Goal: Information Seeking & Learning: Learn about a topic

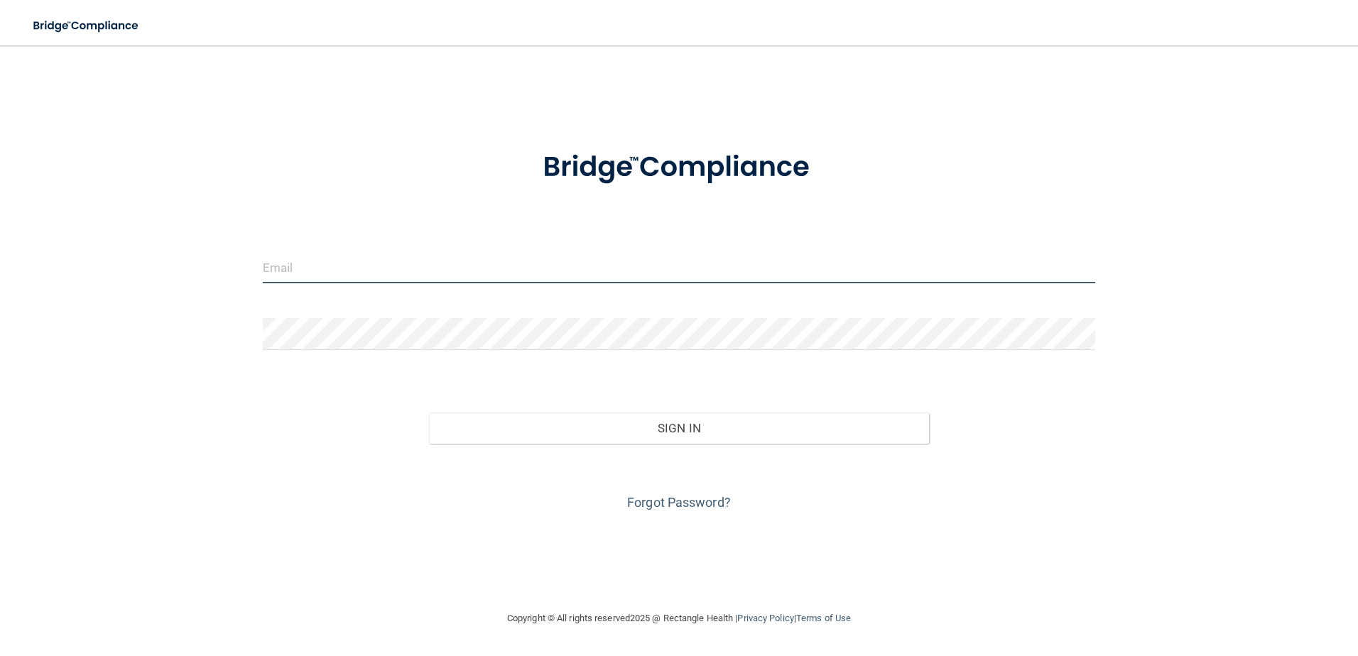
click at [356, 274] on input "email" at bounding box center [679, 267] width 833 height 32
type input "[EMAIL_ADDRESS][DOMAIN_NAME]"
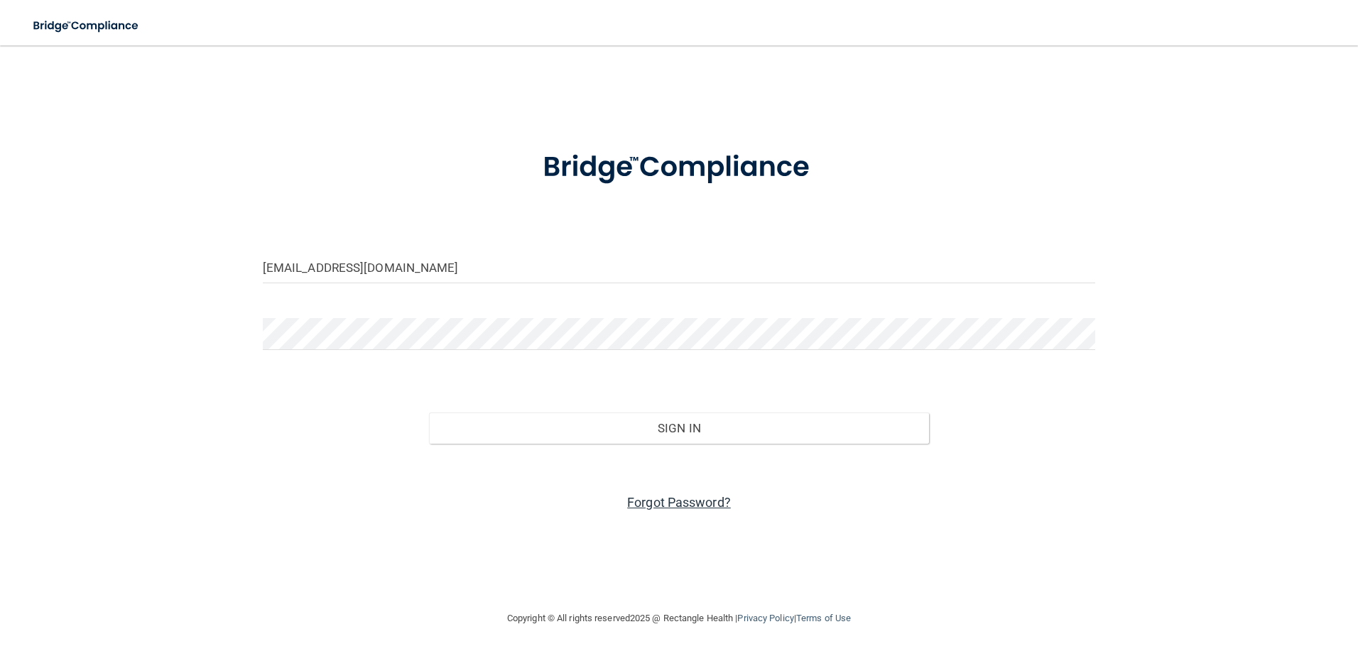
click at [685, 502] on link "Forgot Password?" at bounding box center [679, 502] width 104 height 15
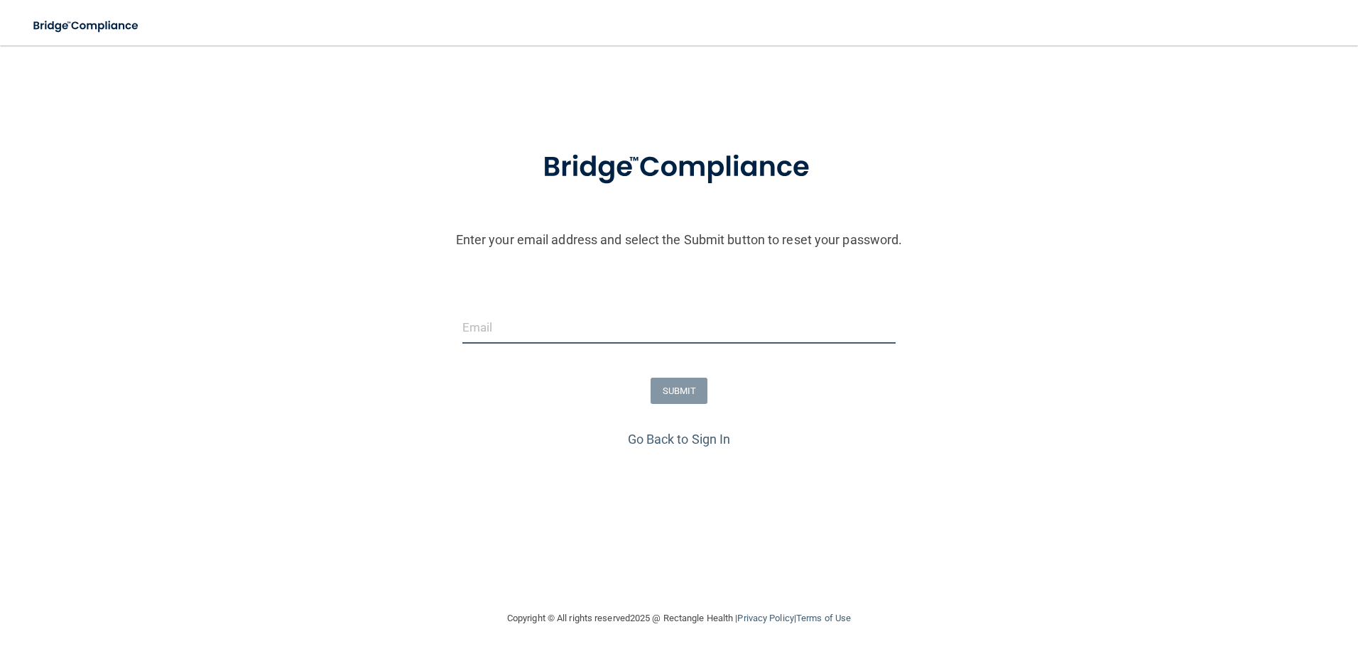
click at [518, 325] on input "email" at bounding box center [679, 328] width 434 height 32
type input "[EMAIL_ADDRESS][DOMAIN_NAME]"
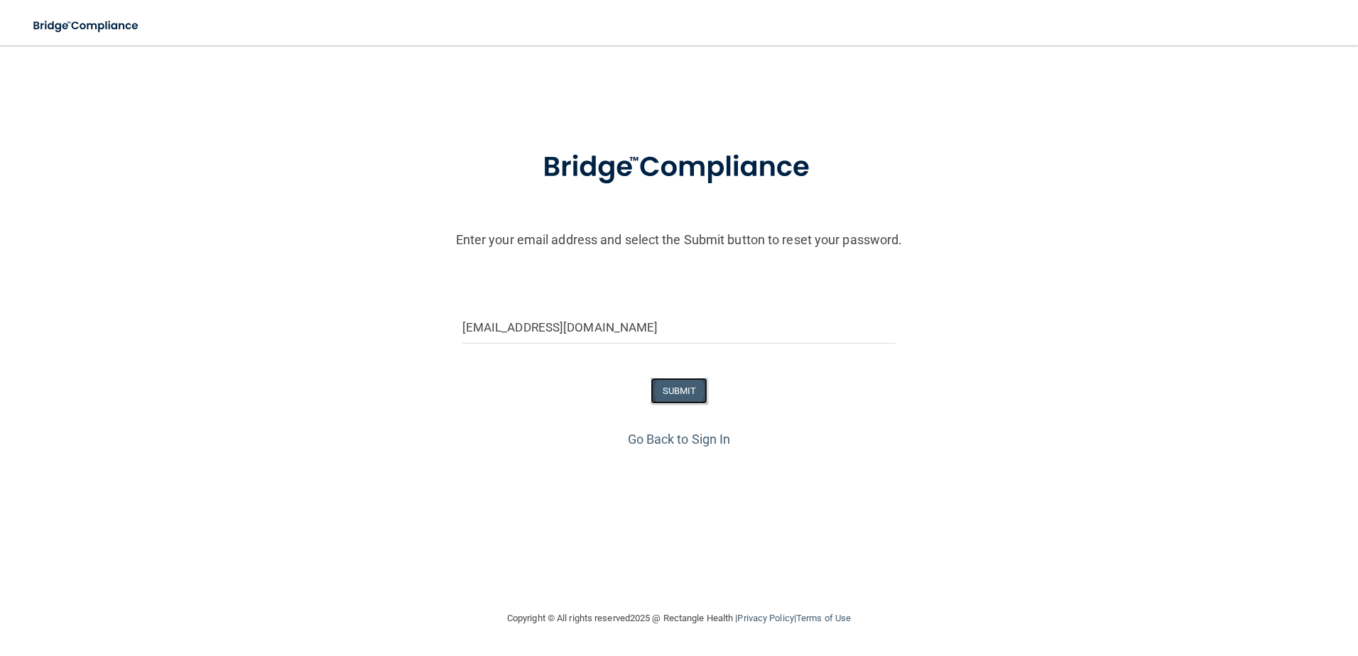
click at [675, 391] on button "SUBMIT" at bounding box center [680, 391] width 58 height 26
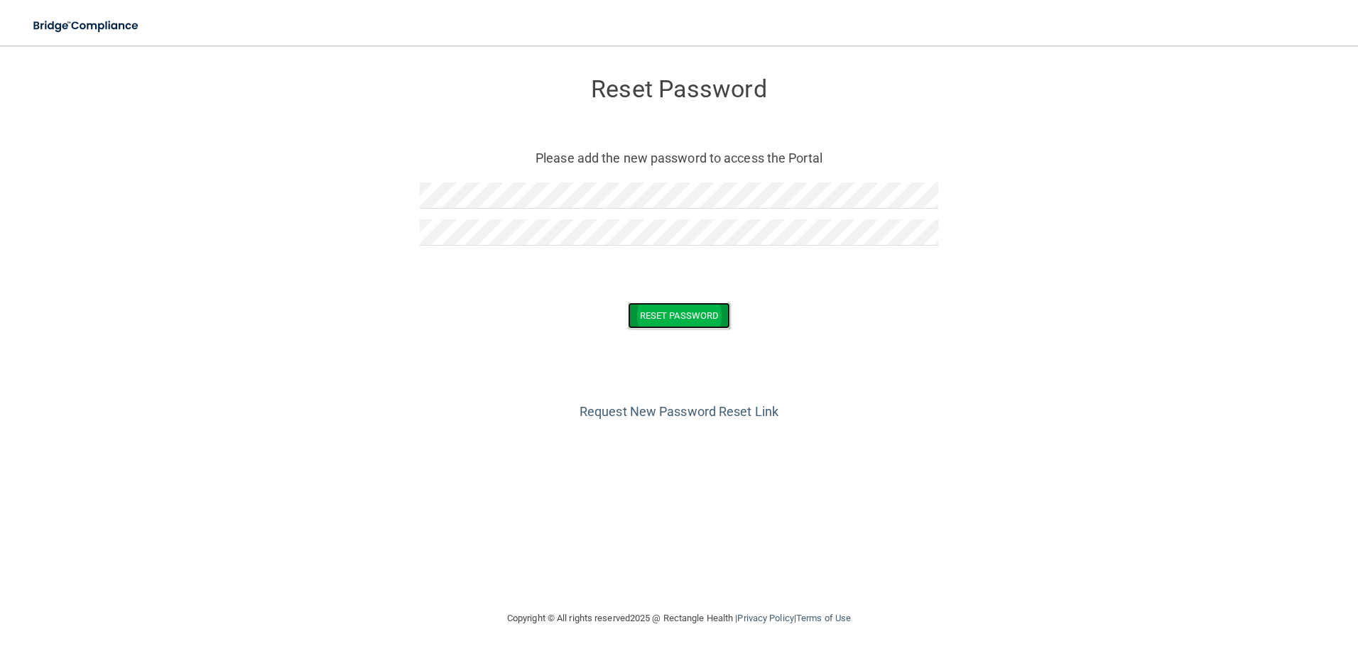
click at [663, 316] on button "Reset Password" at bounding box center [679, 316] width 102 height 26
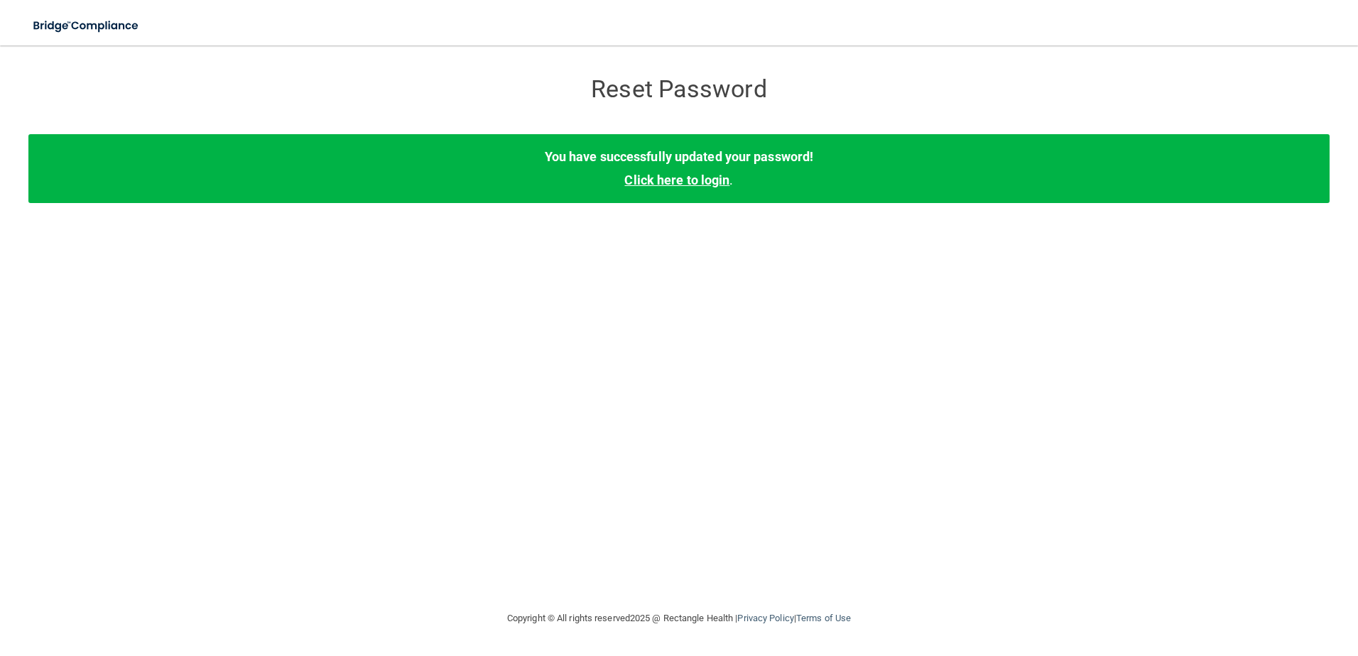
click at [670, 180] on link "Click here to login" at bounding box center [676, 180] width 105 height 15
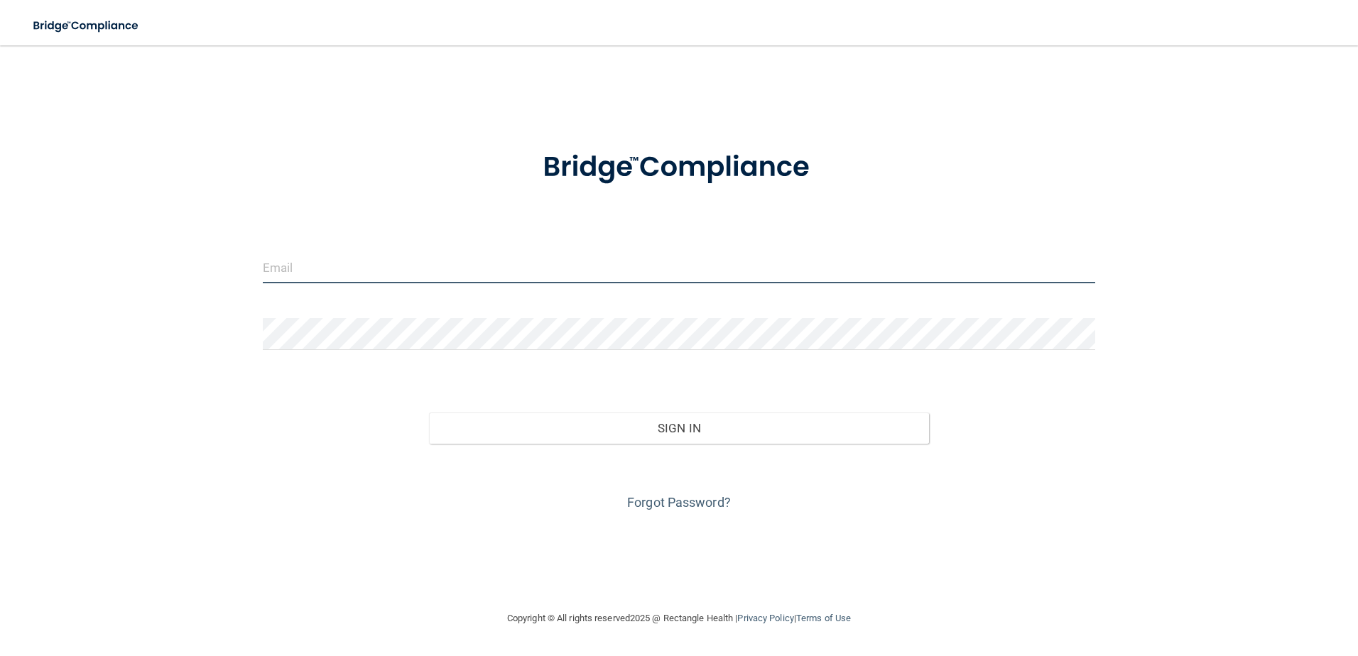
click at [399, 266] on input "email" at bounding box center [679, 267] width 833 height 32
type input "[EMAIL_ADDRESS][DOMAIN_NAME]"
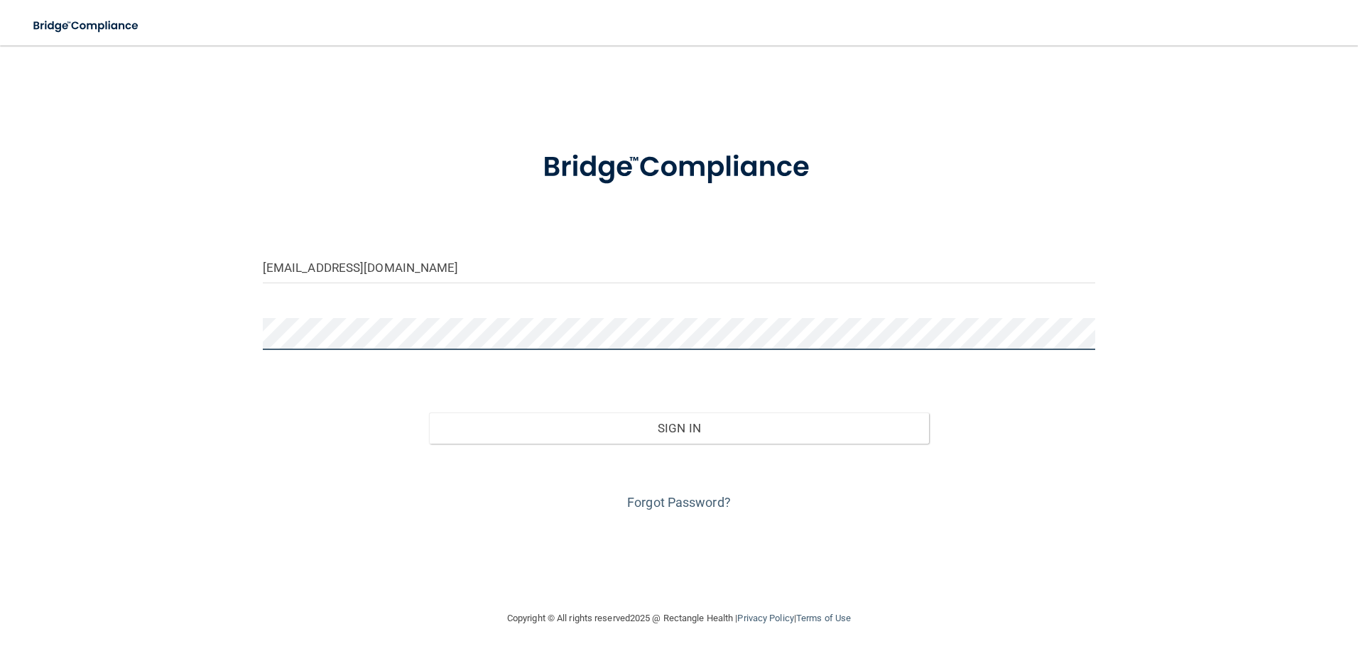
click at [429, 413] on button "Sign In" at bounding box center [679, 428] width 500 height 31
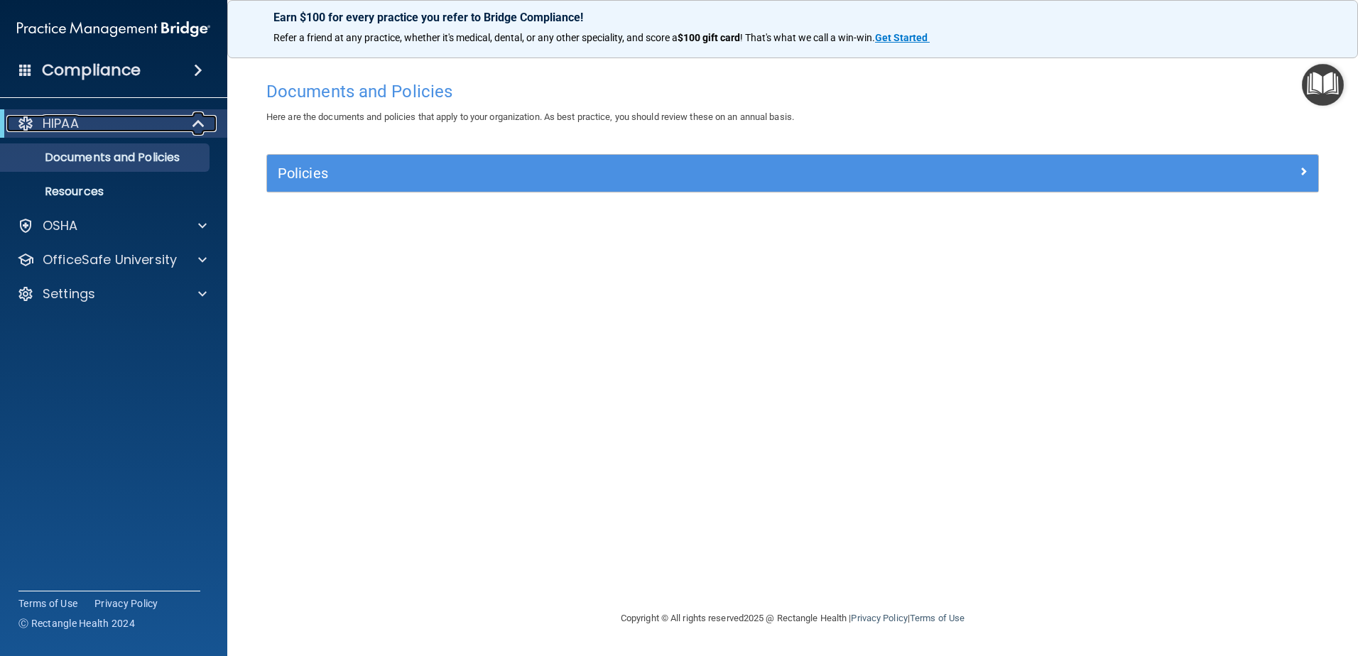
click at [99, 121] on div "HIPAA" at bounding box center [93, 123] width 175 height 17
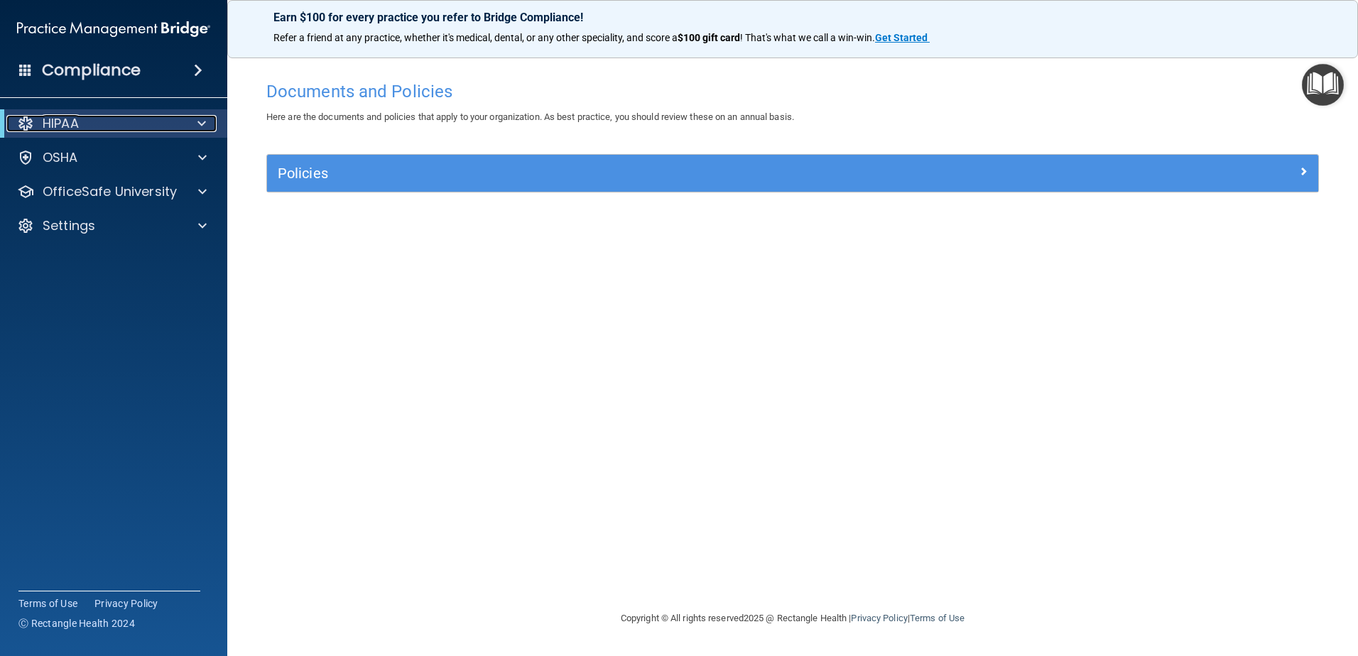
click at [99, 121] on div "HIPAA" at bounding box center [93, 123] width 175 height 17
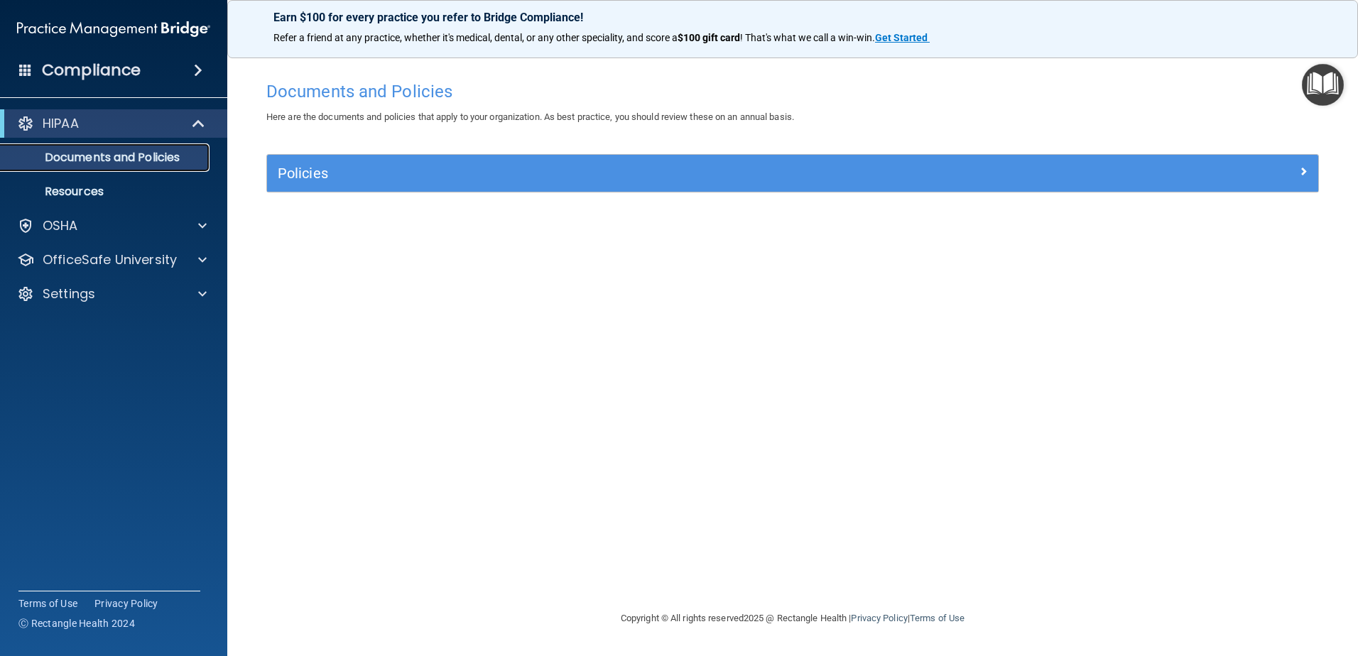
click at [91, 156] on p "Documents and Policies" at bounding box center [106, 158] width 194 height 14
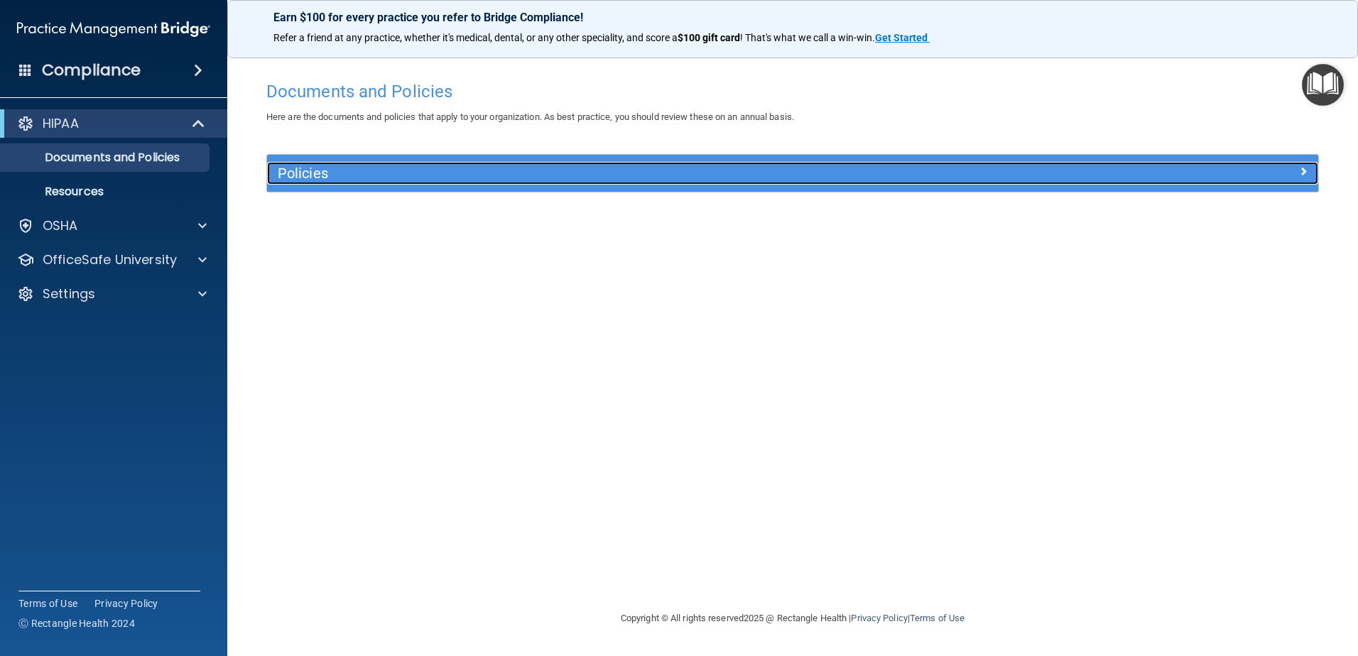
click at [1307, 172] on div at bounding box center [1186, 170] width 263 height 17
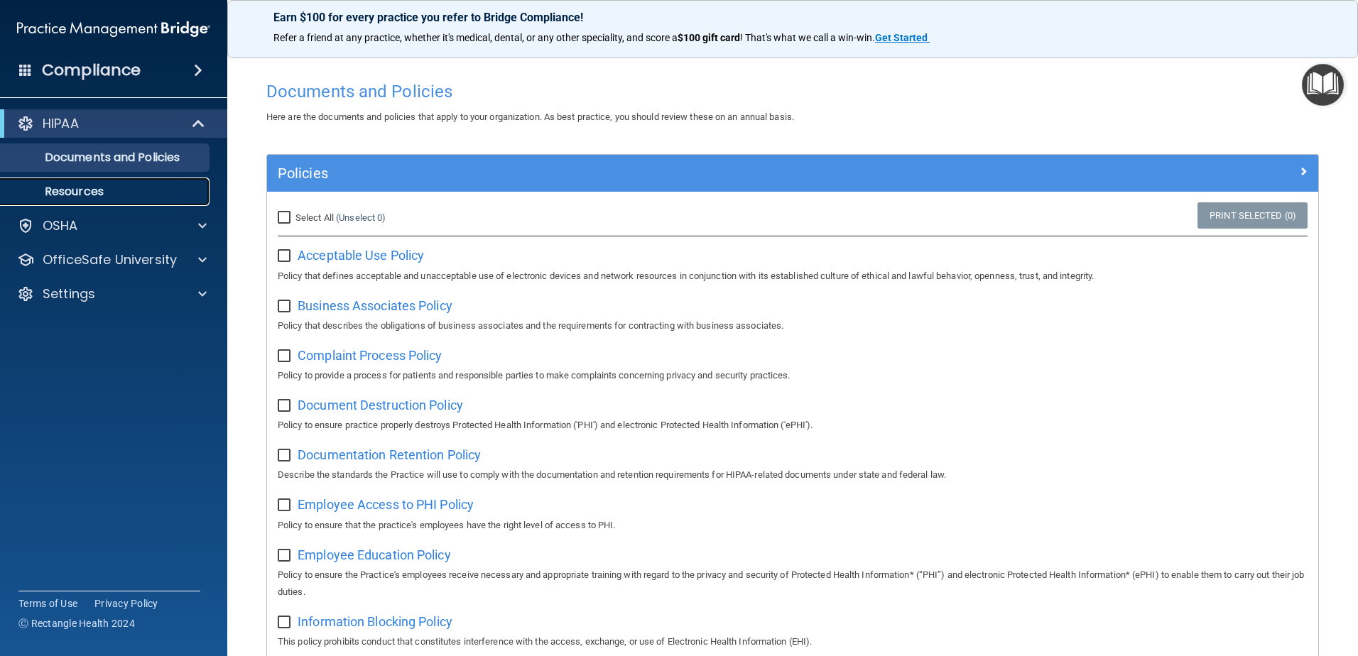
click at [77, 187] on p "Resources" at bounding box center [106, 192] width 194 height 14
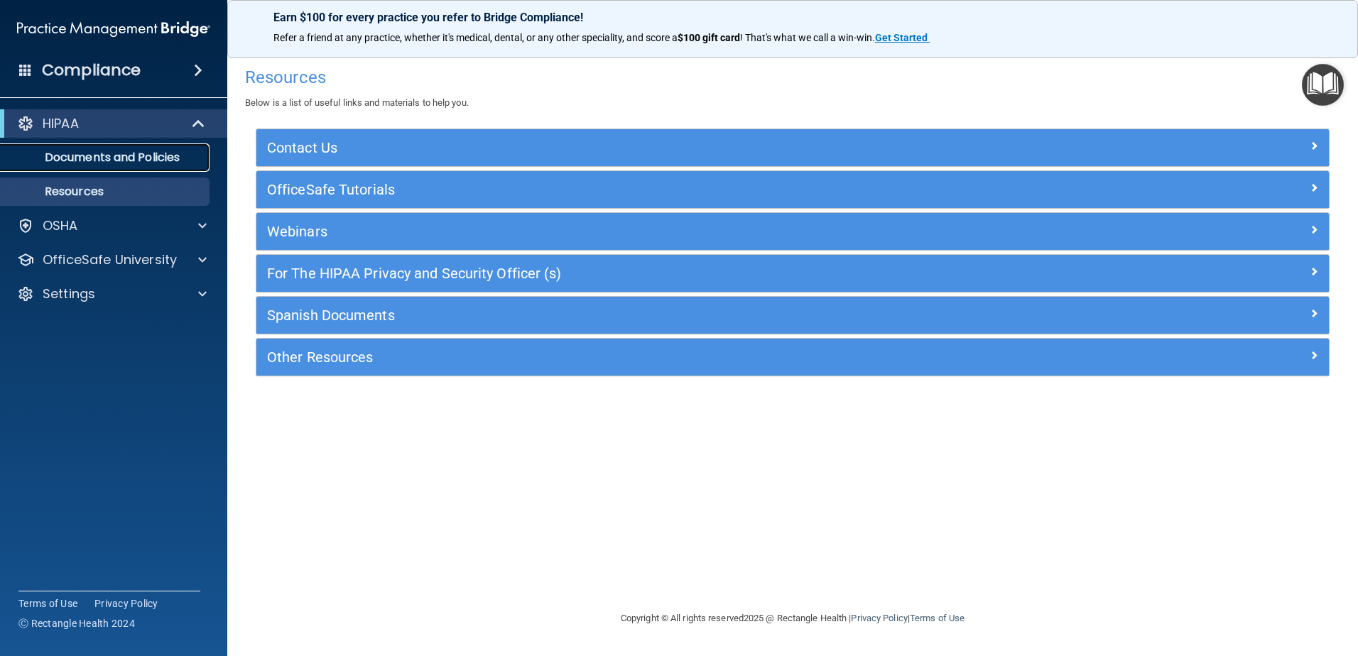
click at [84, 155] on p "Documents and Policies" at bounding box center [106, 158] width 194 height 14
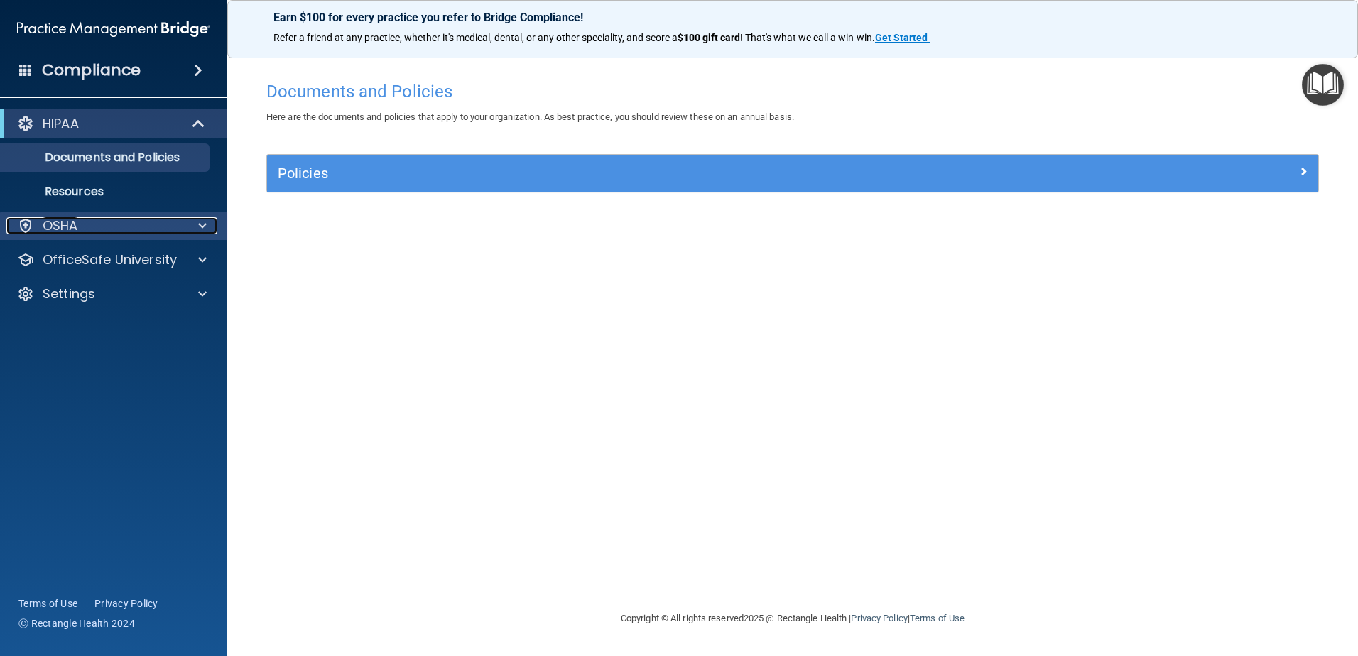
click at [200, 224] on span at bounding box center [202, 225] width 9 height 17
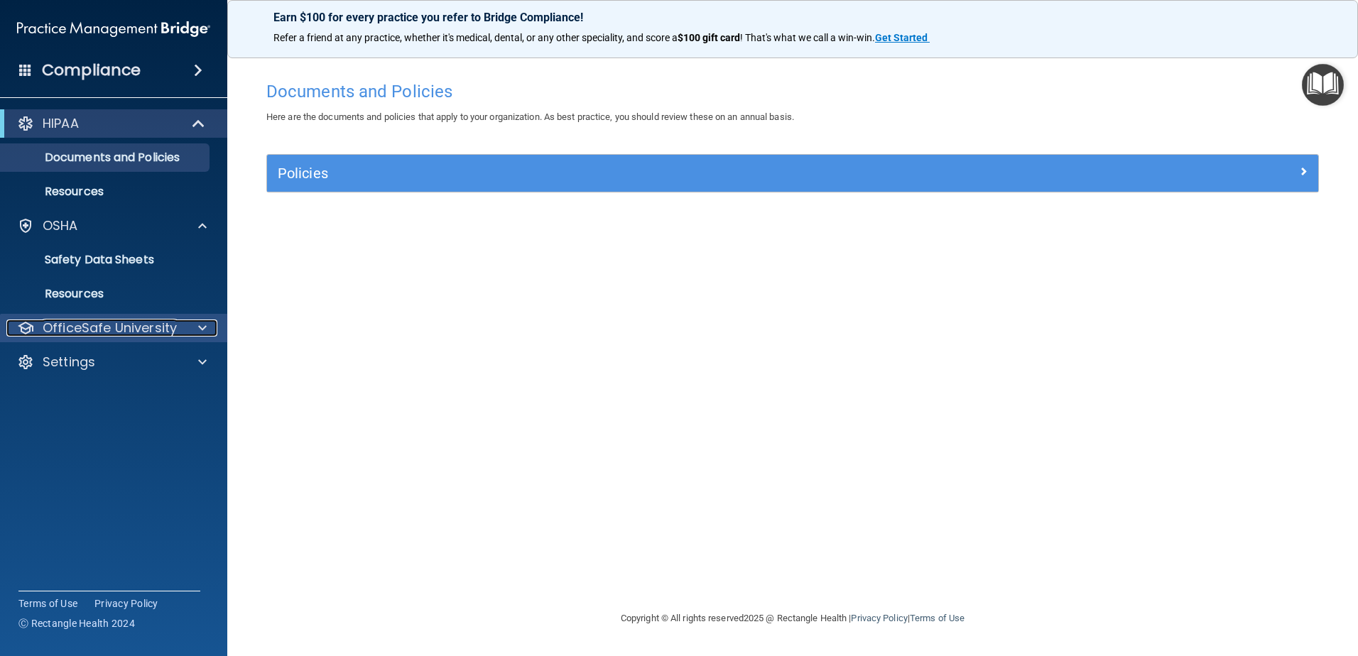
click at [107, 327] on p "OfficeSafe University" at bounding box center [110, 328] width 134 height 17
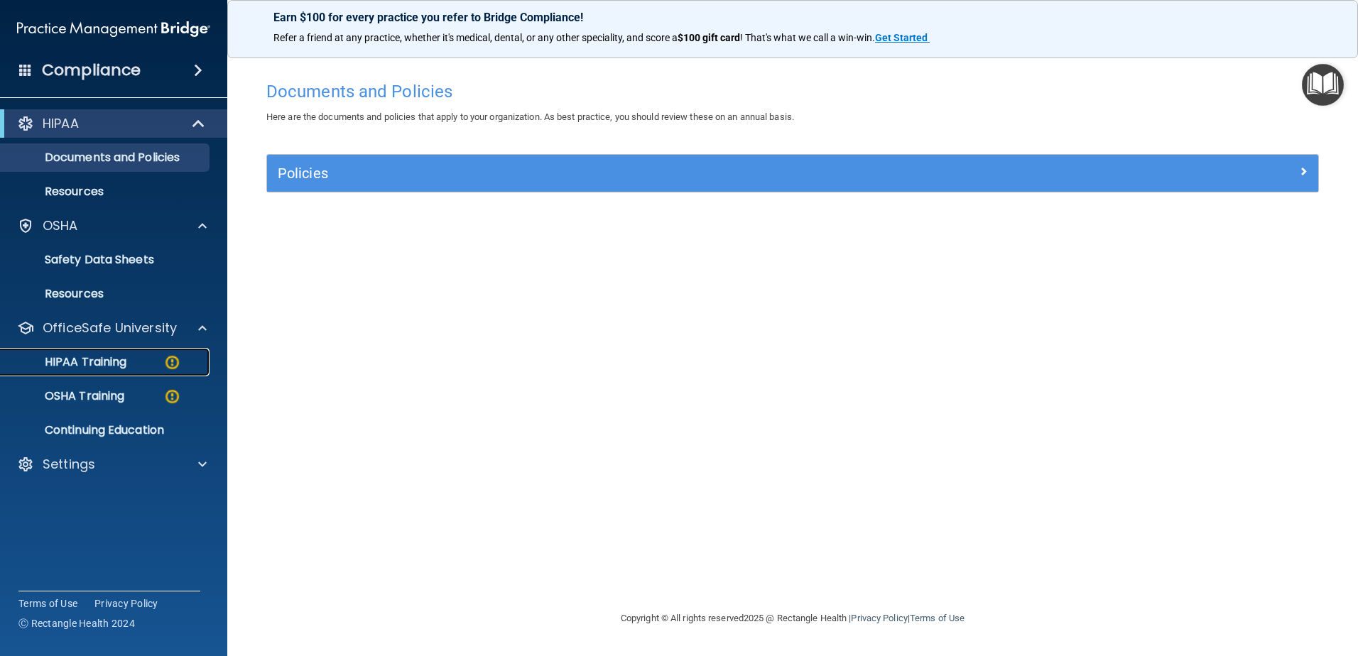
click at [77, 363] on p "HIPAA Training" at bounding box center [67, 362] width 117 height 14
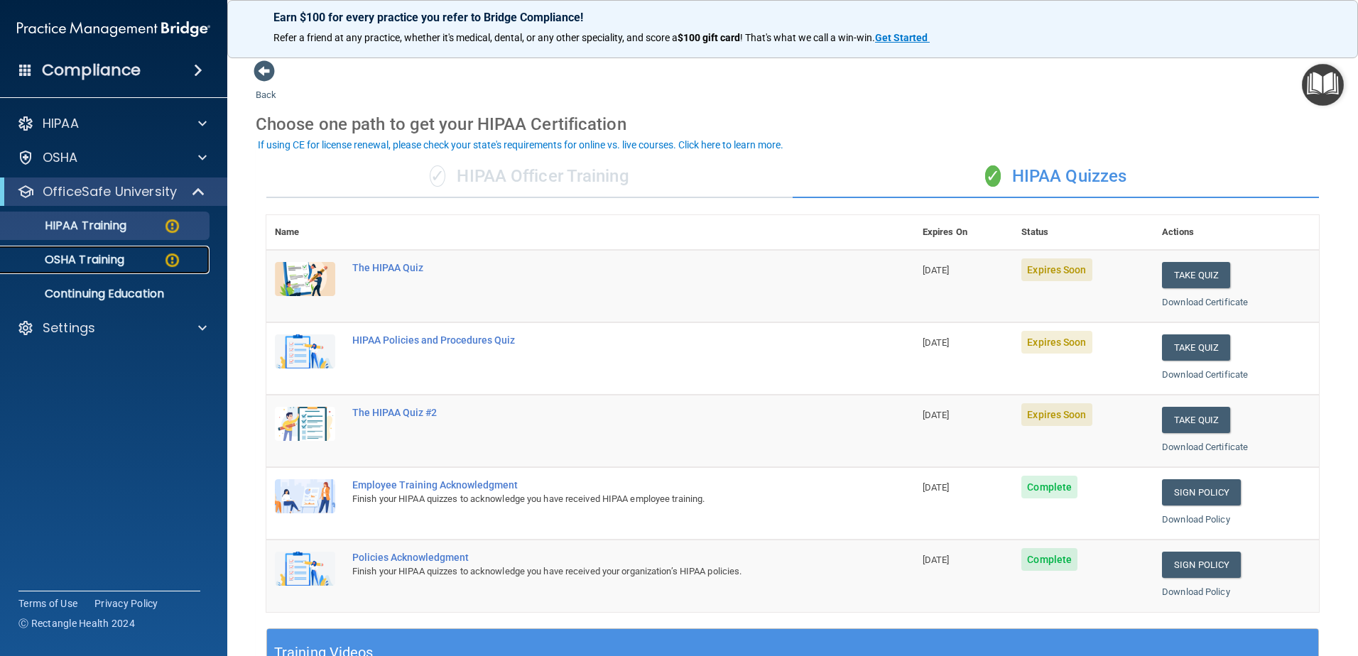
click at [65, 262] on p "OSHA Training" at bounding box center [66, 260] width 115 height 14
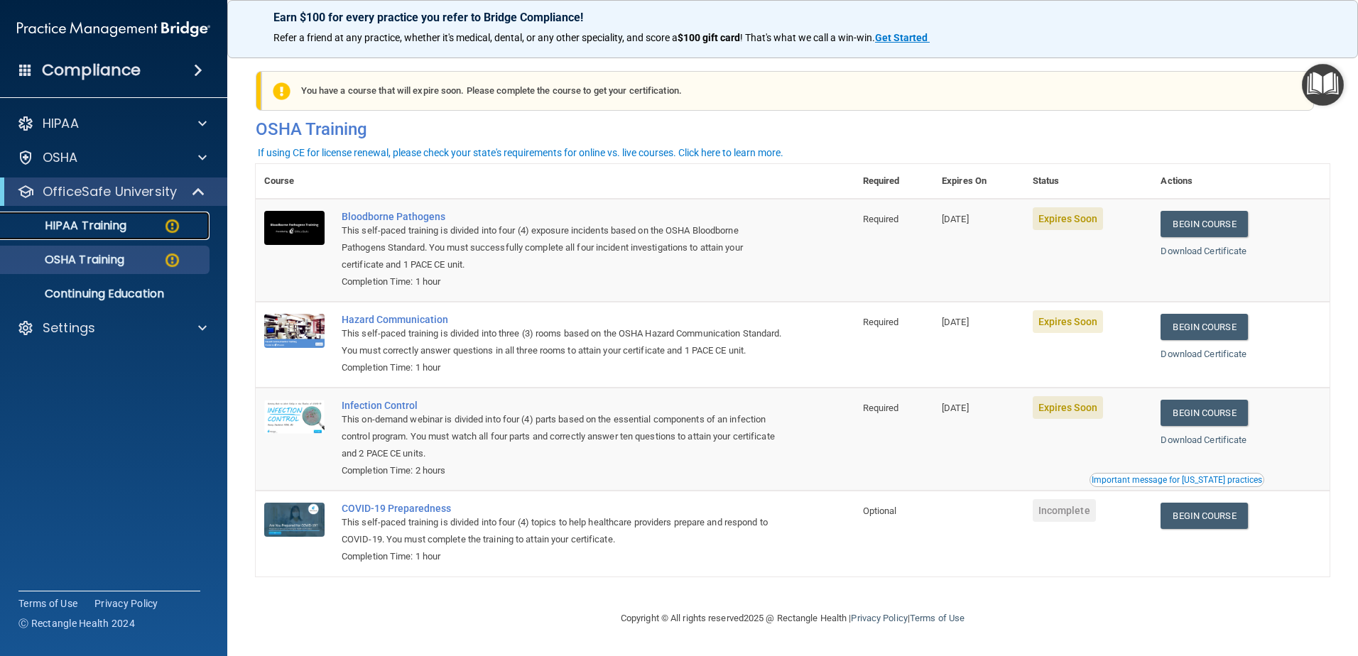
click at [116, 228] on p "HIPAA Training" at bounding box center [67, 226] width 117 height 14
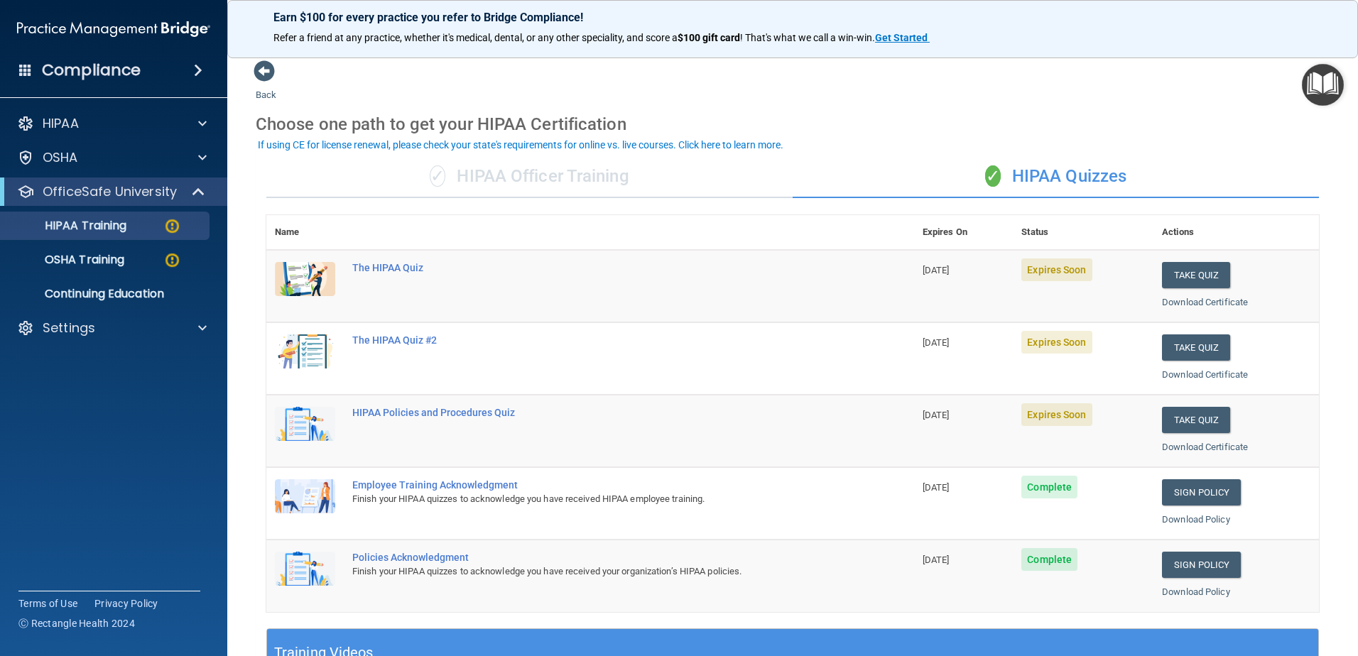
click at [101, 79] on h4 "Compliance" at bounding box center [91, 70] width 99 height 20
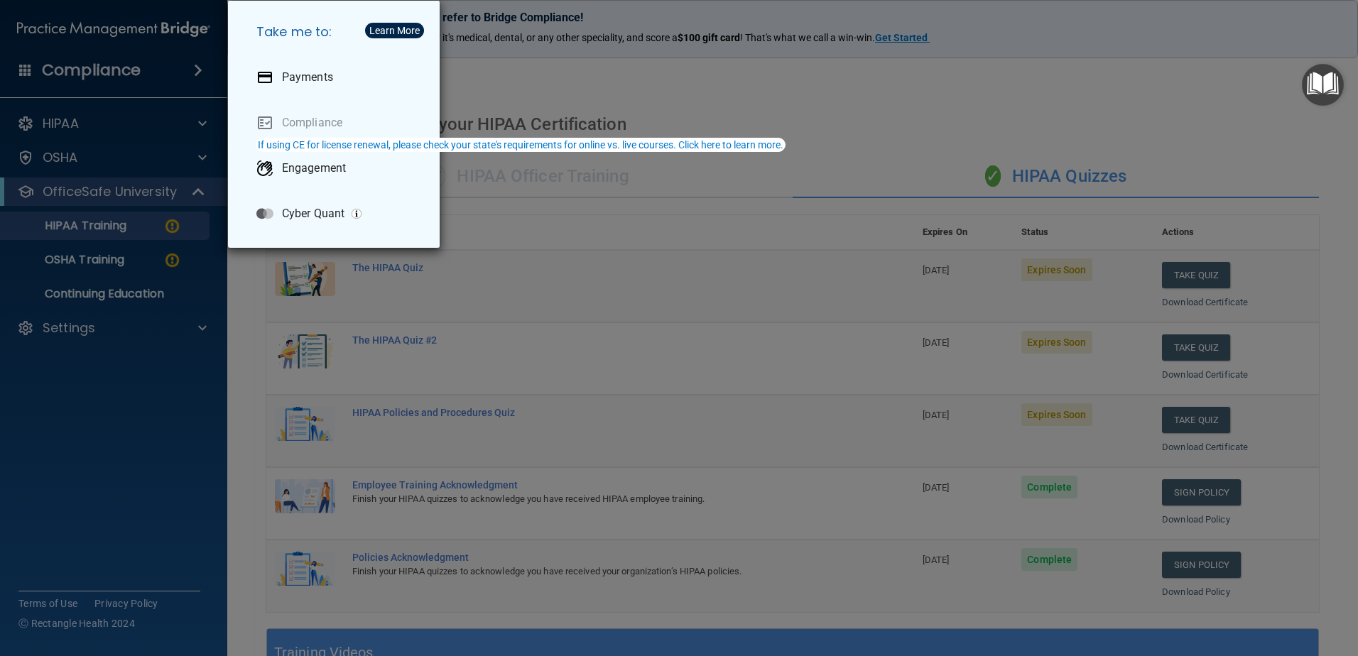
click at [641, 89] on div "Take me to: Payments Compliance Engagement Cyber Quant" at bounding box center [679, 328] width 1358 height 656
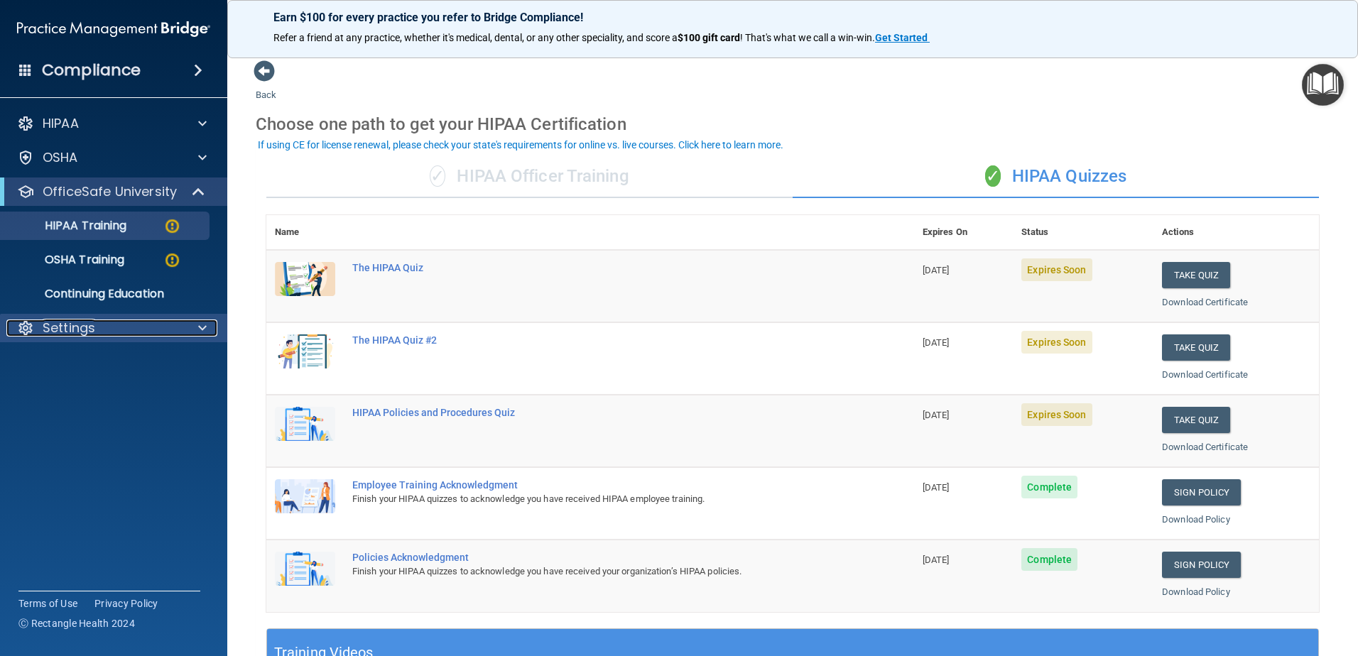
click at [108, 328] on div "Settings" at bounding box center [94, 328] width 176 height 17
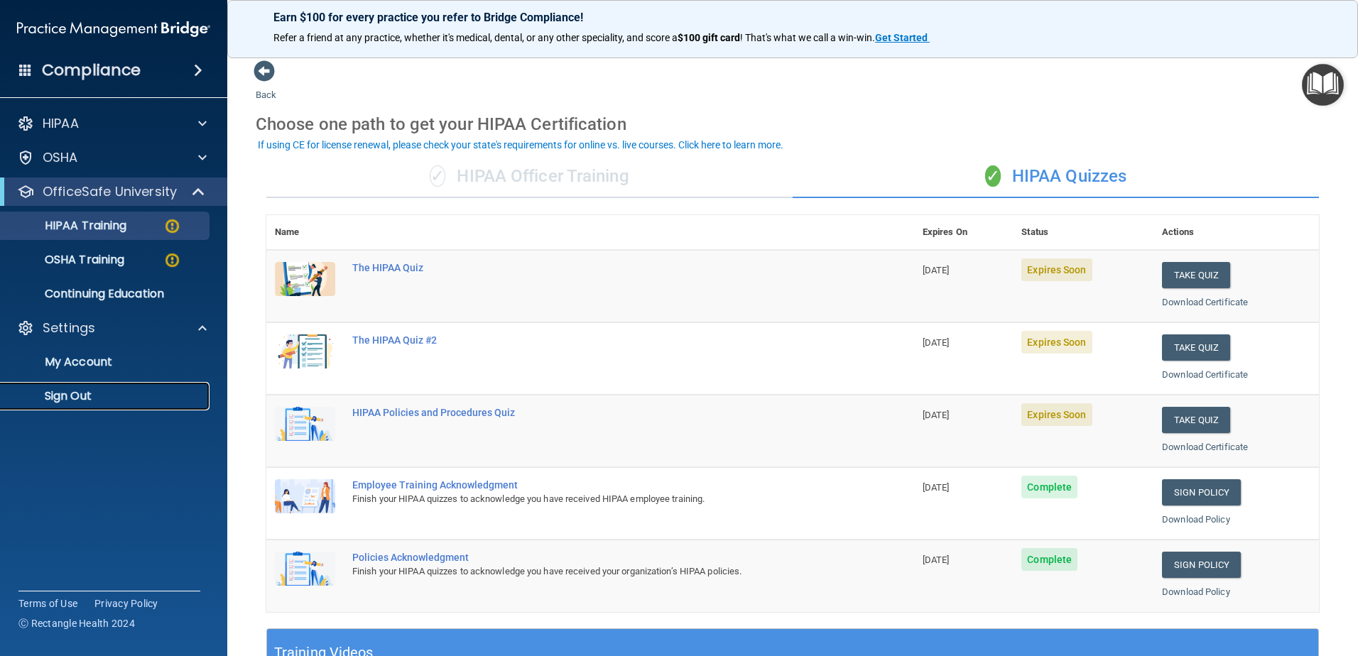
click at [72, 390] on p "Sign Out" at bounding box center [106, 396] width 194 height 14
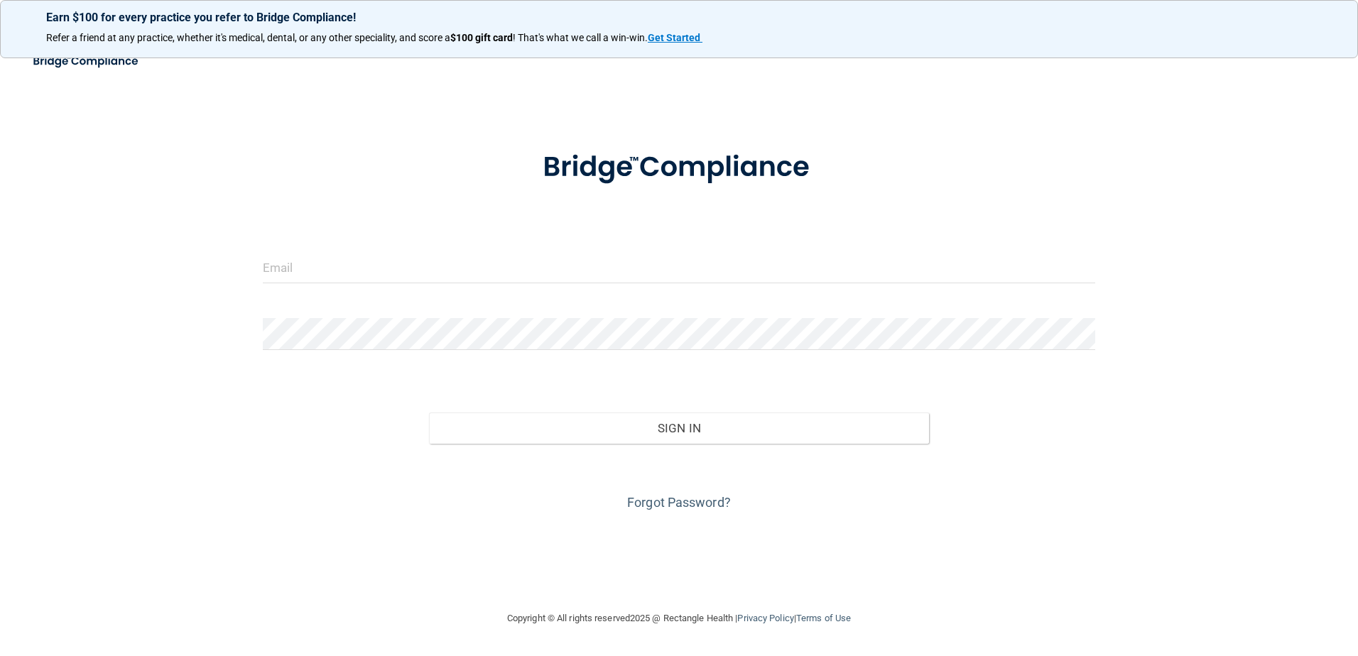
click at [395, 285] on div at bounding box center [679, 272] width 854 height 43
click at [388, 298] on form "Invalid email/password. You don't have permission to access that page. Sign In …" at bounding box center [679, 322] width 833 height 383
click at [300, 288] on div at bounding box center [679, 272] width 854 height 43
click at [307, 261] on input "email" at bounding box center [679, 267] width 833 height 32
type input "[EMAIL_ADDRESS][DOMAIN_NAME]"
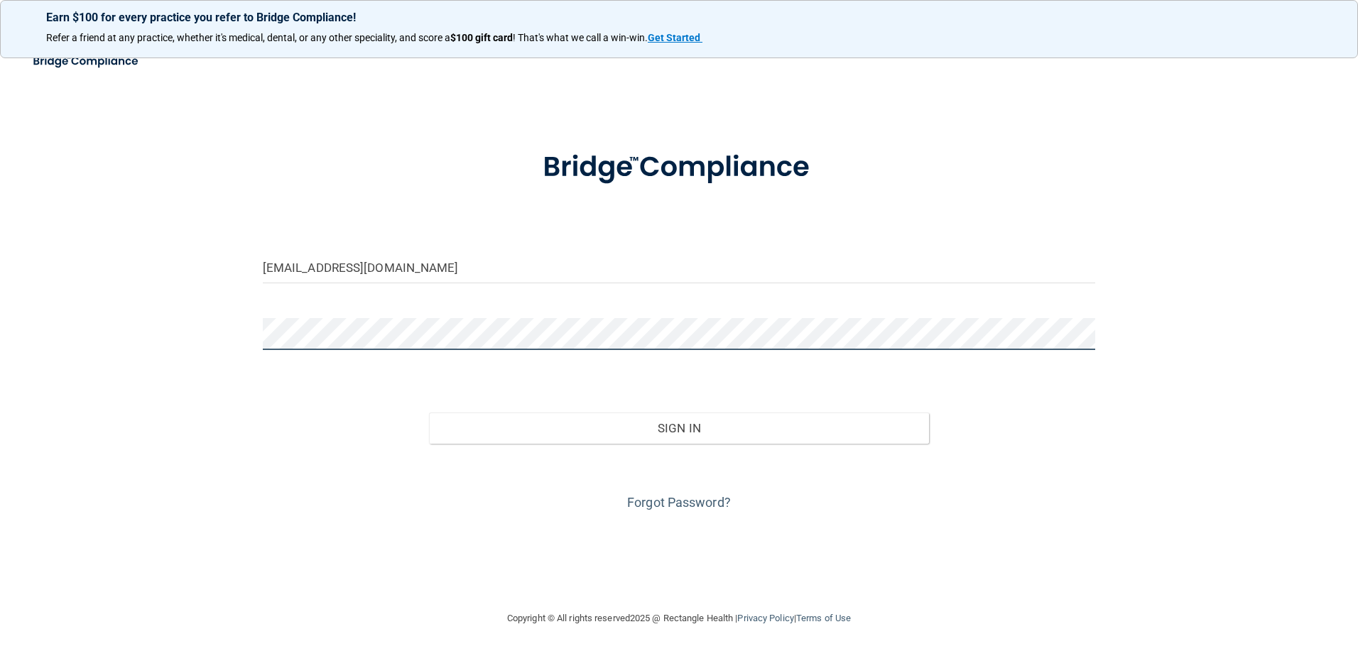
click at [429, 413] on button "Sign In" at bounding box center [679, 428] width 500 height 31
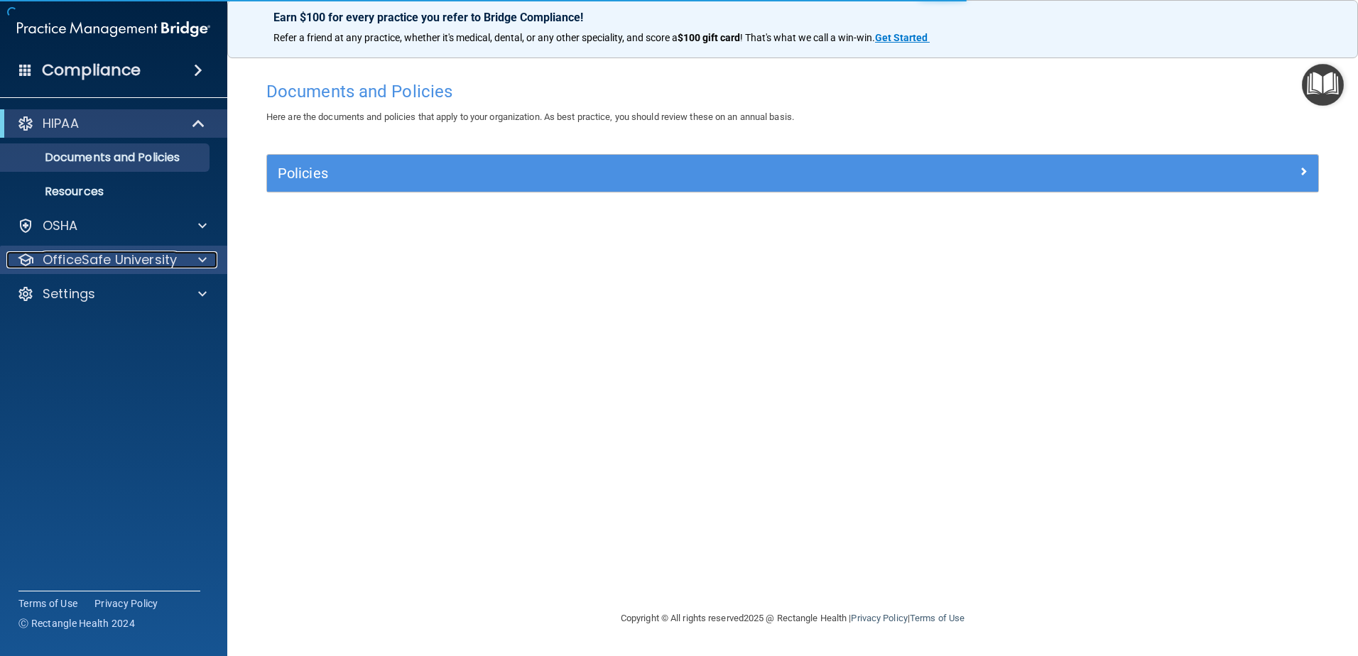
click at [195, 266] on div at bounding box center [201, 259] width 36 height 17
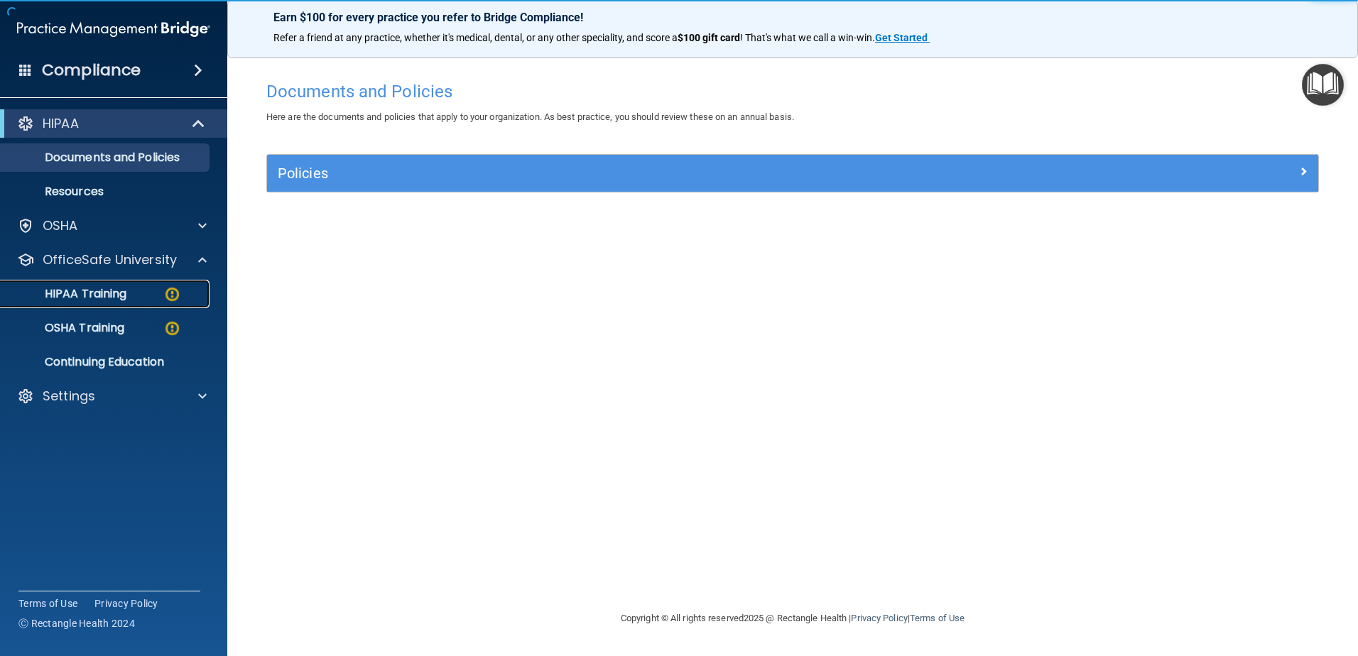
click at [121, 292] on p "HIPAA Training" at bounding box center [67, 294] width 117 height 14
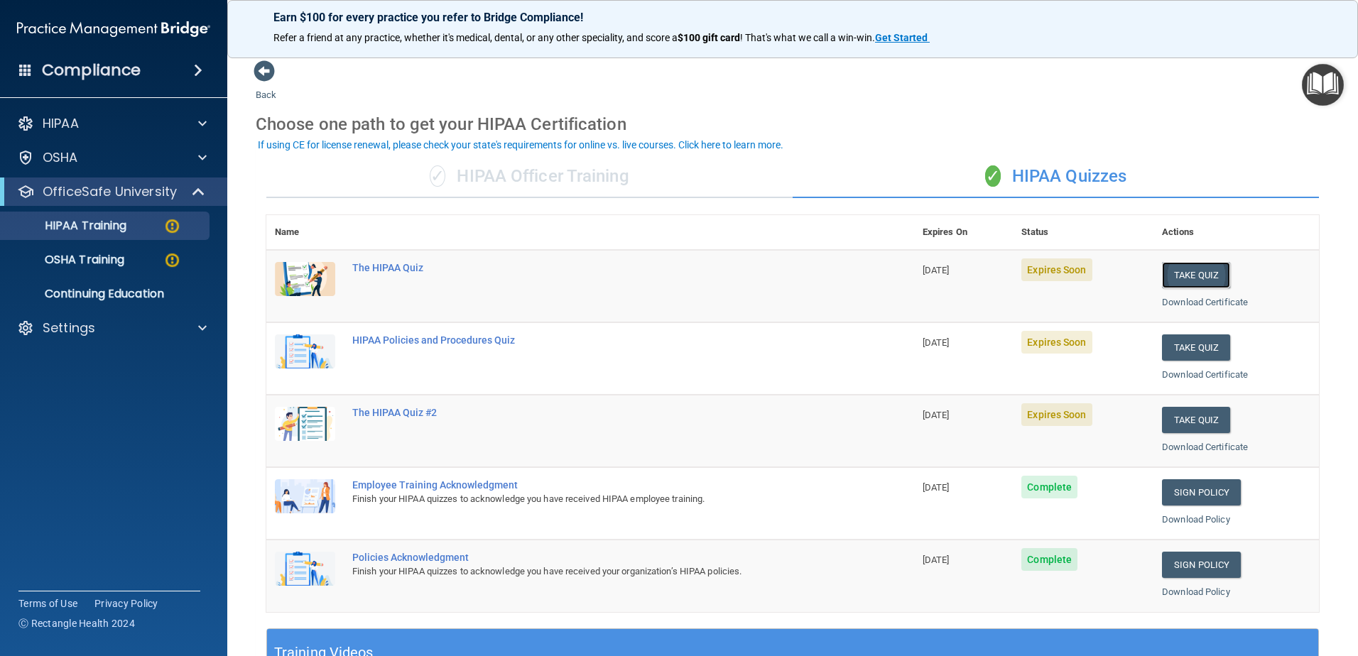
click at [1190, 273] on button "Take Quiz" at bounding box center [1196, 275] width 68 height 26
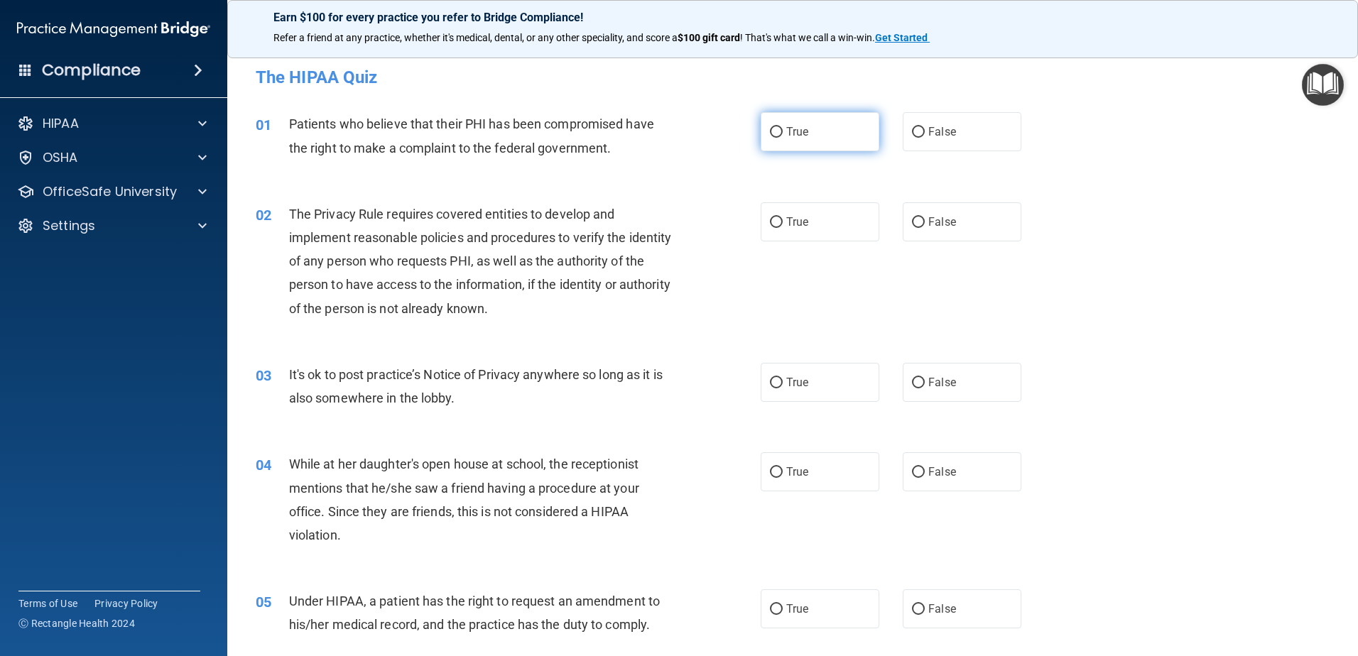
drag, startPoint x: 773, startPoint y: 130, endPoint x: 780, endPoint y: 138, distance: 11.0
click at [773, 130] on input "True" at bounding box center [776, 132] width 13 height 11
radio input "true"
click at [772, 225] on input "True" at bounding box center [776, 222] width 13 height 11
radio input "true"
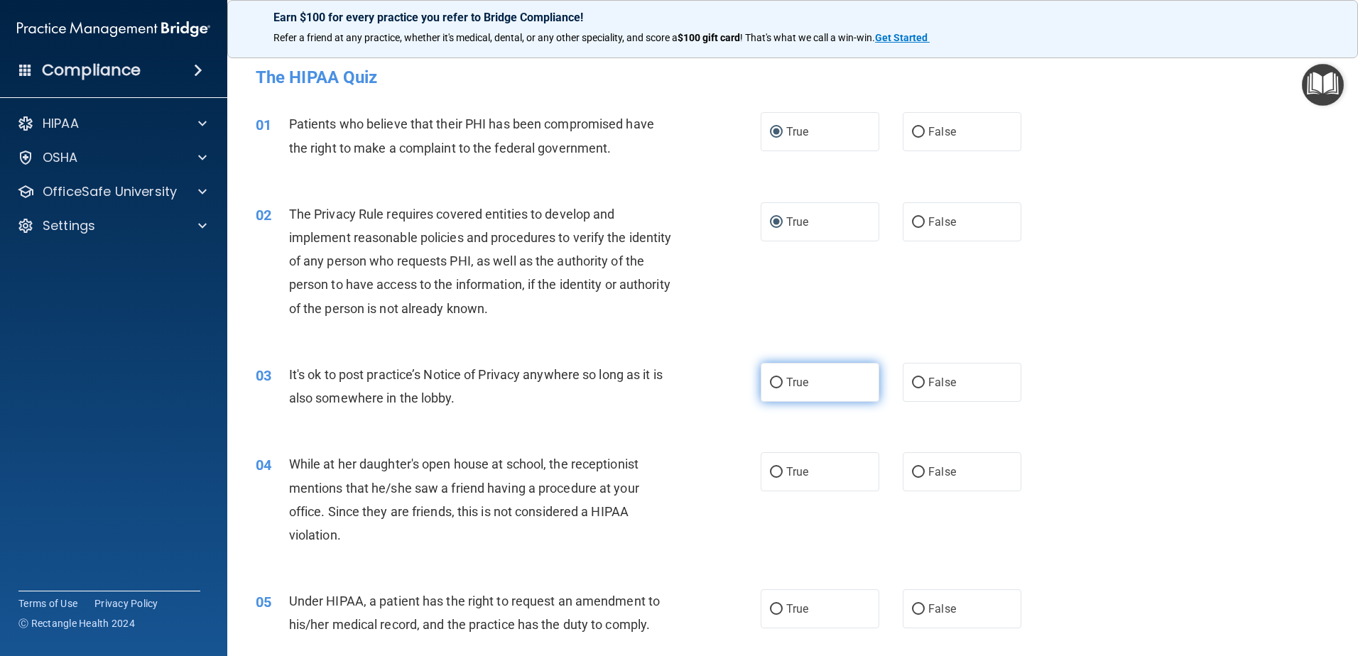
click at [770, 384] on input "True" at bounding box center [776, 383] width 13 height 11
radio input "true"
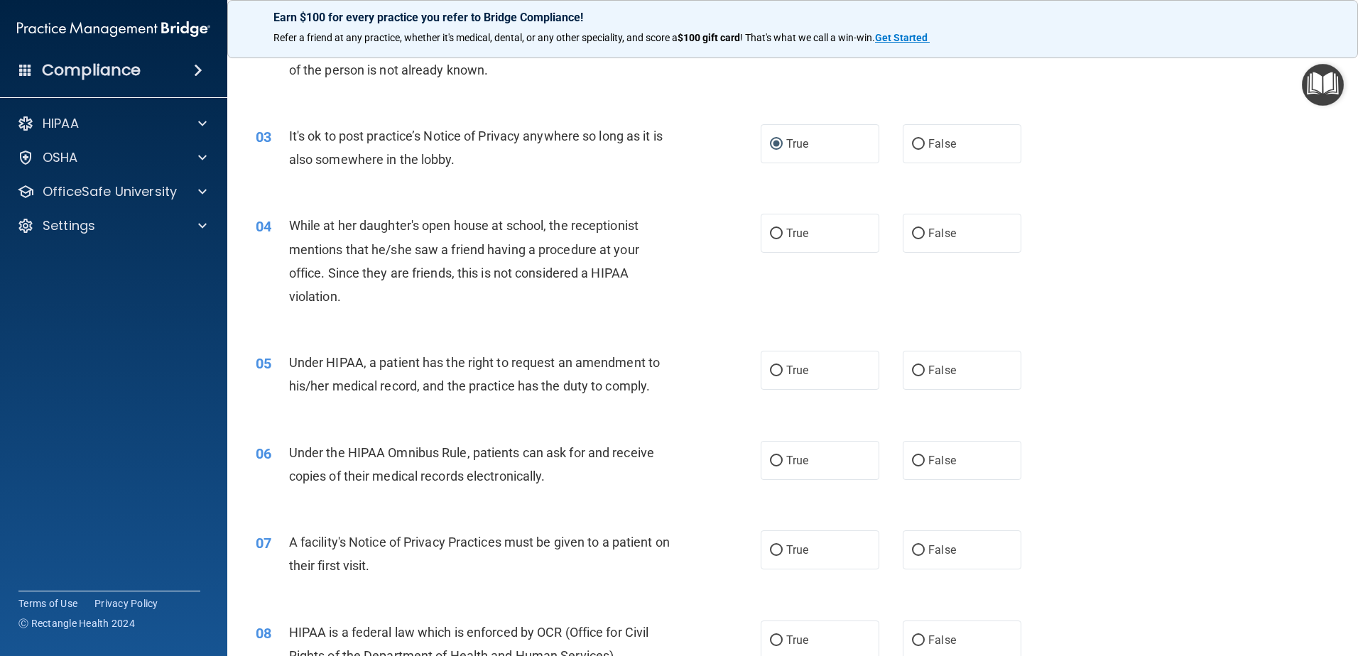
scroll to position [213, 0]
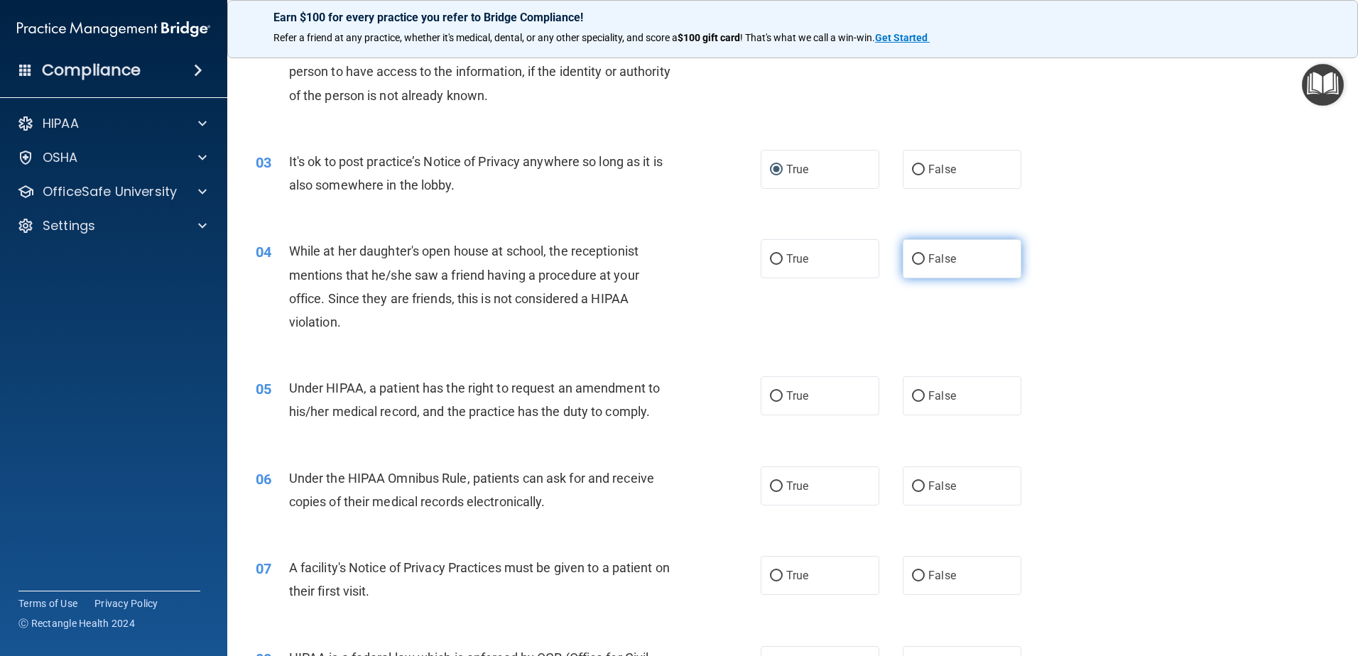
click at [912, 254] on input "False" at bounding box center [918, 259] width 13 height 11
radio input "true"
click at [775, 394] on input "True" at bounding box center [776, 396] width 13 height 11
radio input "true"
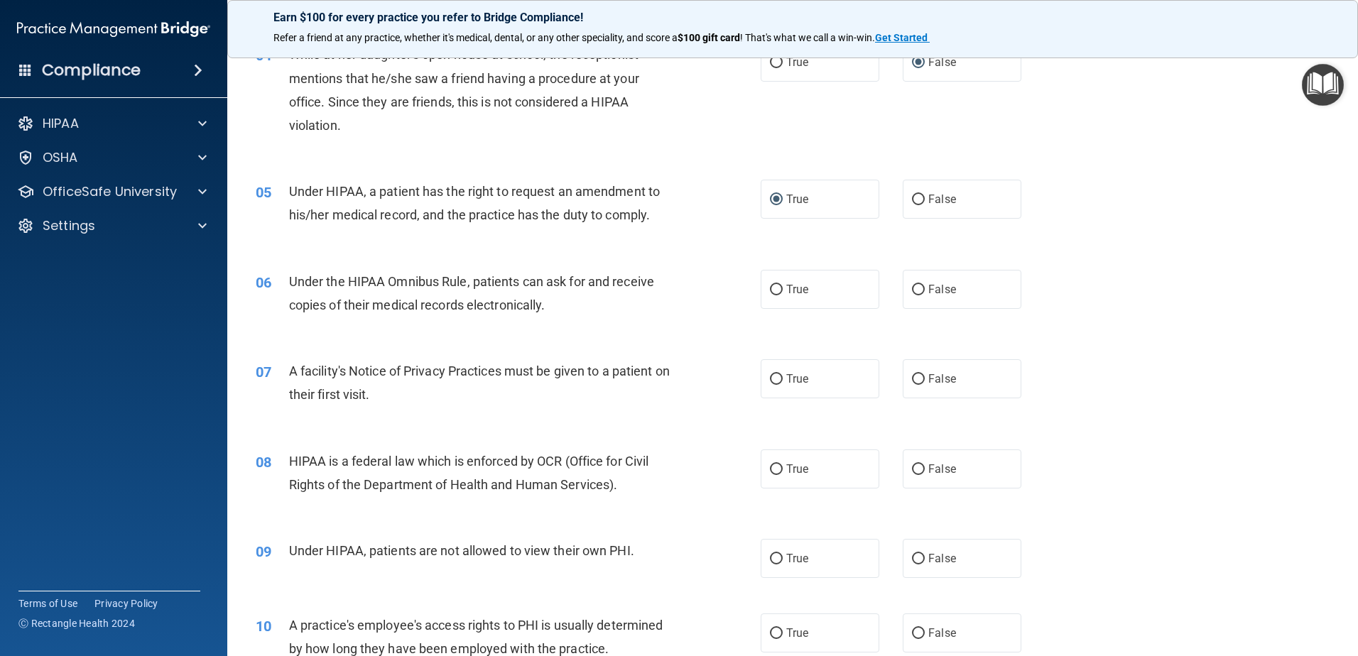
scroll to position [426, 0]
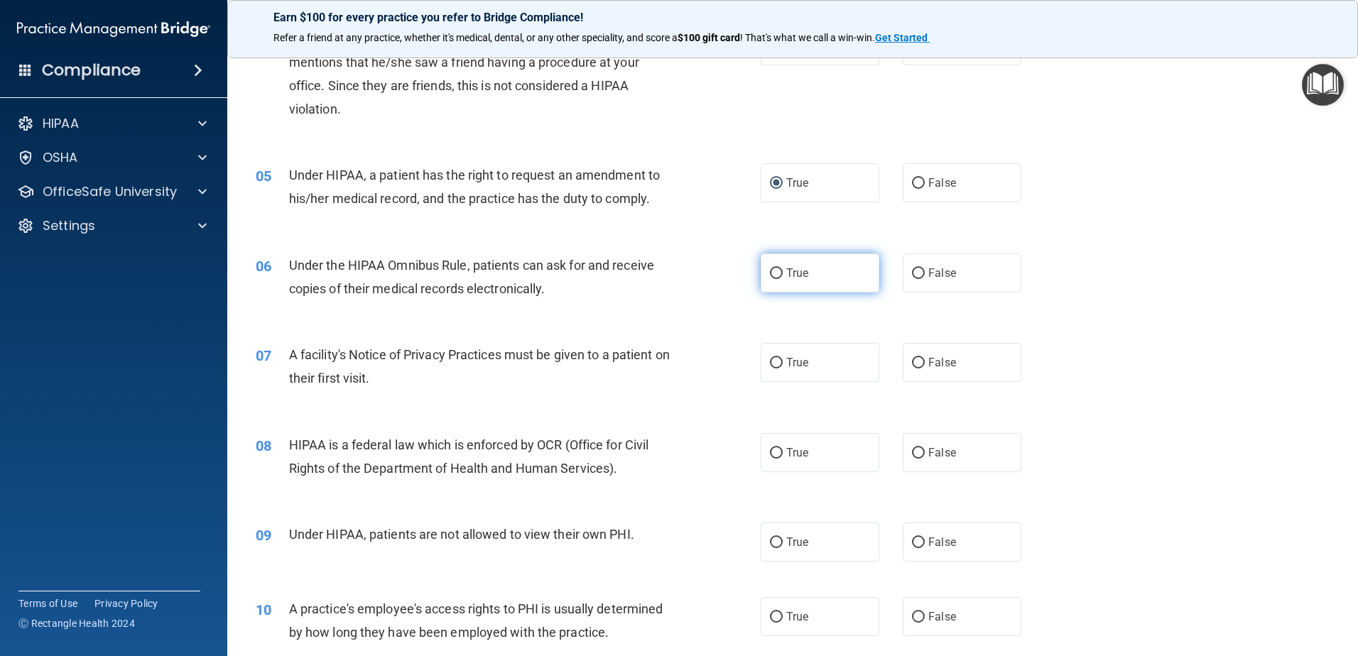
click at [772, 273] on input "True" at bounding box center [776, 273] width 13 height 11
radio input "true"
click at [773, 359] on input "True" at bounding box center [776, 363] width 13 height 11
radio input "true"
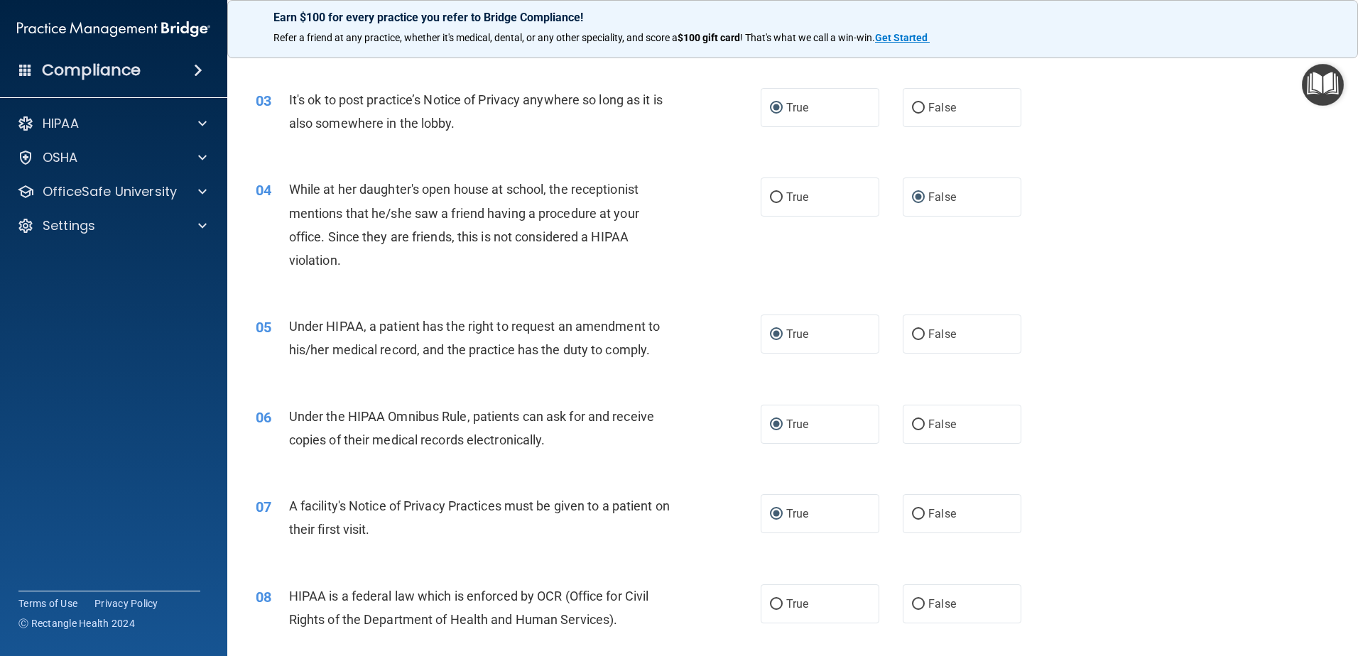
scroll to position [213, 0]
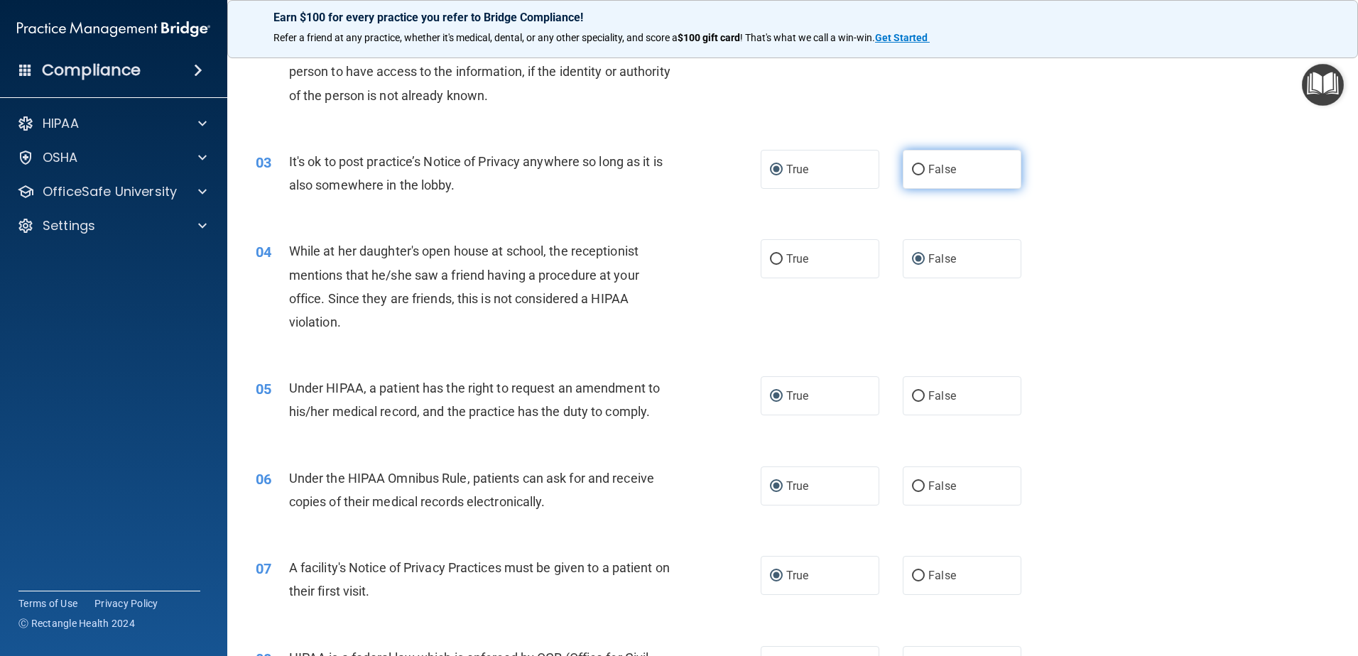
click at [912, 167] on input "False" at bounding box center [918, 170] width 13 height 11
radio input "true"
radio input "false"
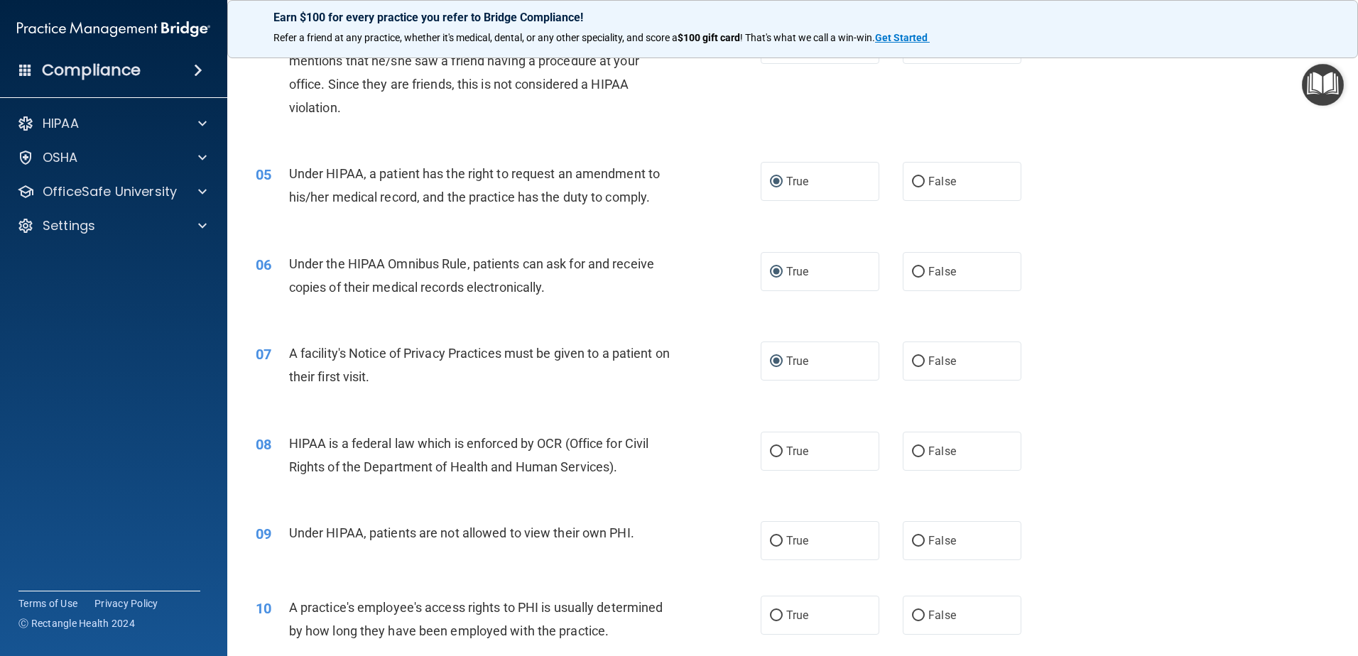
scroll to position [568, 0]
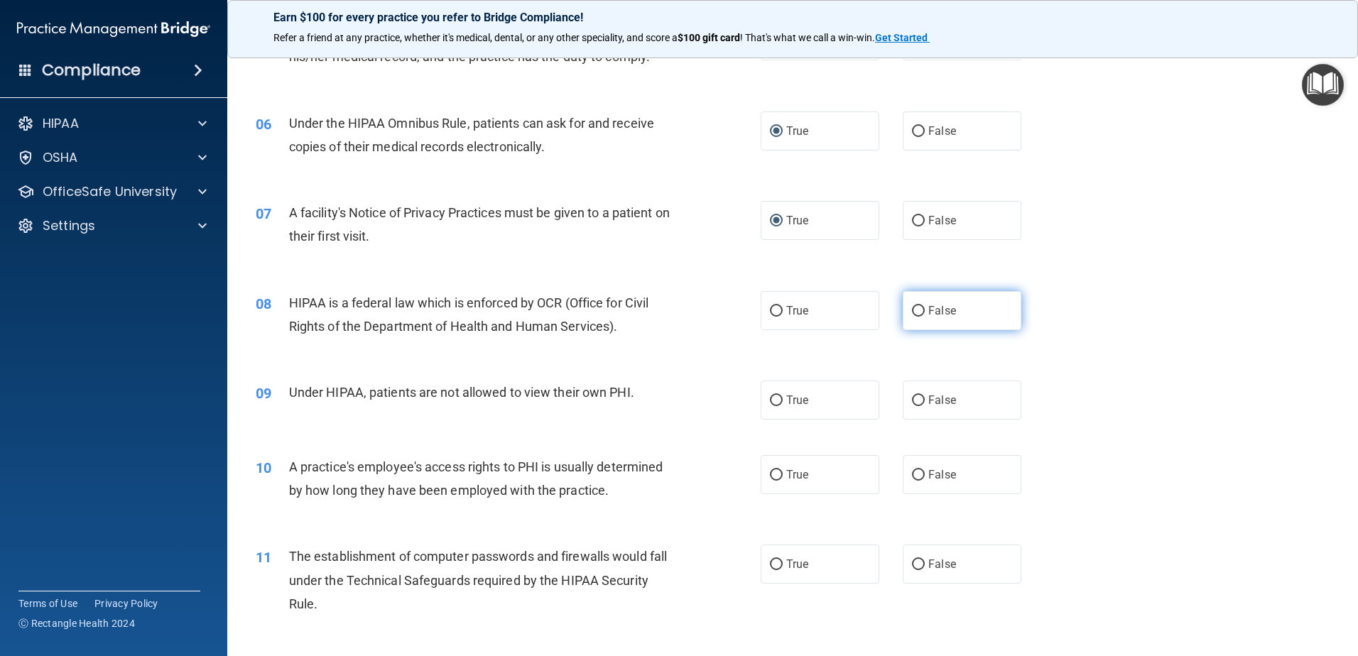
click at [929, 311] on span "False" at bounding box center [942, 310] width 28 height 13
click at [925, 311] on input "False" at bounding box center [918, 311] width 13 height 11
radio input "true"
click at [912, 399] on input "False" at bounding box center [918, 401] width 13 height 11
radio input "true"
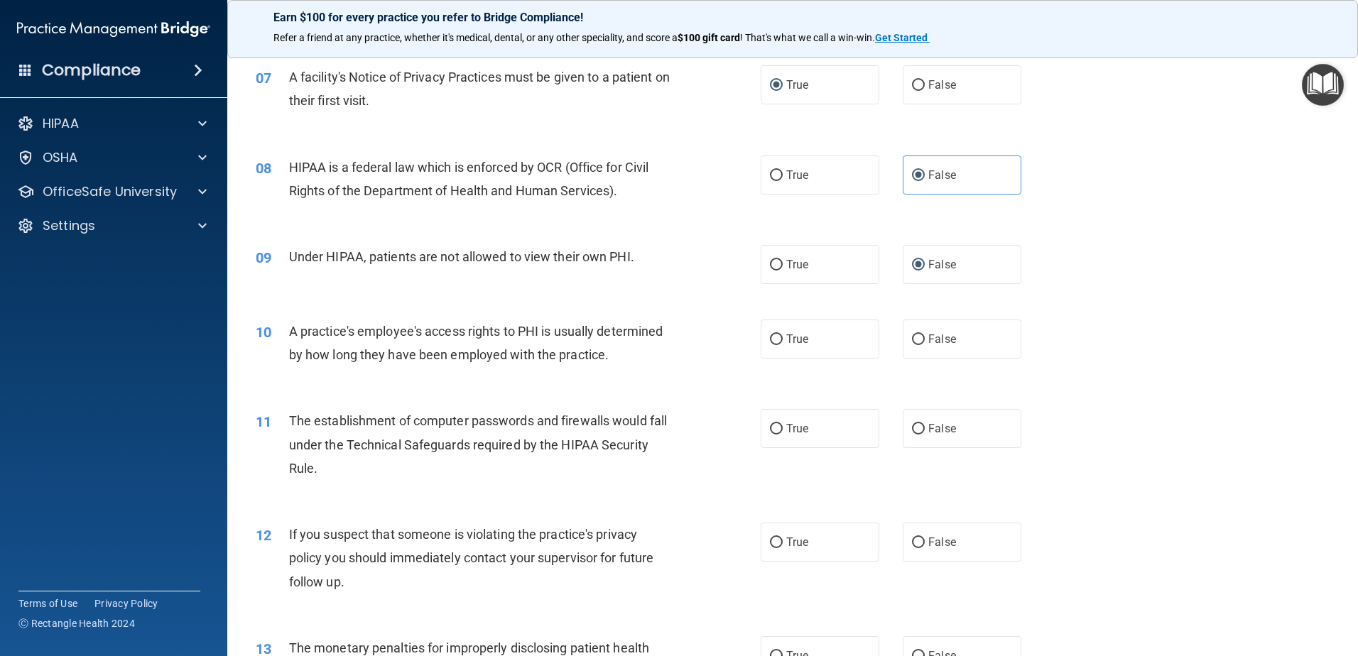
scroll to position [710, 0]
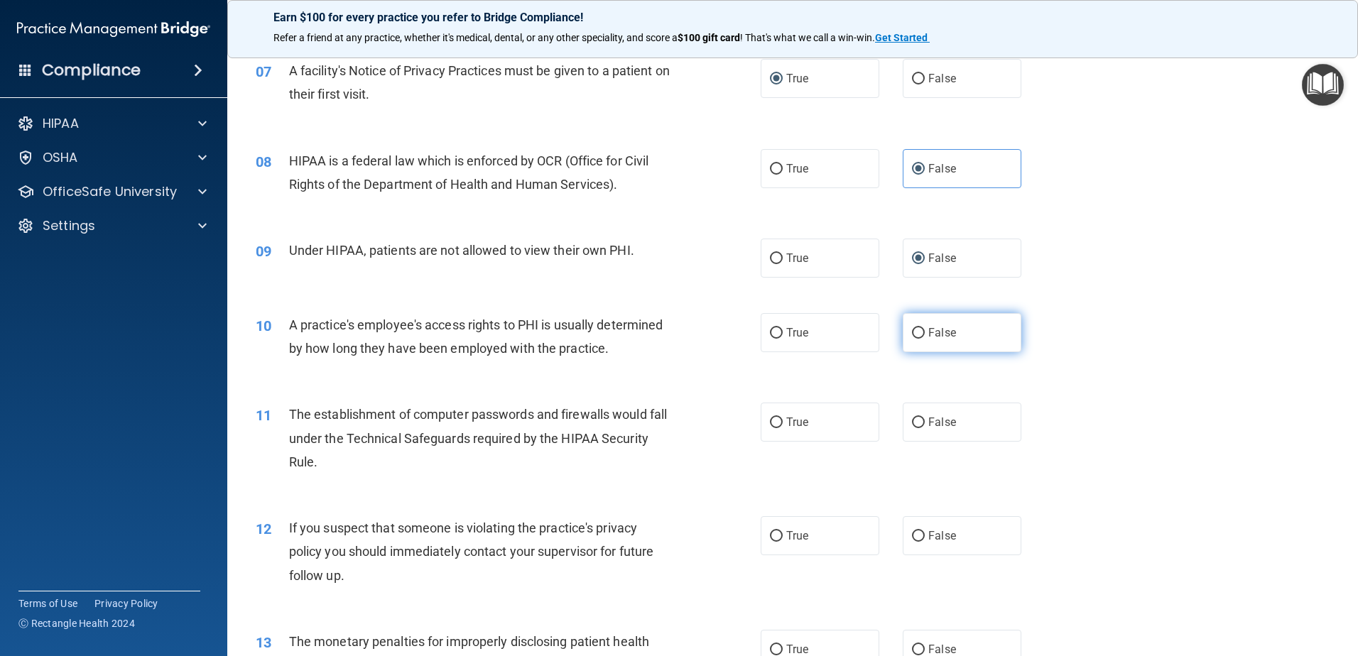
click at [910, 325] on label "False" at bounding box center [962, 332] width 119 height 39
click at [912, 328] on input "False" at bounding box center [918, 333] width 13 height 11
radio input "true"
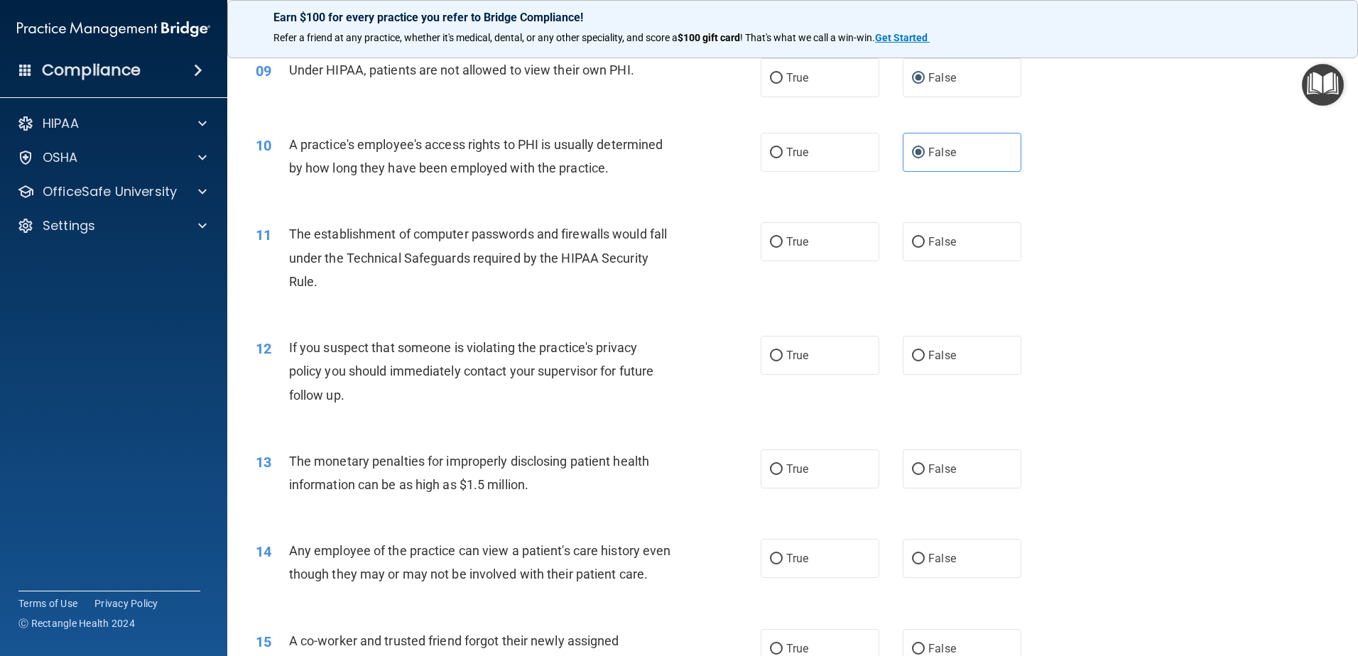
scroll to position [923, 0]
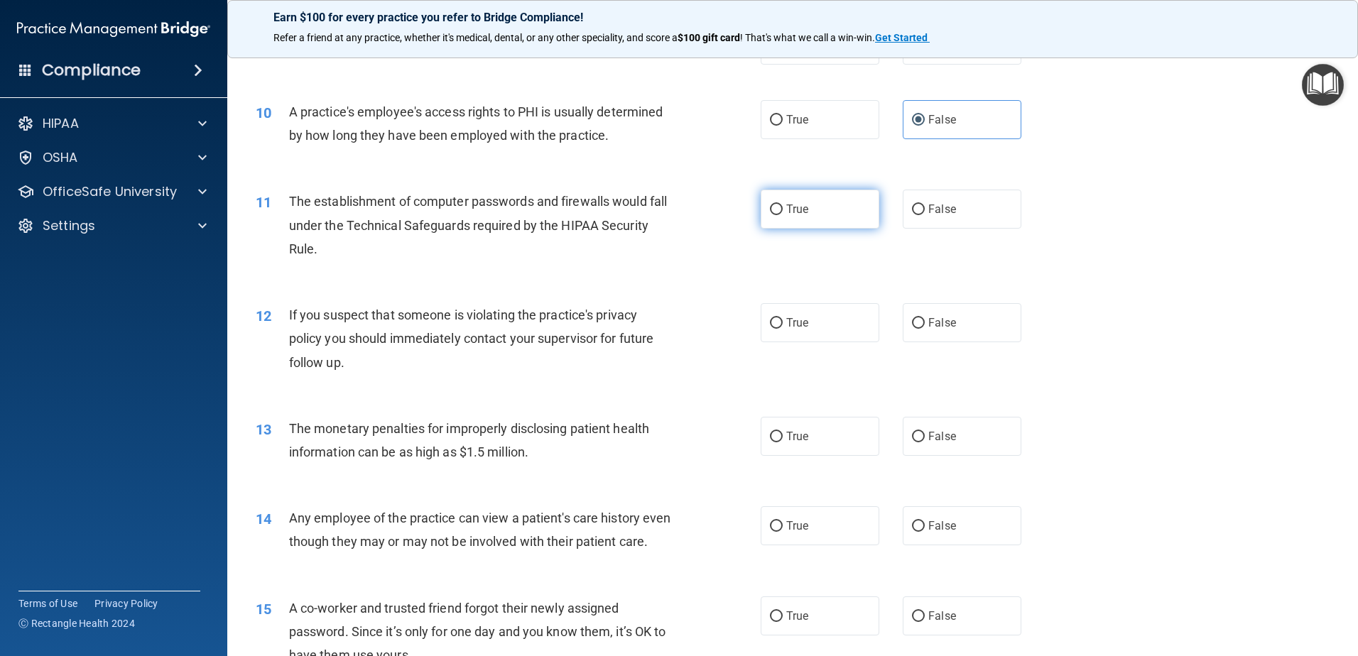
click at [770, 215] on input "True" at bounding box center [776, 210] width 13 height 11
radio input "true"
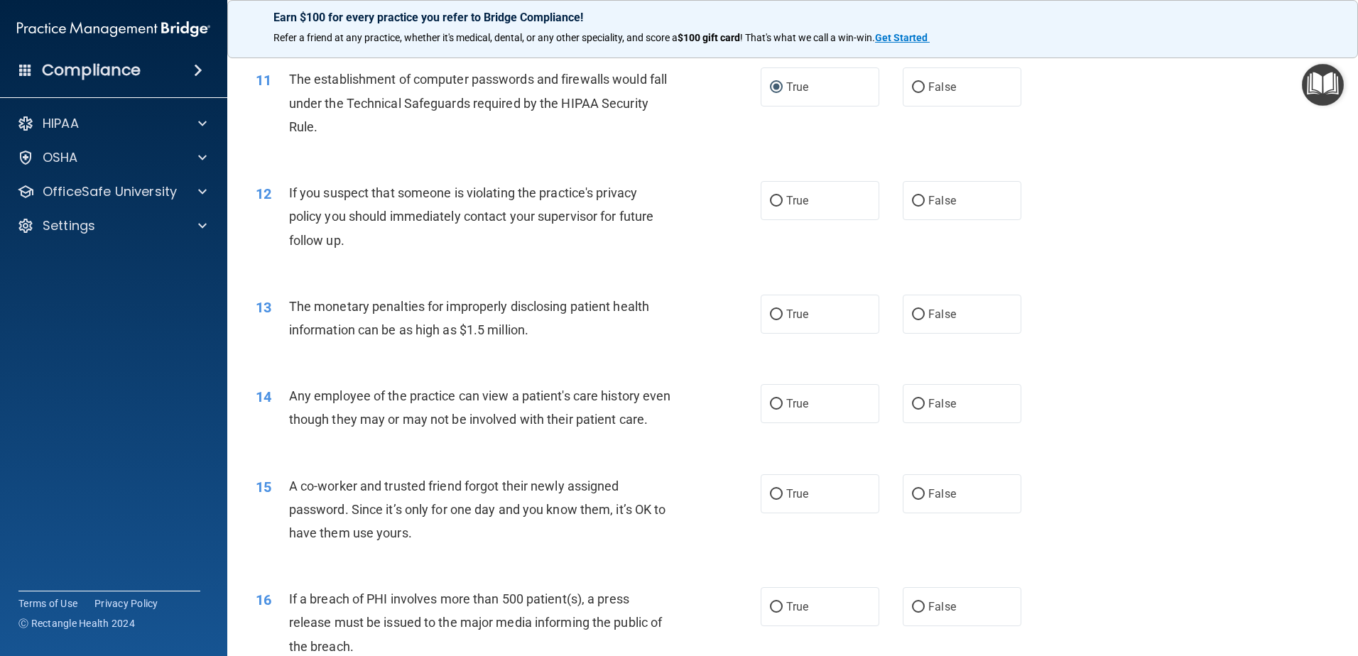
scroll to position [1065, 0]
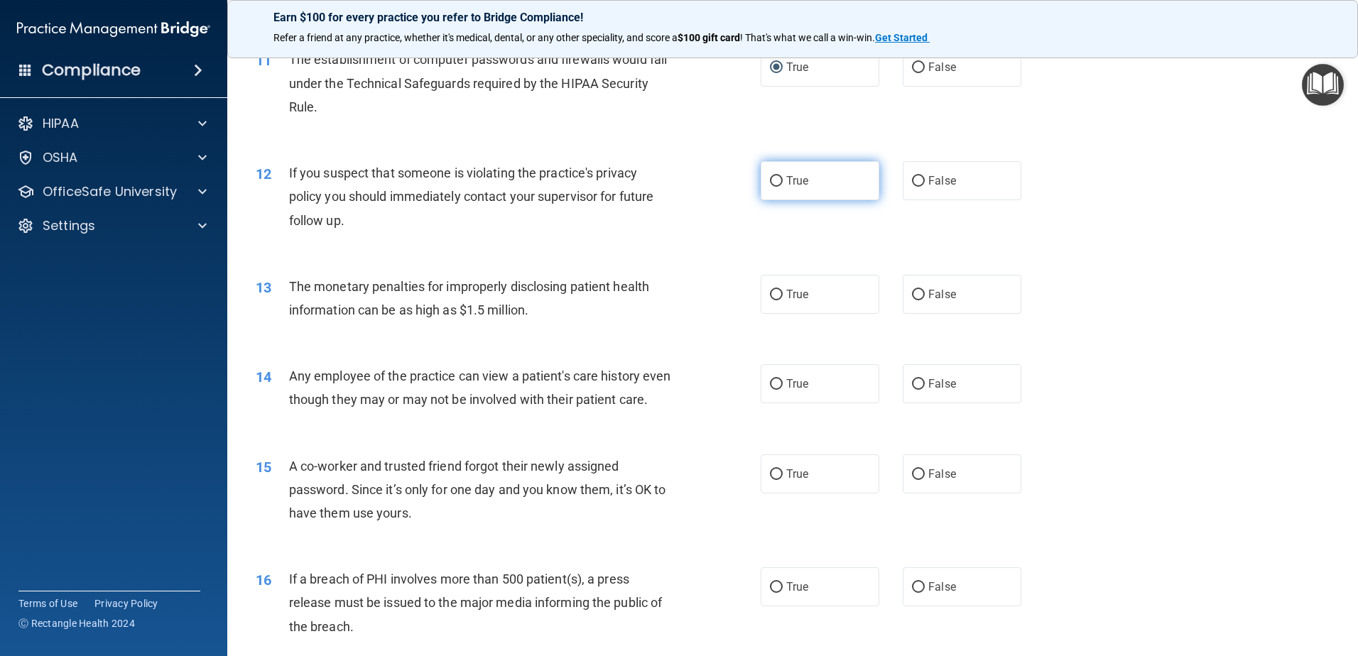
click at [773, 178] on input "True" at bounding box center [776, 181] width 13 height 11
radio input "true"
click at [770, 294] on input "True" at bounding box center [776, 295] width 13 height 11
radio input "true"
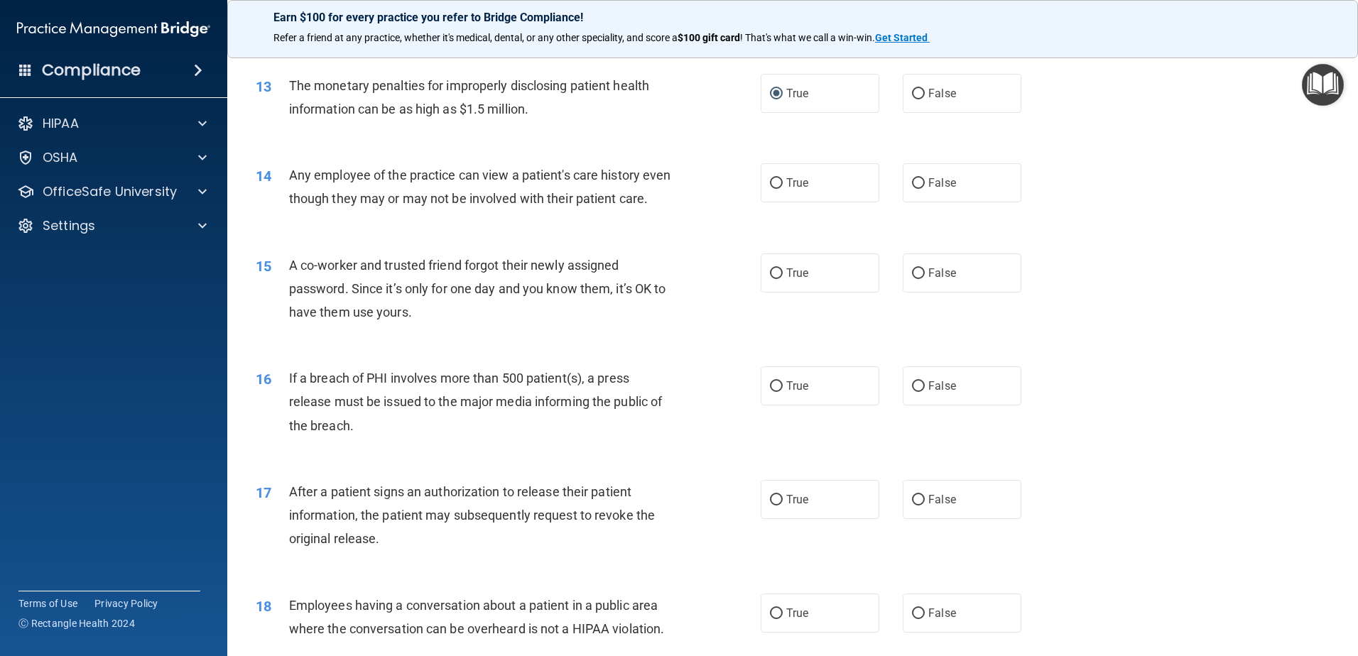
scroll to position [1278, 0]
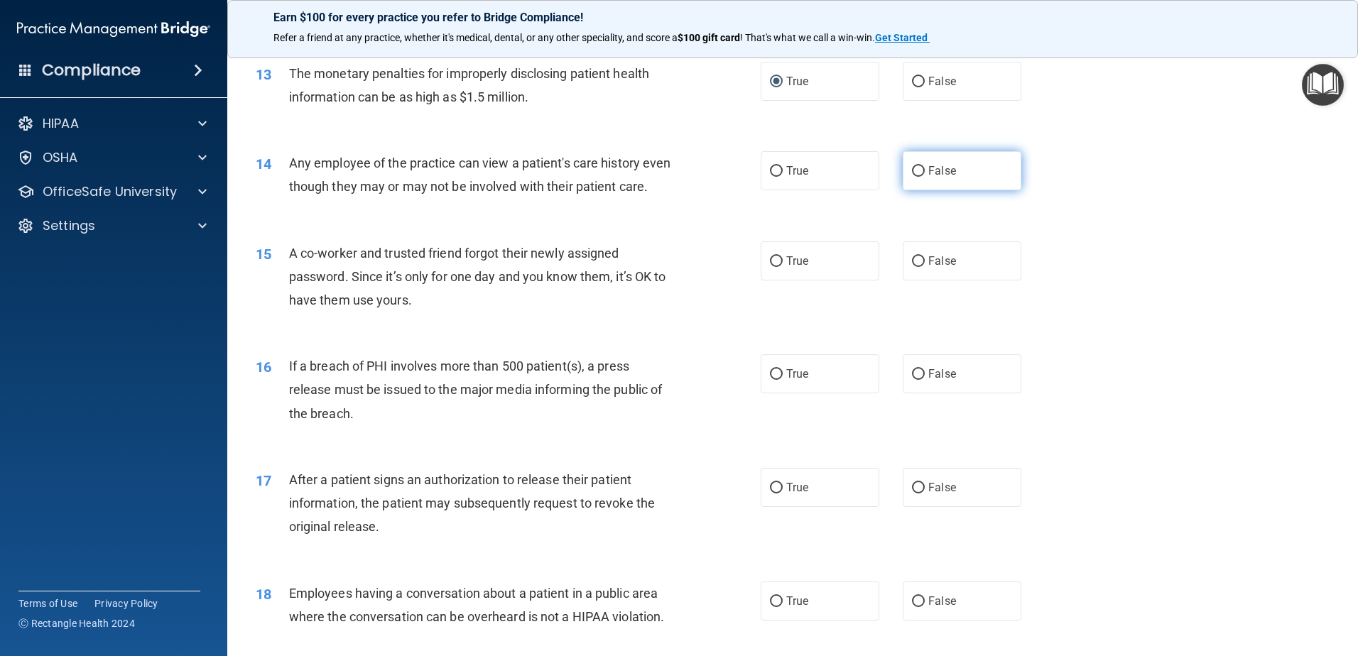
click at [913, 170] on input "False" at bounding box center [918, 171] width 13 height 11
radio input "true"
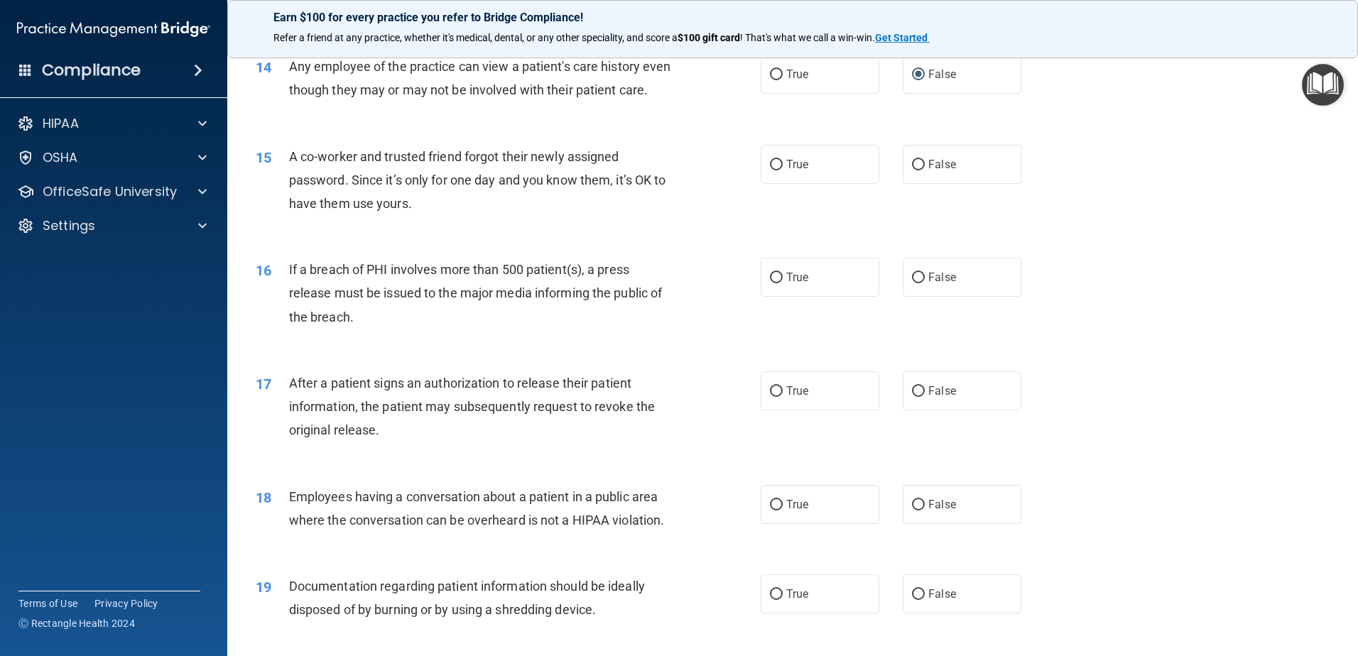
scroll to position [1349, 0]
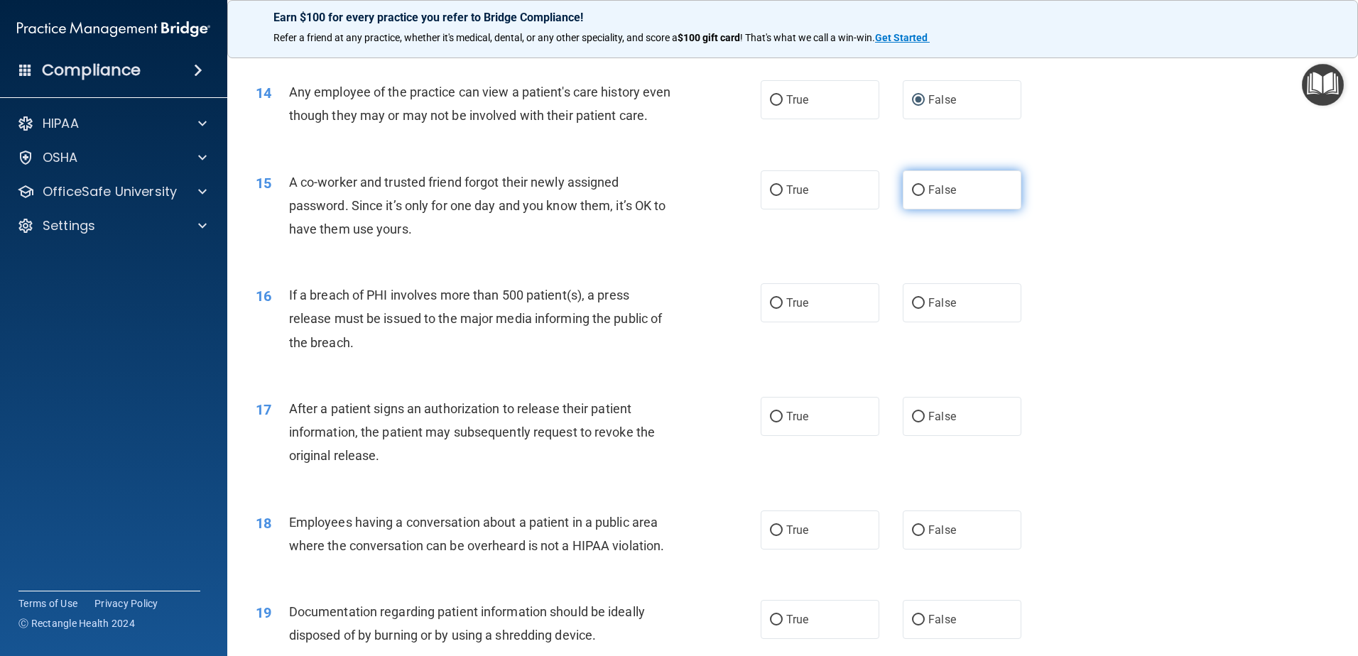
click at [918, 196] on input "False" at bounding box center [918, 190] width 13 height 11
radio input "true"
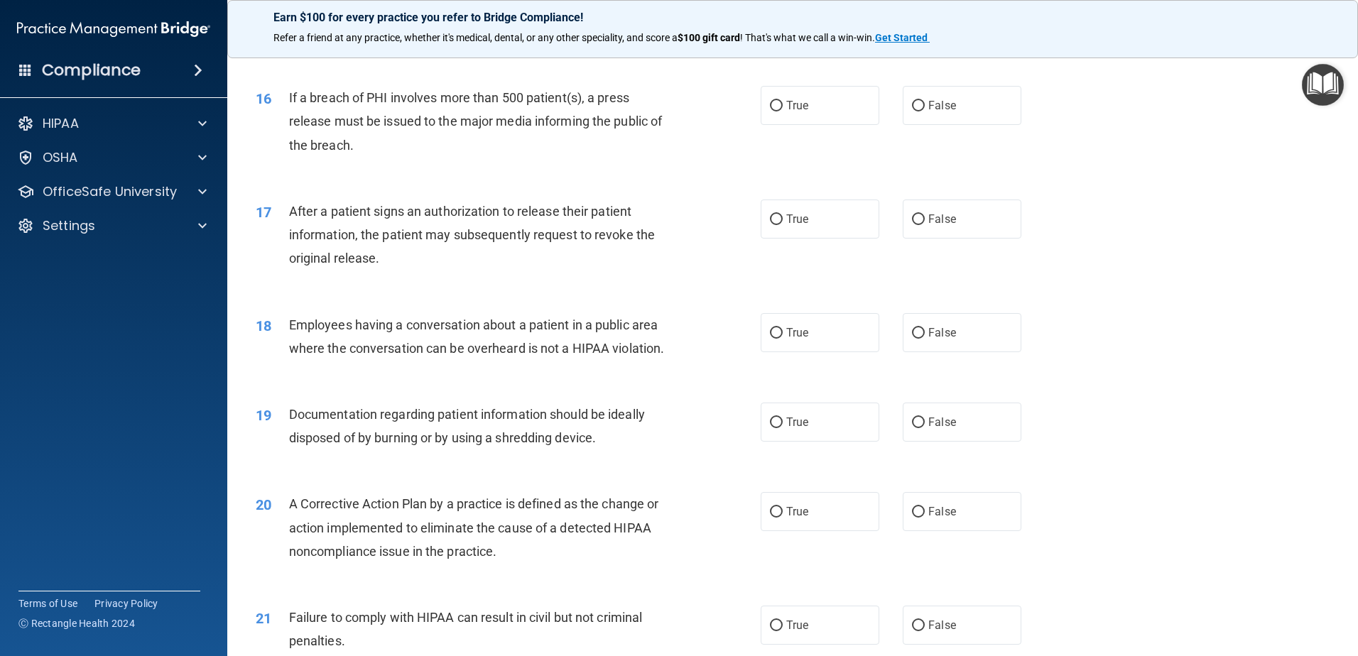
scroll to position [1562, 0]
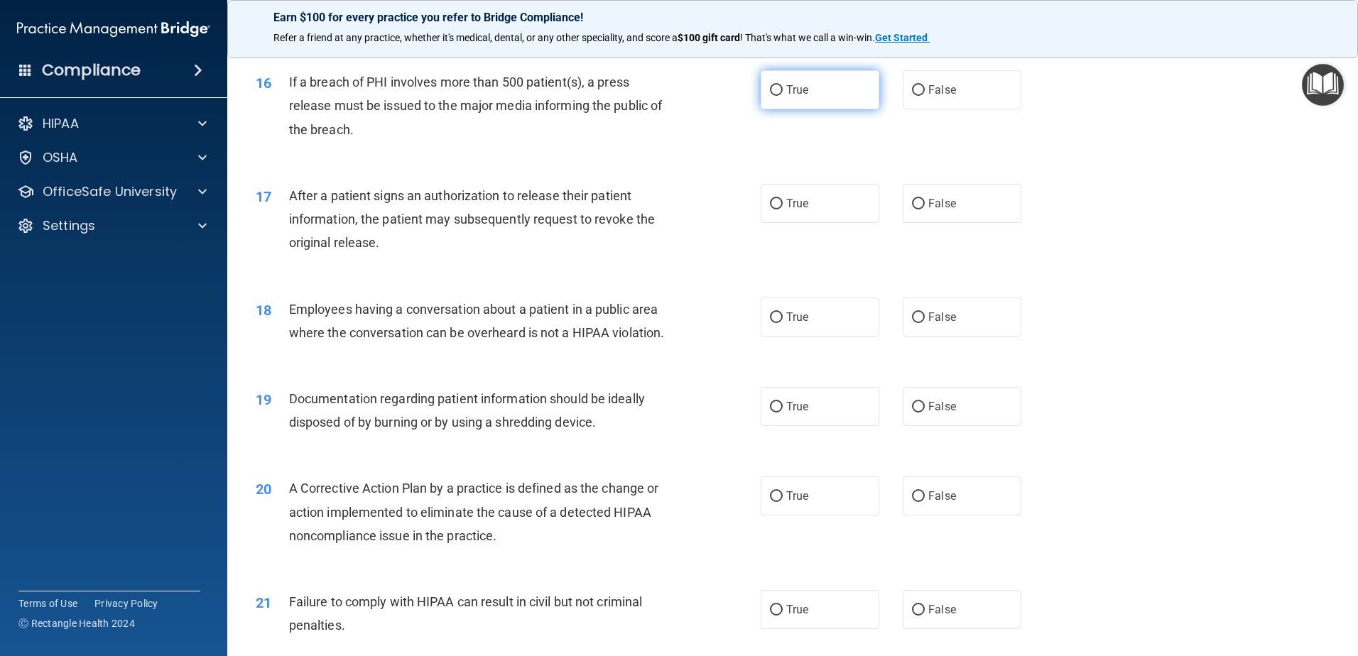
click at [776, 96] on input "True" at bounding box center [776, 90] width 13 height 11
radio input "true"
click at [912, 96] on input "False" at bounding box center [918, 90] width 13 height 11
radio input "true"
radio input "false"
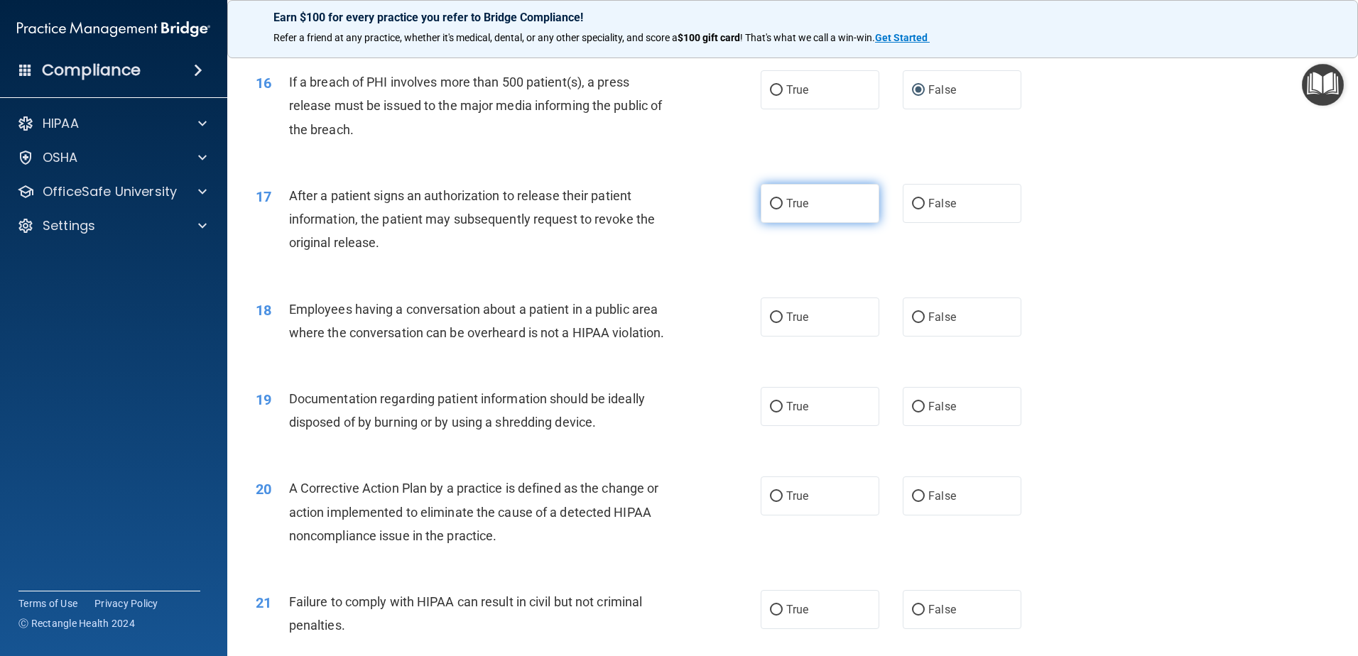
click at [770, 209] on input "True" at bounding box center [776, 204] width 13 height 11
radio input "true"
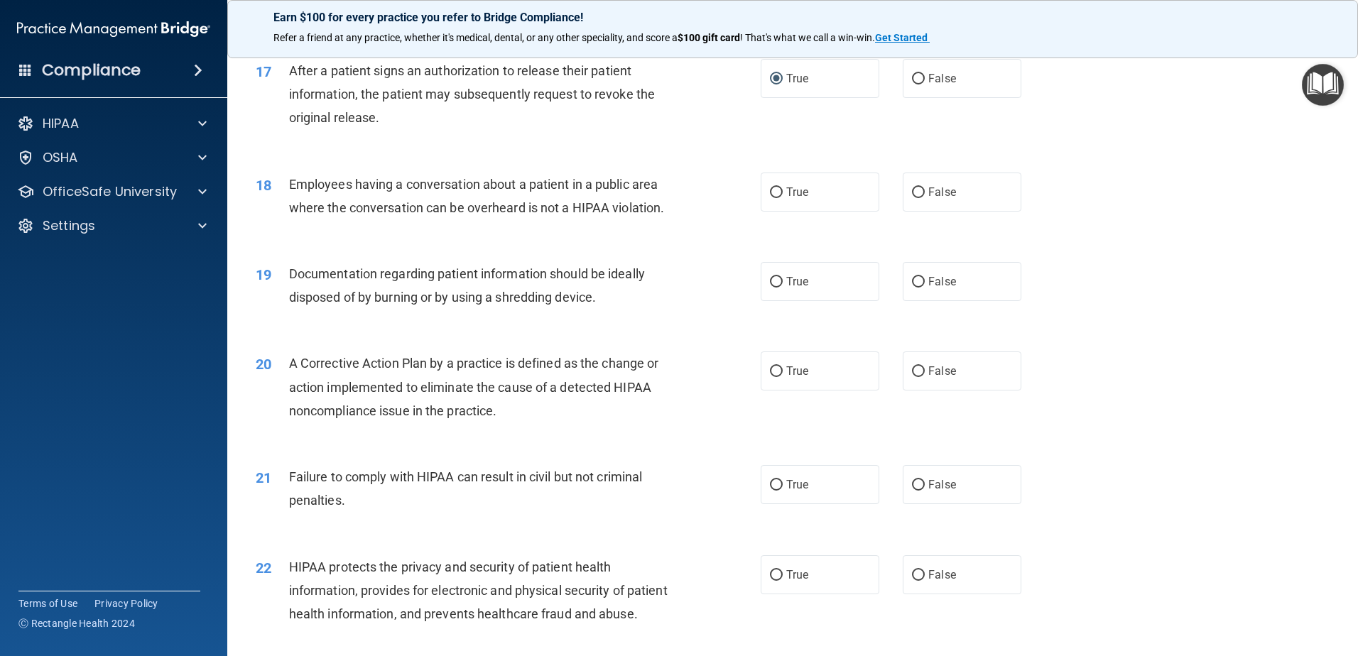
scroll to position [1704, 0]
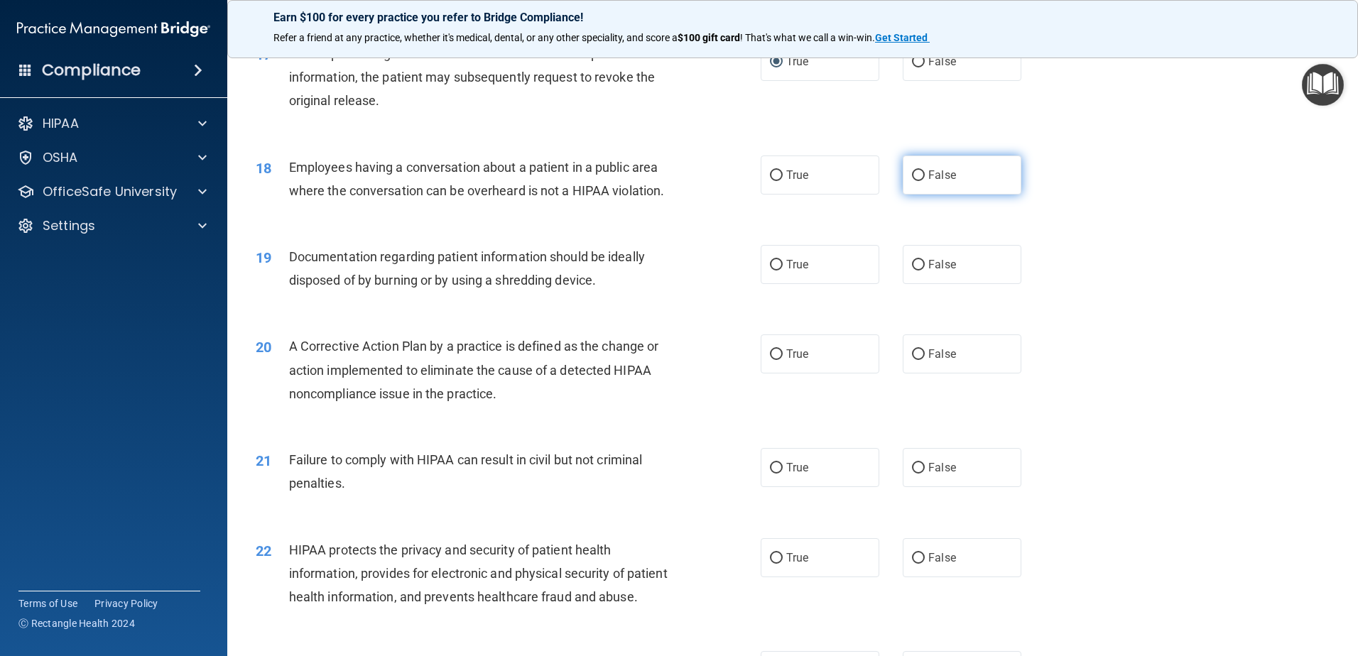
click at [916, 181] on input "False" at bounding box center [918, 175] width 13 height 11
radio input "true"
click at [770, 271] on input "True" at bounding box center [776, 265] width 13 height 11
radio input "true"
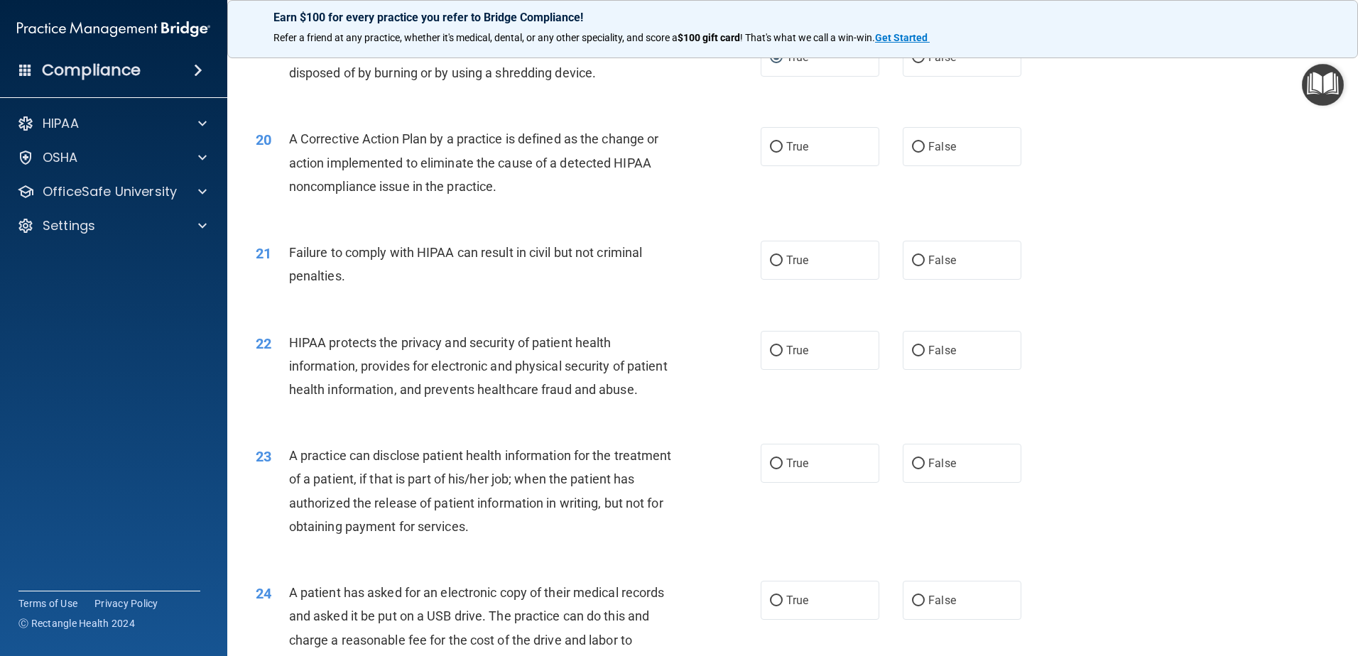
scroll to position [1917, 0]
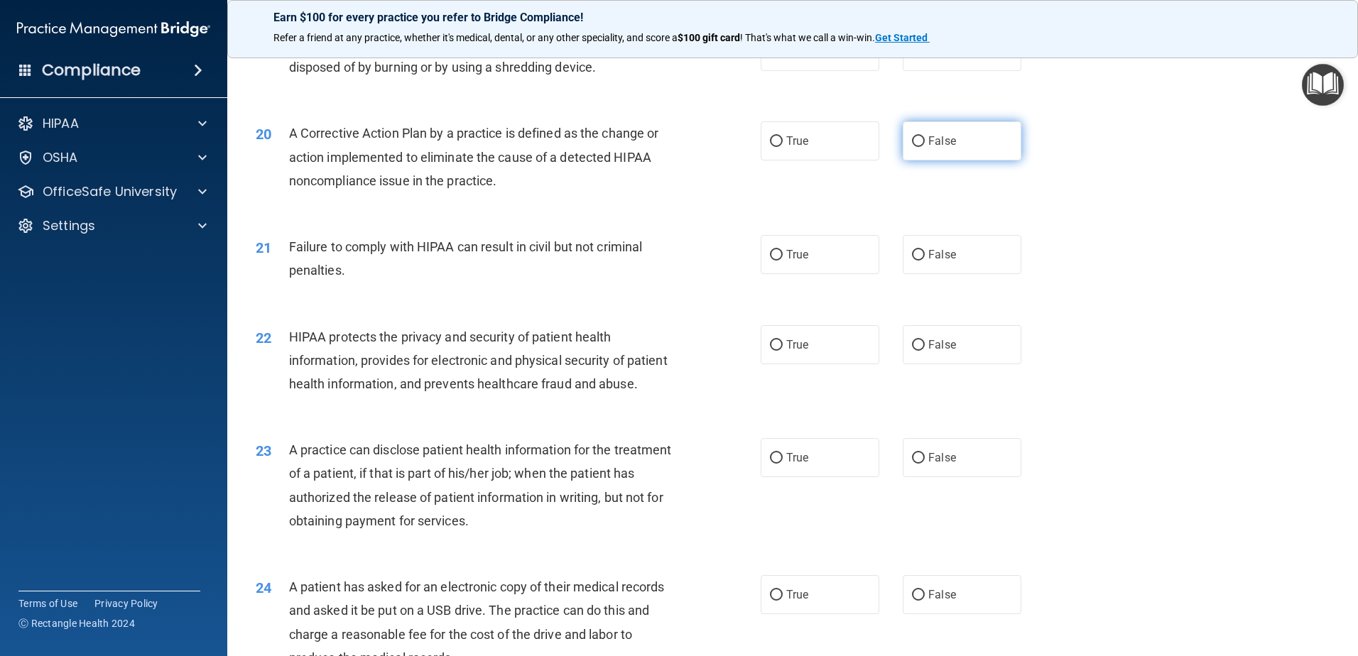
click at [917, 147] on input "False" at bounding box center [918, 141] width 13 height 11
radio input "true"
click at [917, 261] on input "False" at bounding box center [918, 255] width 13 height 11
radio input "true"
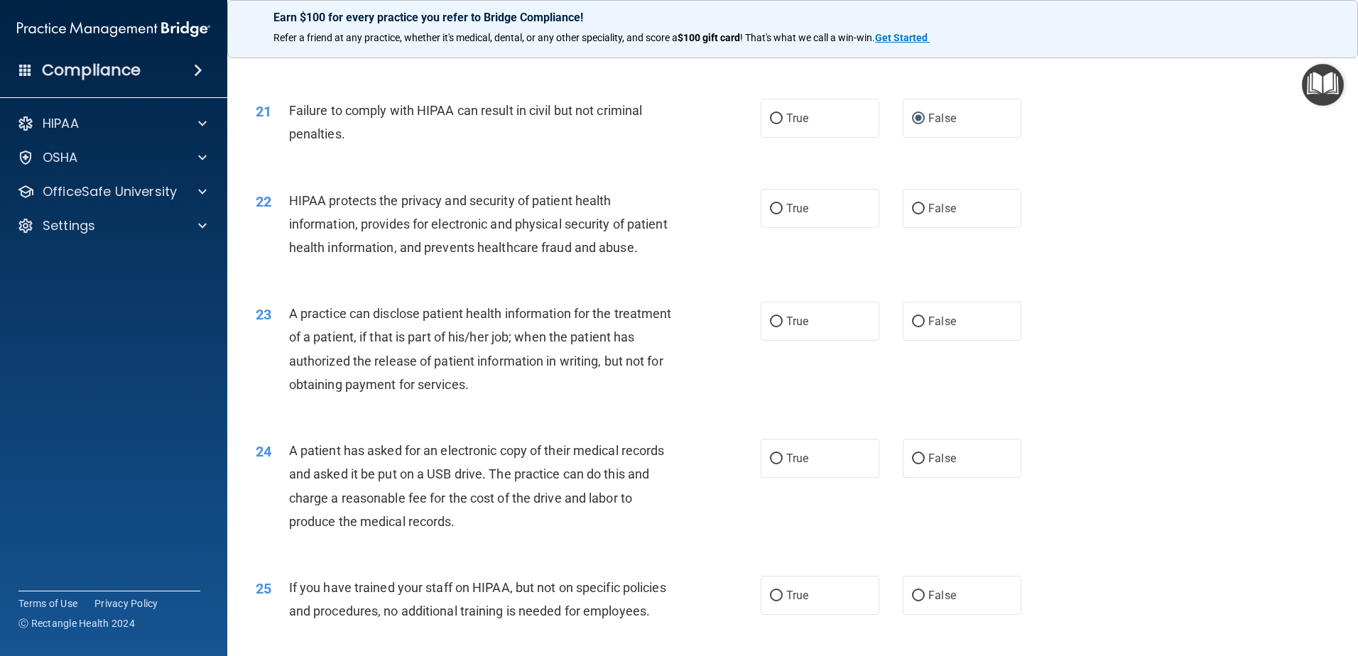
scroll to position [2059, 0]
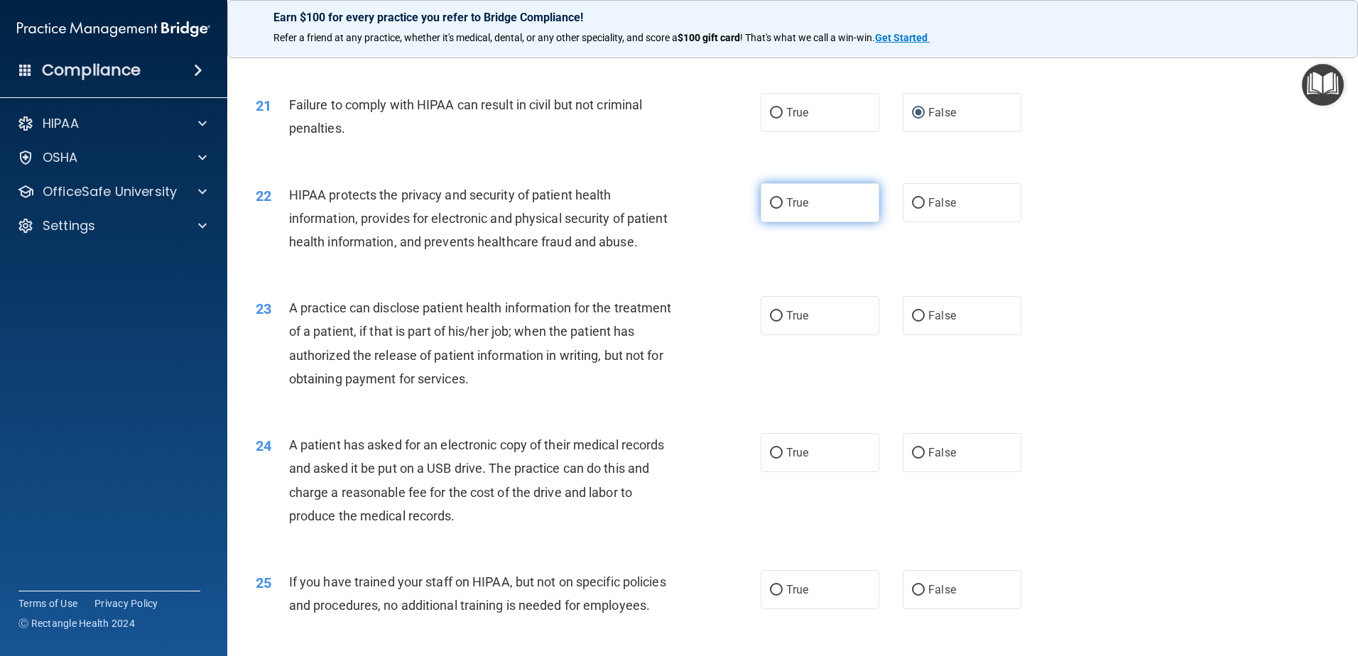
click at [761, 222] on label "True" at bounding box center [820, 202] width 119 height 39
click at [770, 209] on input "True" at bounding box center [776, 203] width 13 height 11
radio input "true"
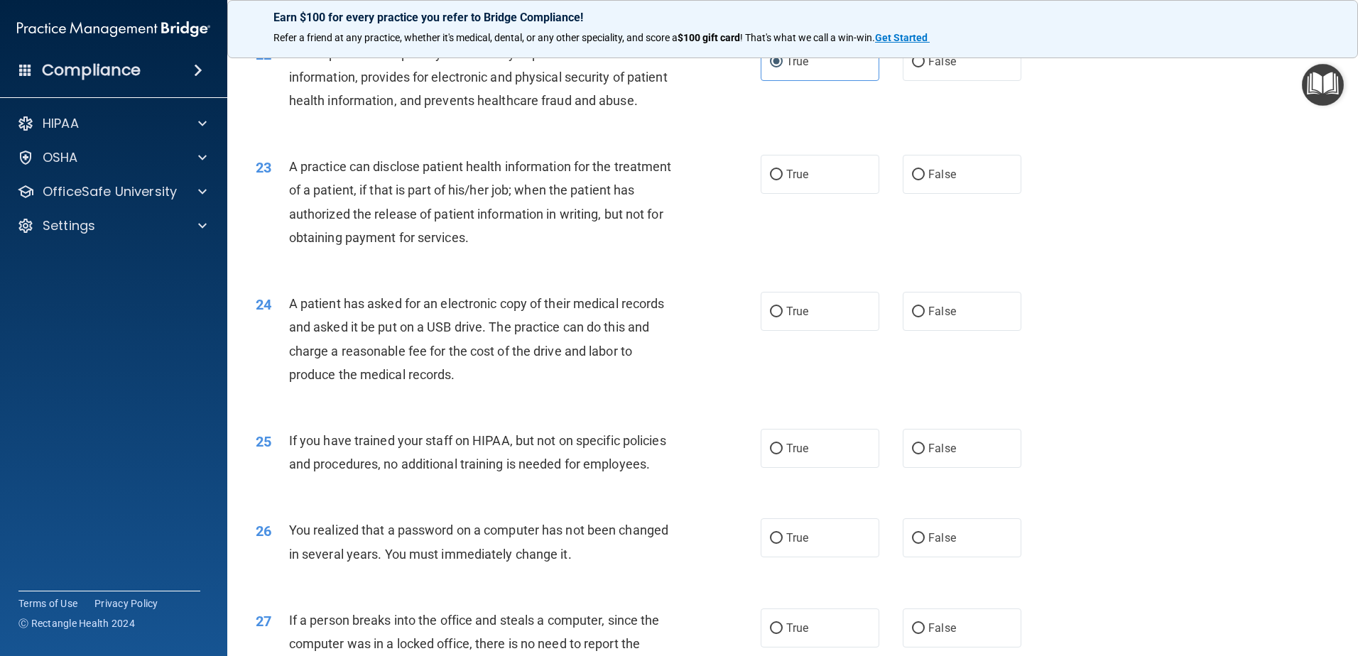
scroll to position [2201, 0]
click at [772, 180] on input "True" at bounding box center [776, 174] width 13 height 11
radio input "true"
click at [772, 330] on label "True" at bounding box center [820, 310] width 119 height 39
click at [772, 317] on input "True" at bounding box center [776, 311] width 13 height 11
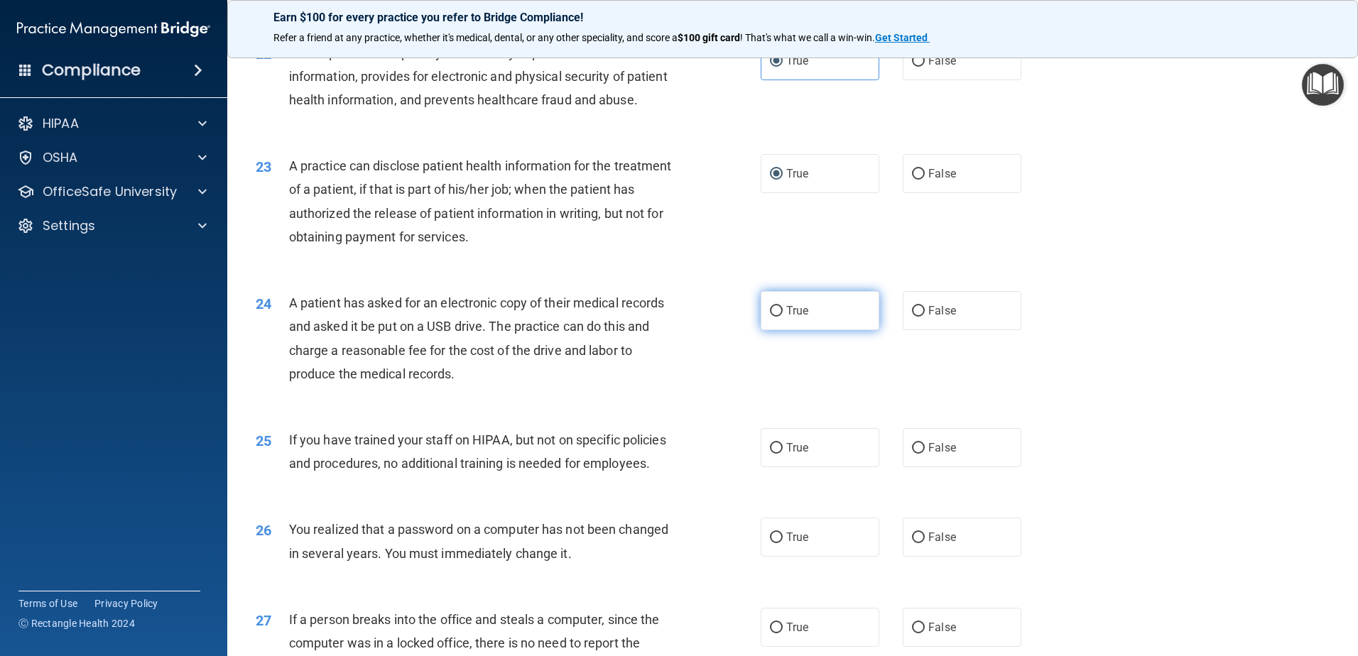
radio input "true"
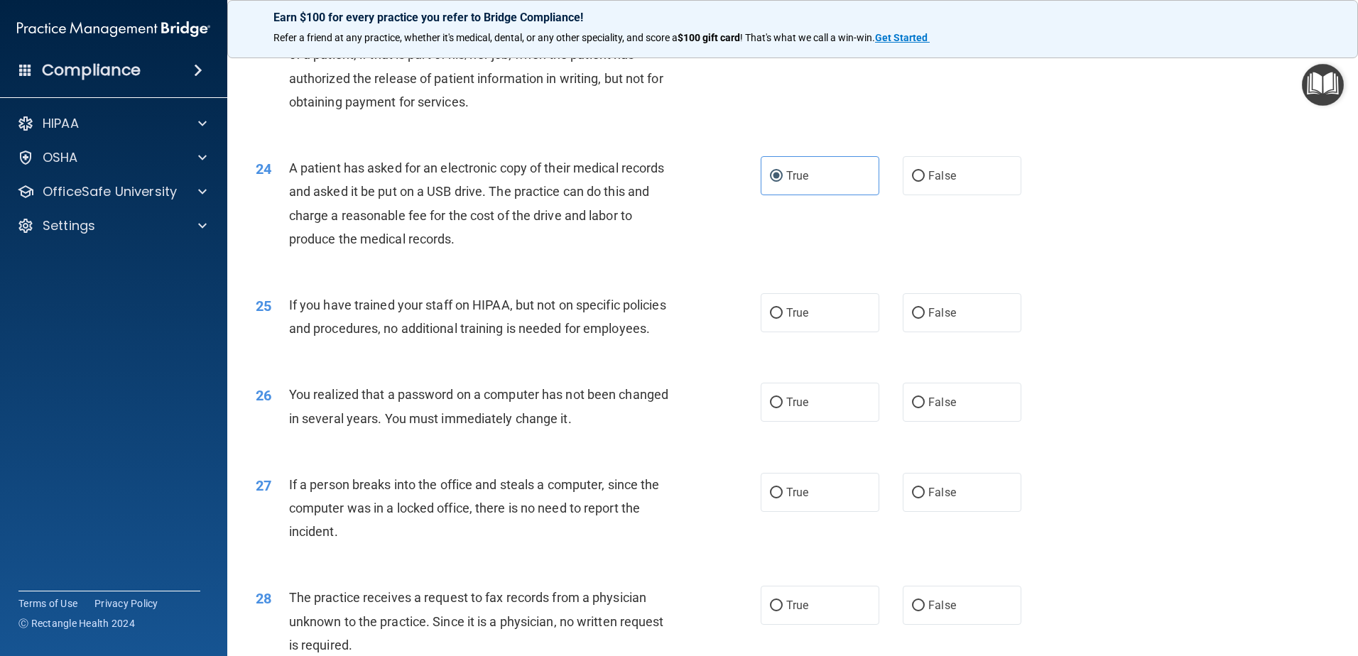
scroll to position [2302, 0]
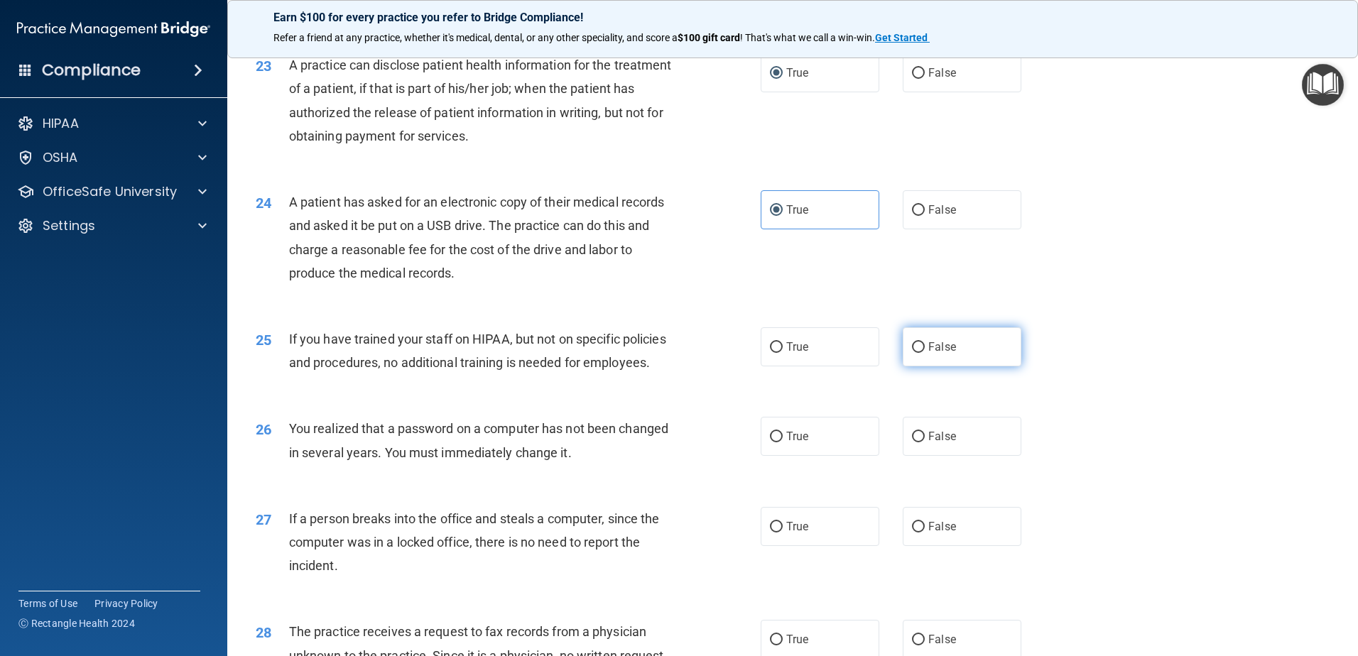
click at [915, 353] on input "False" at bounding box center [918, 347] width 13 height 11
radio input "true"
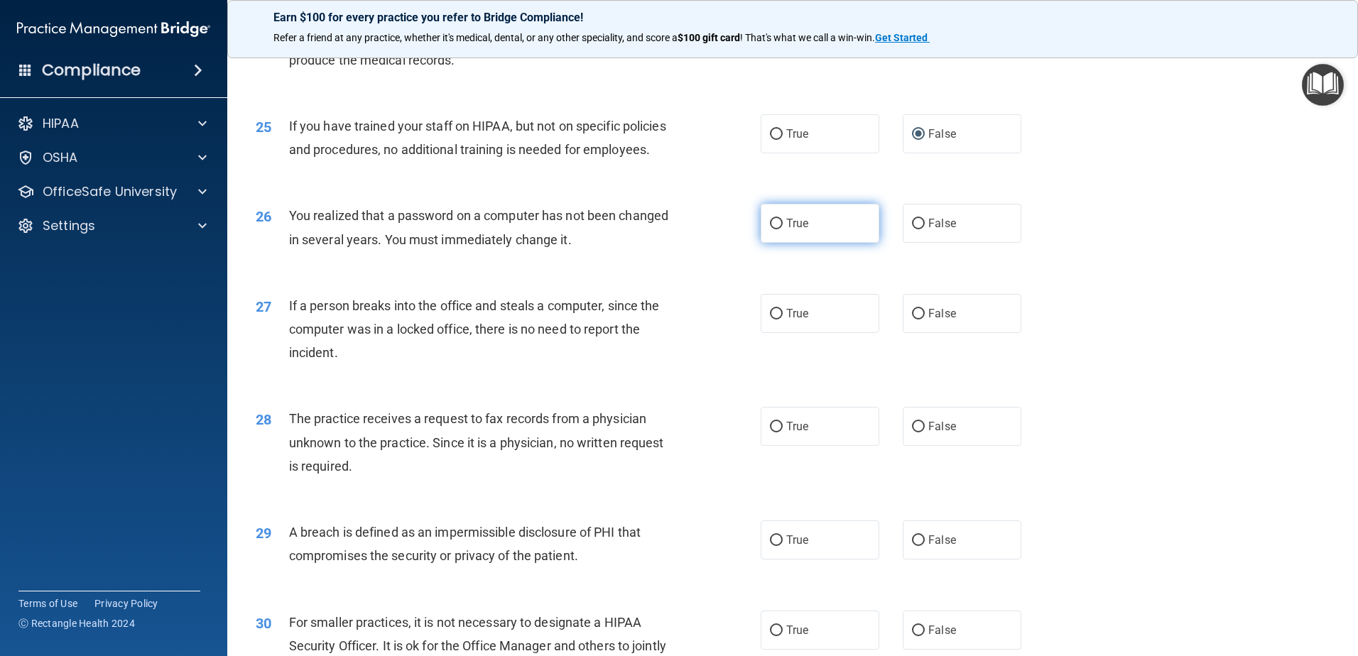
click at [771, 229] on input "True" at bounding box center [776, 224] width 13 height 11
radio input "true"
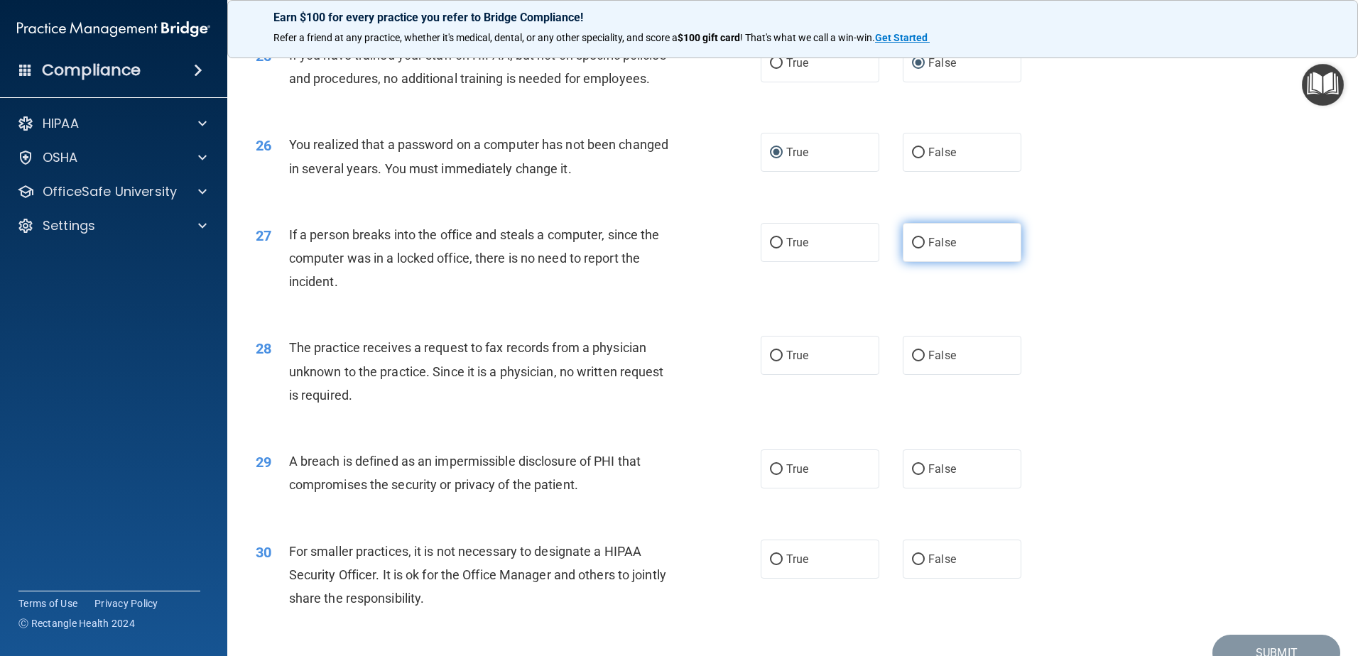
click at [915, 249] on input "False" at bounding box center [918, 243] width 13 height 11
radio input "true"
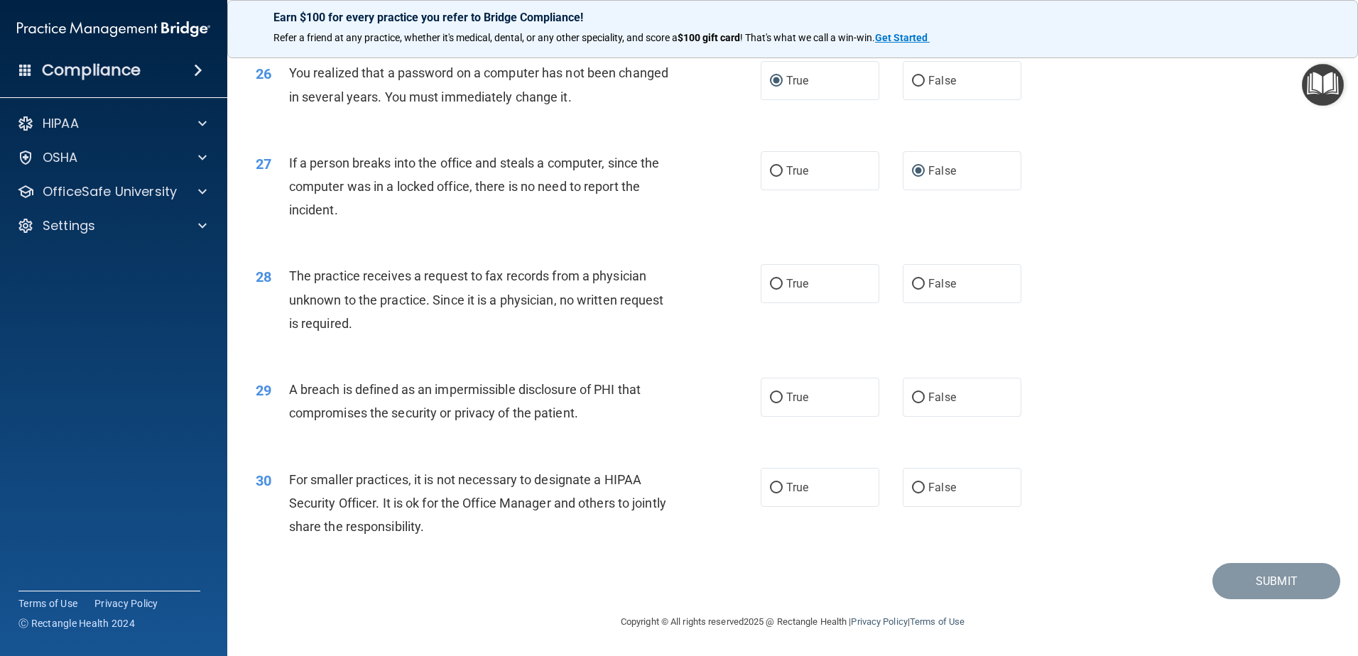
scroll to position [2728, 0]
click at [775, 397] on input "True" at bounding box center [776, 398] width 13 height 11
radio input "true"
click at [912, 486] on input "False" at bounding box center [918, 488] width 13 height 11
radio input "true"
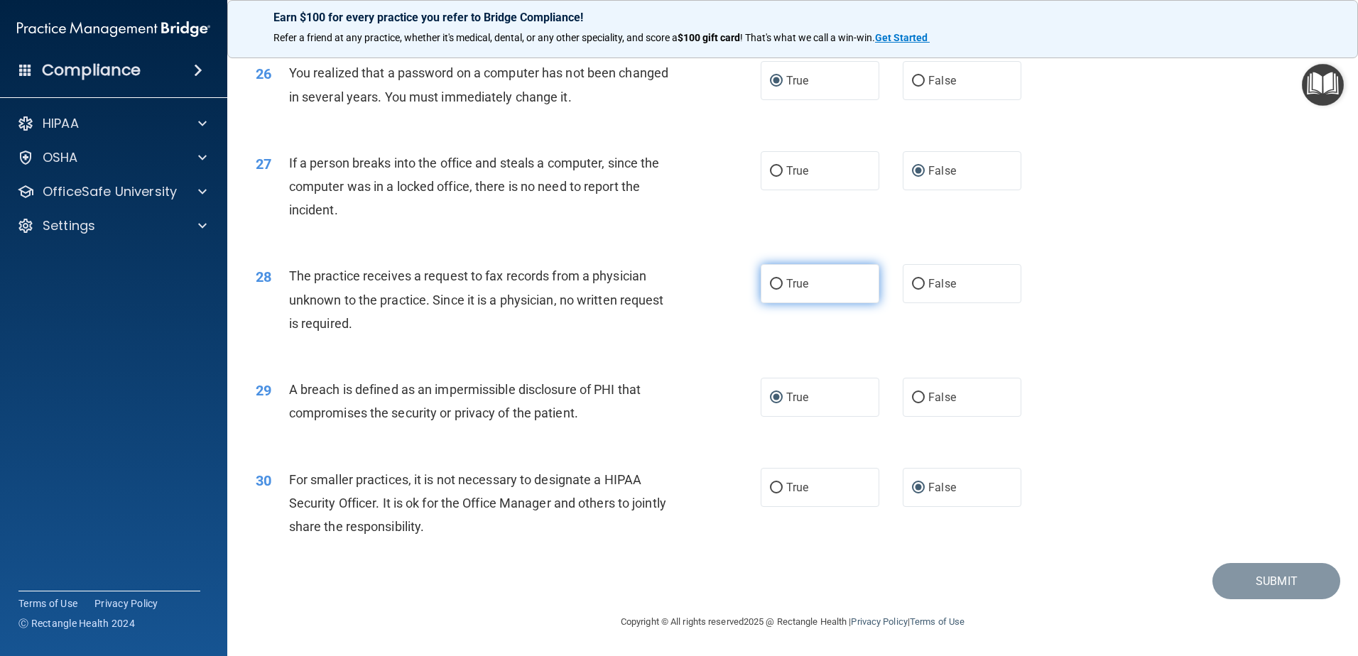
click at [774, 295] on label "True" at bounding box center [820, 283] width 119 height 39
click at [774, 290] on input "True" at bounding box center [776, 284] width 13 height 11
radio input "true"
click at [1236, 580] on button "Submit" at bounding box center [1276, 581] width 128 height 36
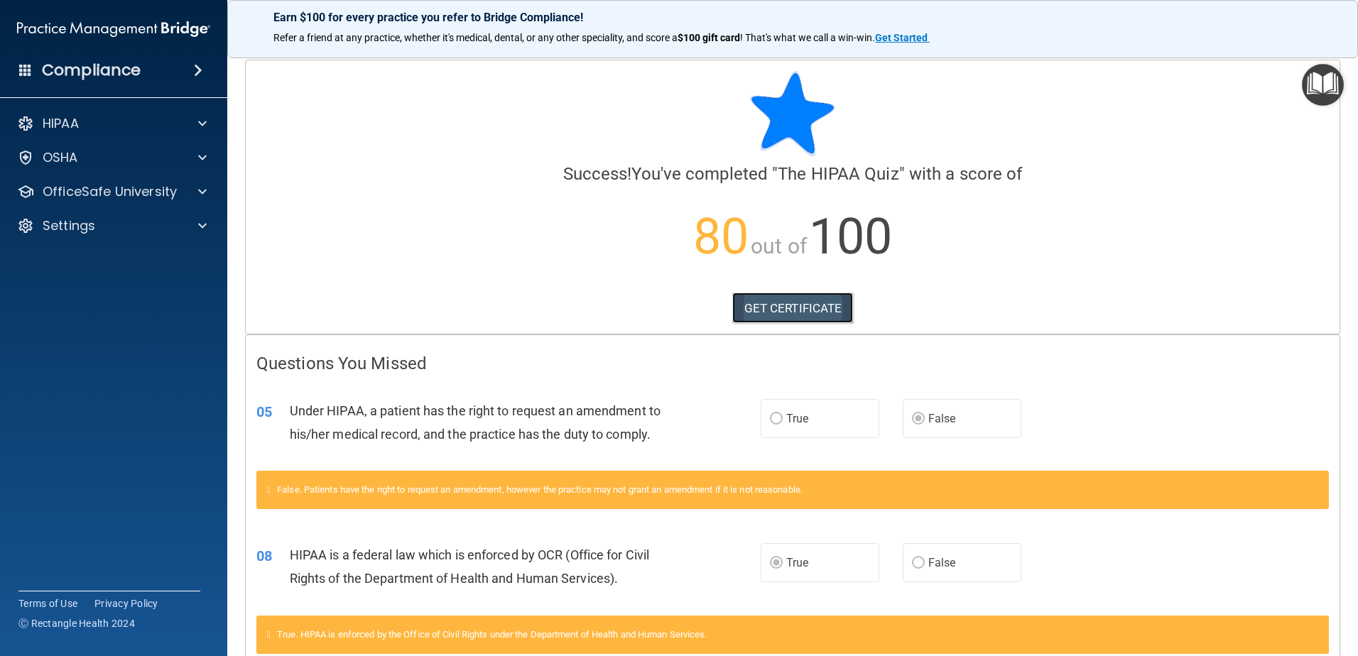
click at [785, 314] on link "GET CERTIFICATE" at bounding box center [792, 308] width 121 height 31
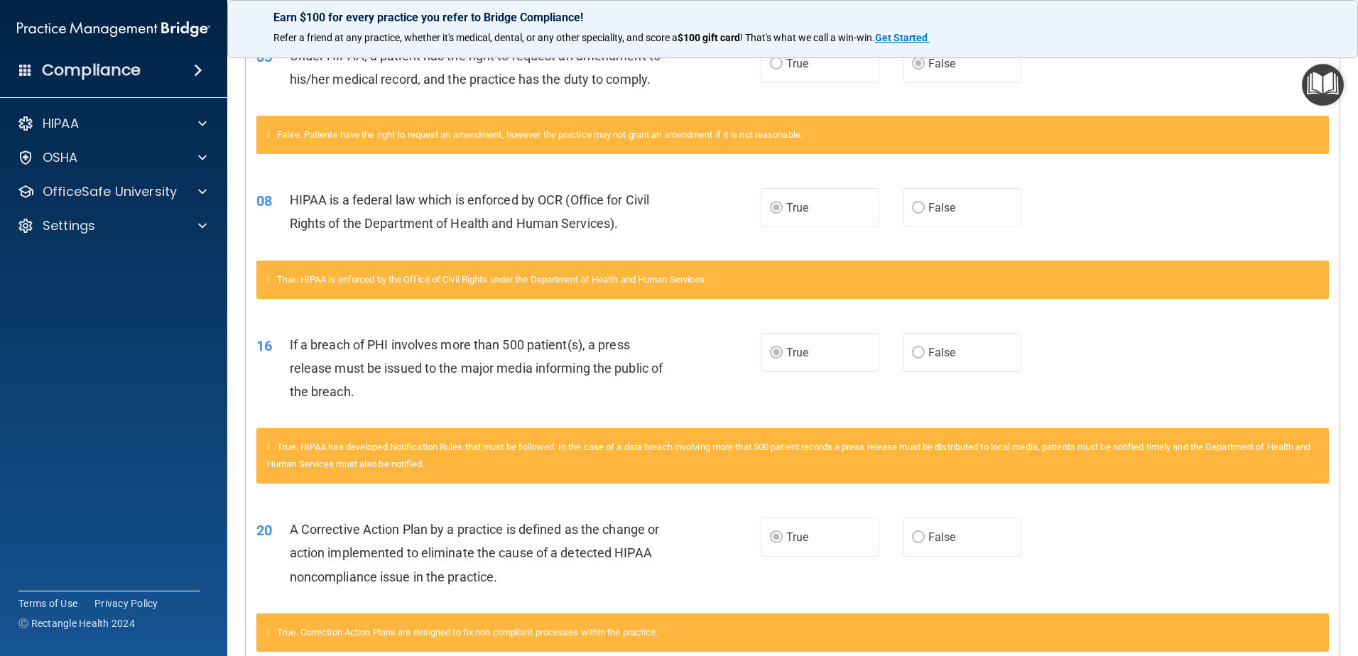
scroll to position [71, 0]
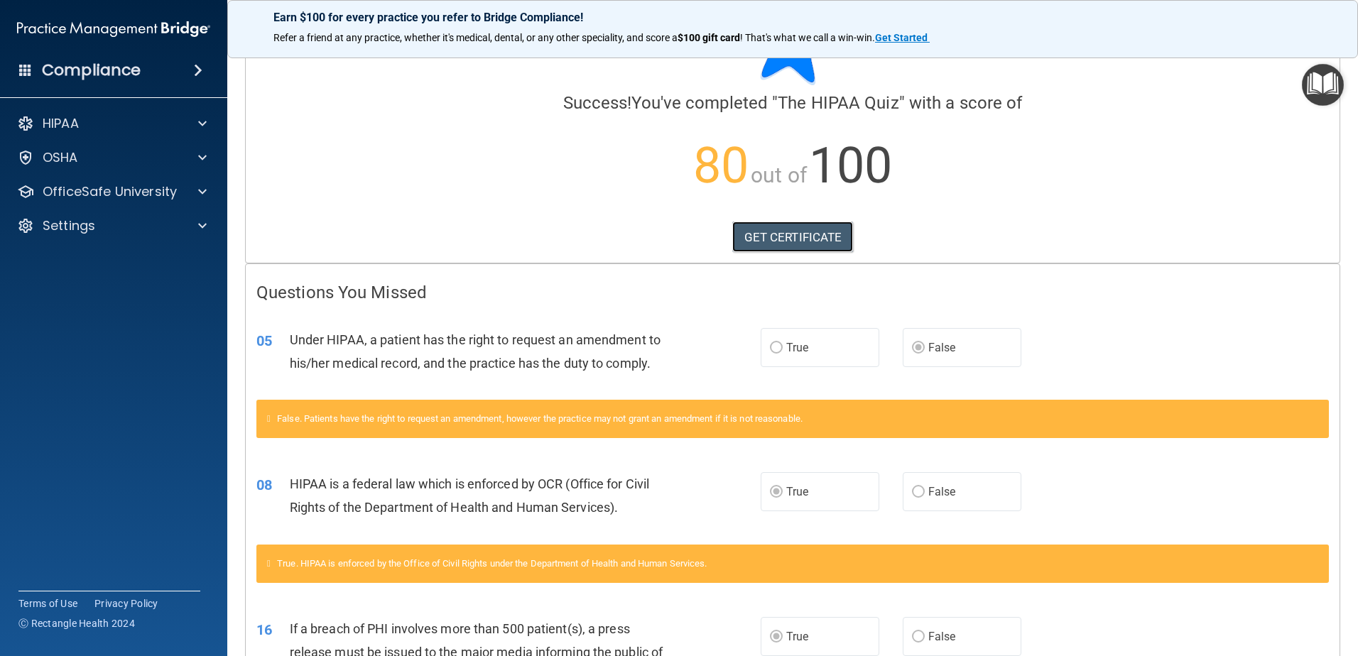
click at [732, 222] on link "GET CERTIFICATE" at bounding box center [792, 237] width 121 height 31
drag, startPoint x: 508, startPoint y: 237, endPoint x: 518, endPoint y: 261, distance: 26.1
click at [508, 238] on div "GET CERTIFICATE" at bounding box center [792, 237] width 1072 height 31
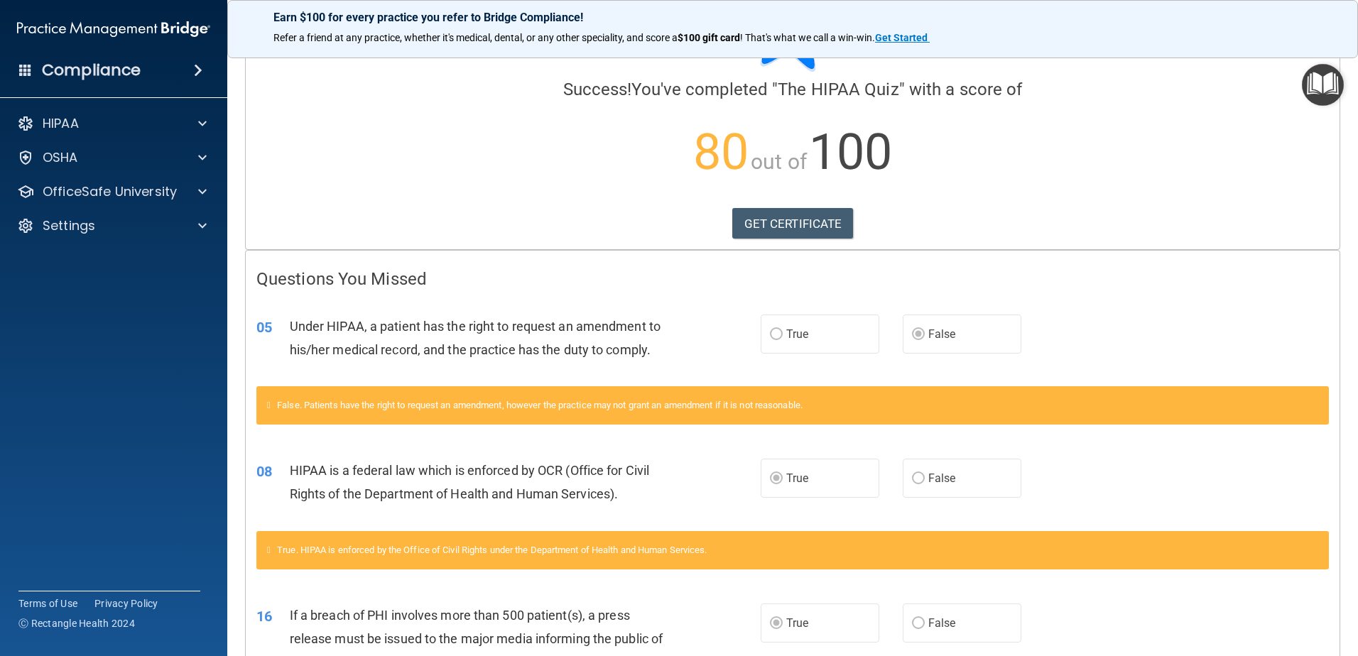
scroll to position [0, 0]
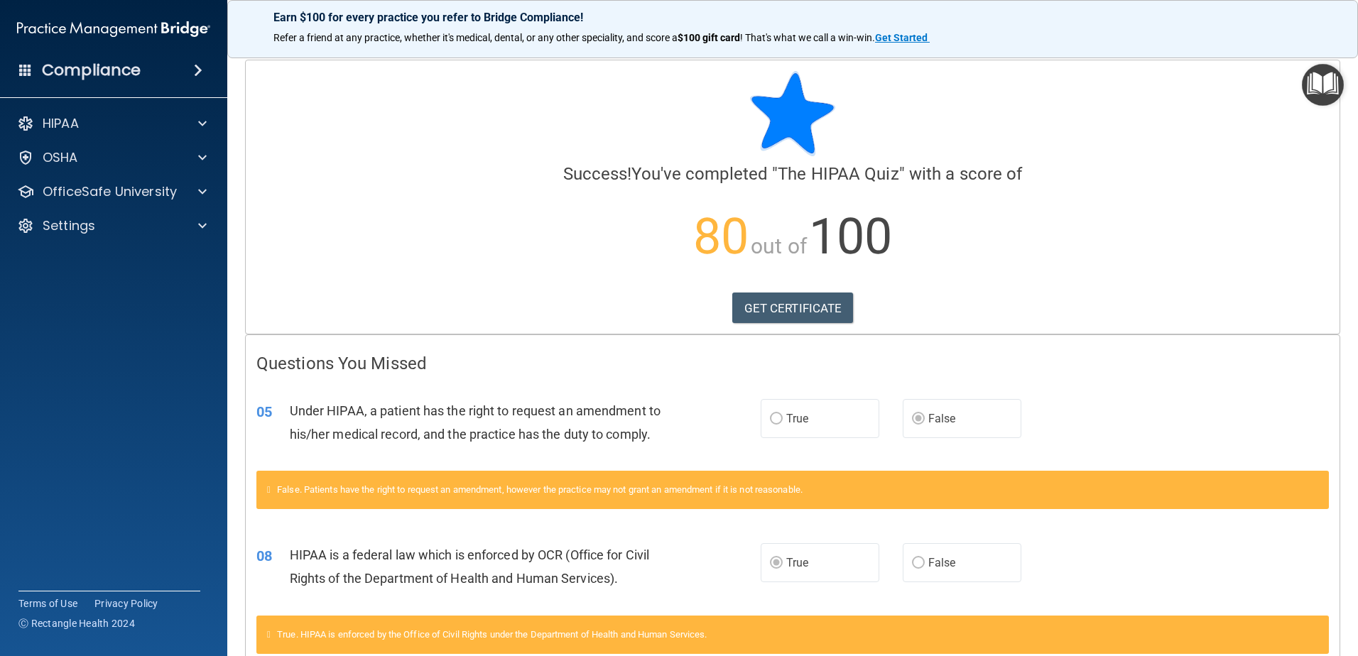
click at [1325, 86] on img "Open Resource Center" at bounding box center [1323, 85] width 42 height 42
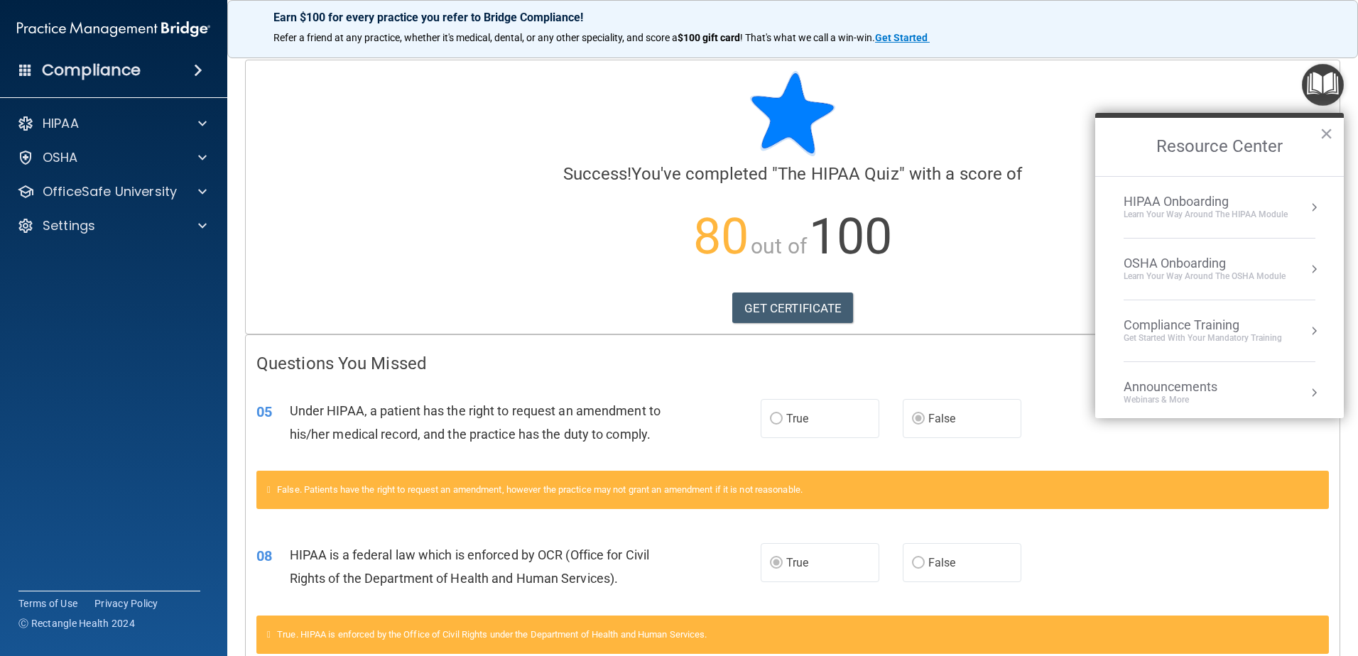
click at [981, 137] on div at bounding box center [792, 113] width 1072 height 85
click at [883, 134] on div at bounding box center [792, 113] width 1072 height 85
click at [1326, 131] on button "×" at bounding box center [1325, 133] width 13 height 23
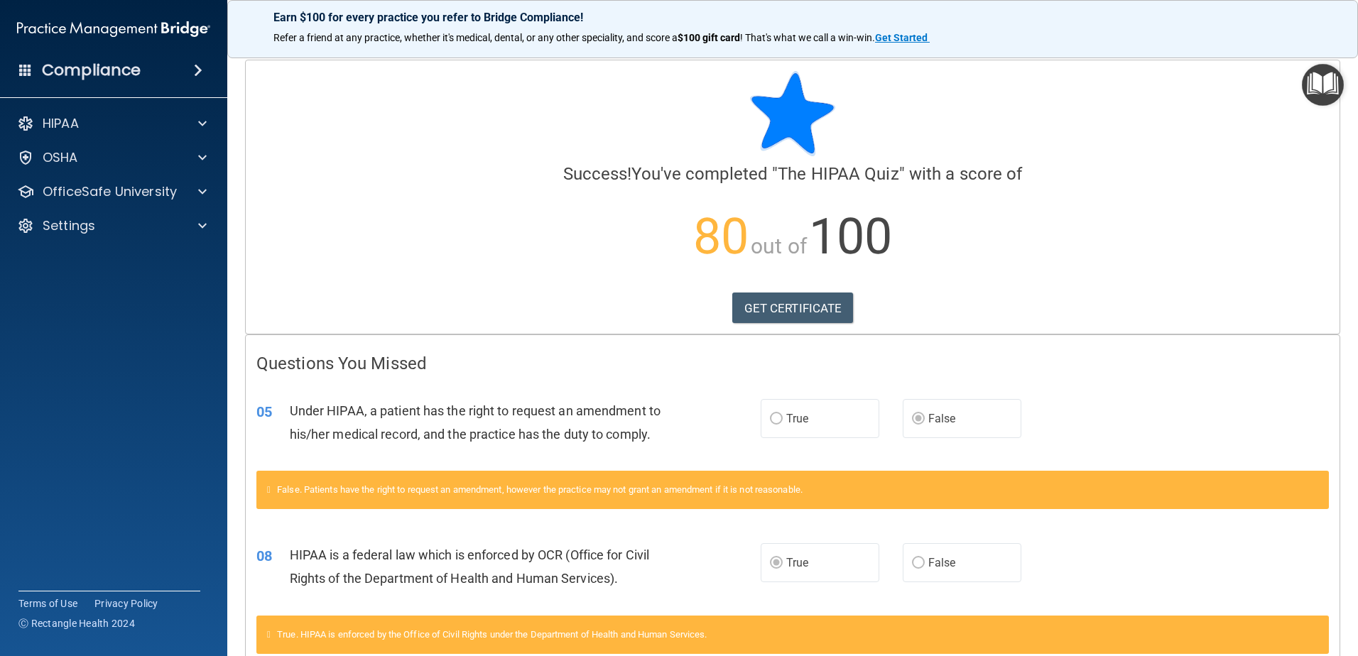
click at [113, 71] on h4 "Compliance" at bounding box center [91, 70] width 99 height 20
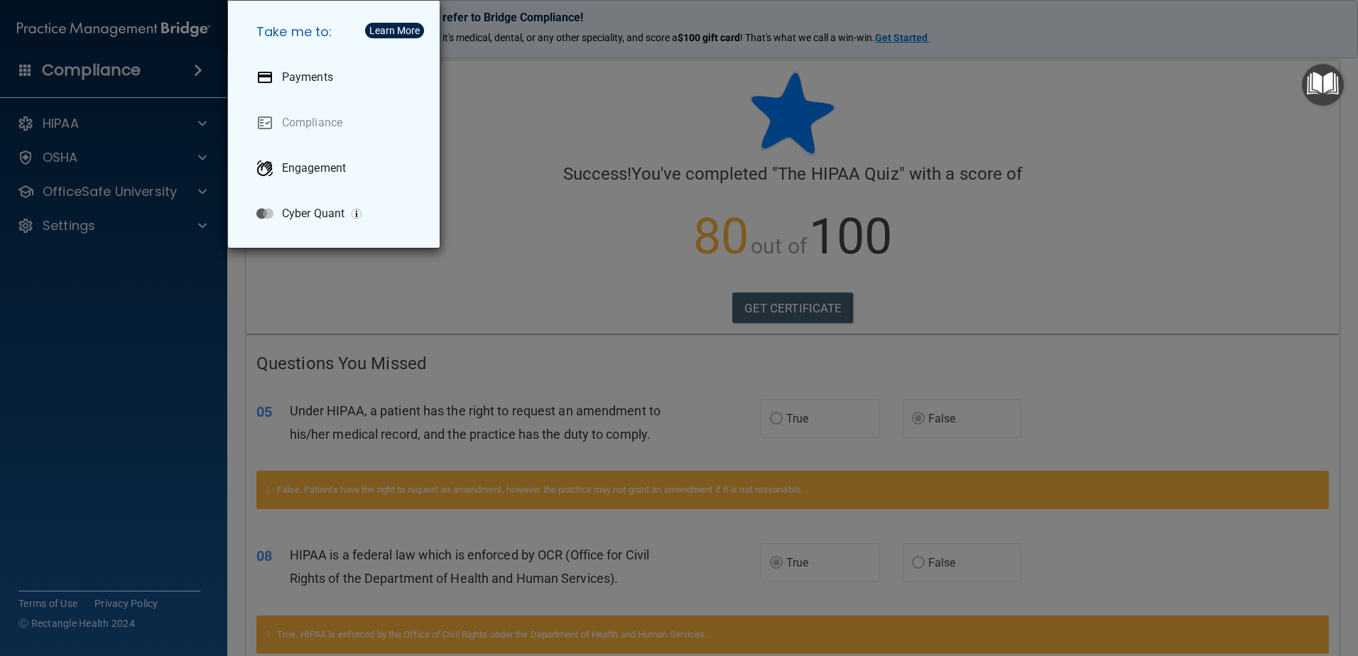
click at [593, 84] on div "Take me to: Payments Compliance Engagement Cyber Quant" at bounding box center [679, 328] width 1358 height 656
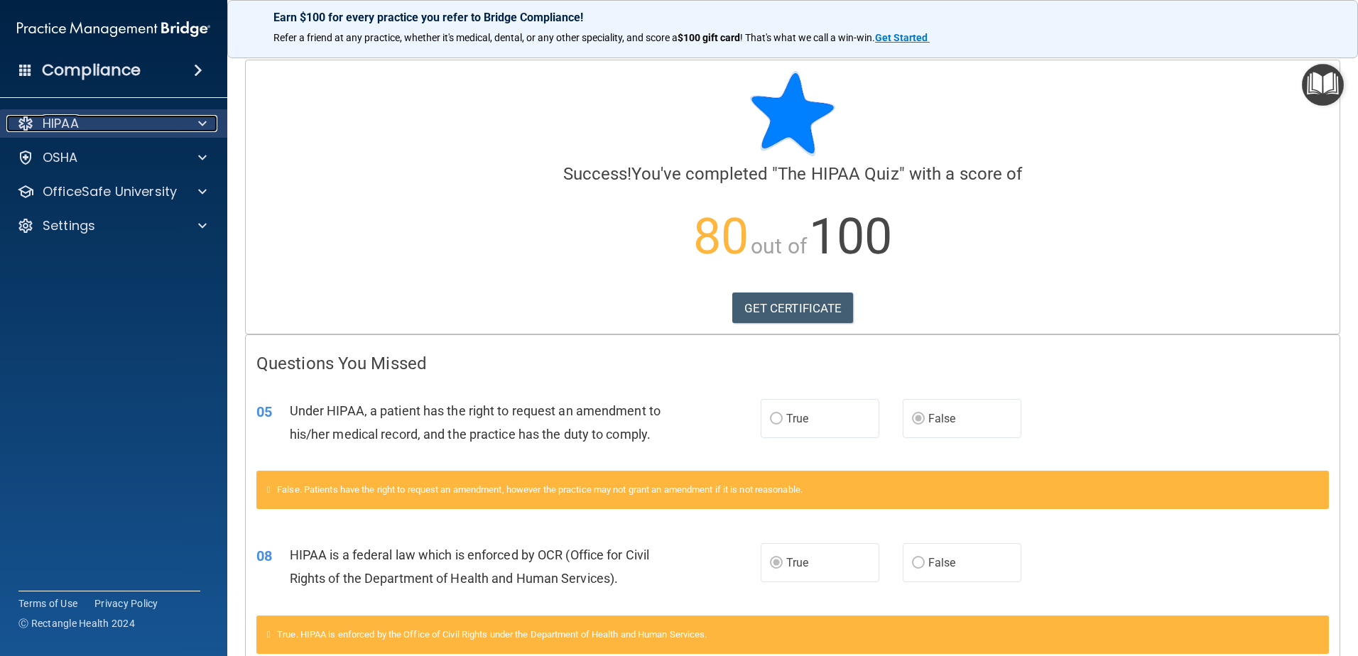
click at [75, 125] on p "HIPAA" at bounding box center [61, 123] width 36 height 17
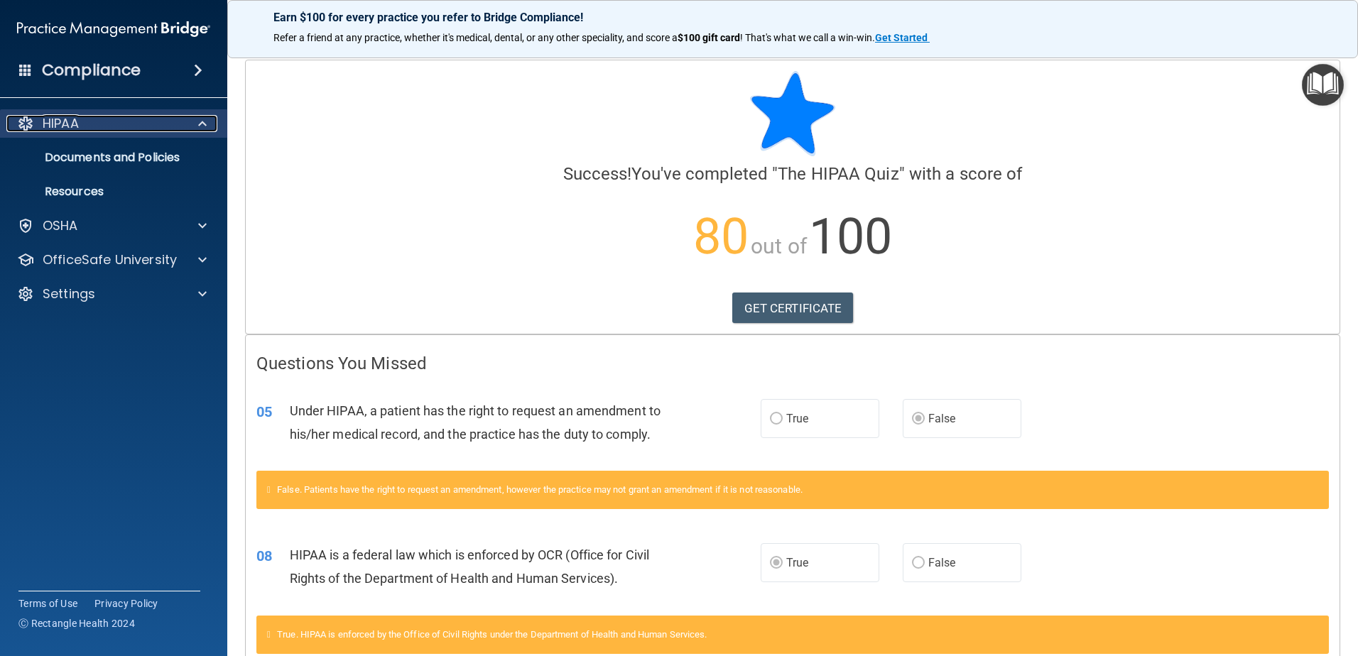
click at [92, 122] on div "HIPAA" at bounding box center [94, 123] width 176 height 17
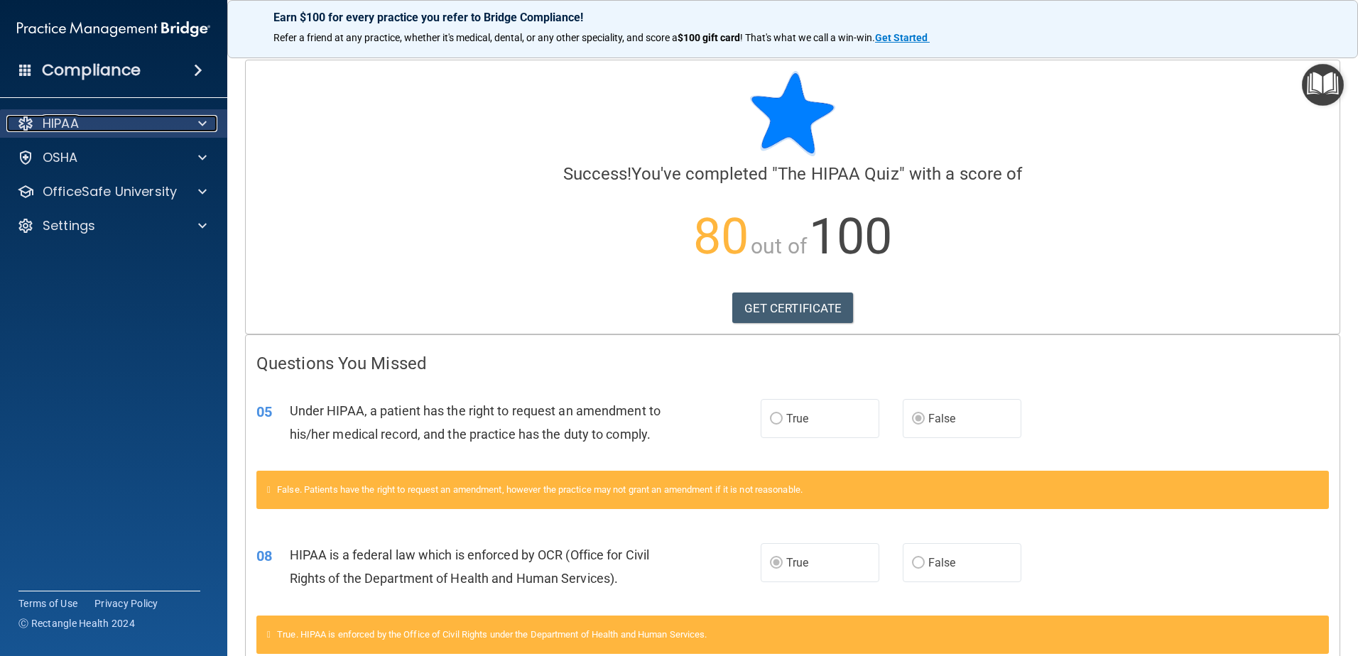
click at [104, 125] on div "HIPAA" at bounding box center [94, 123] width 176 height 17
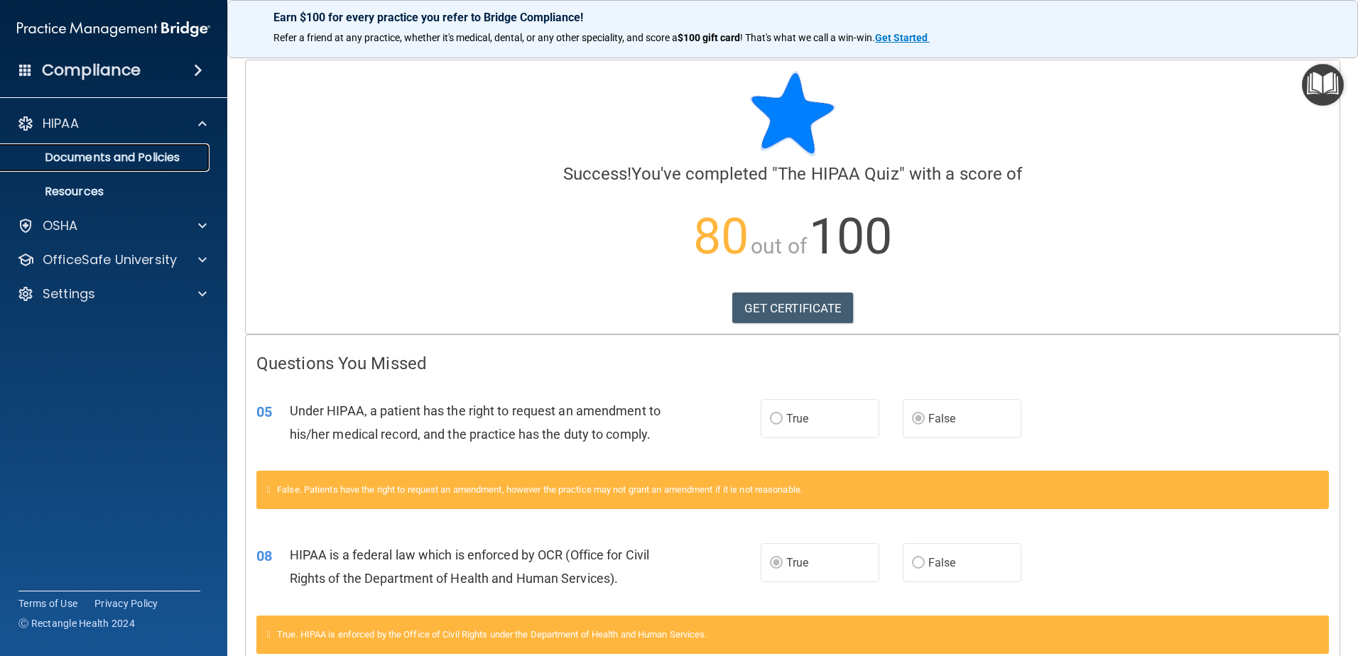
click at [98, 155] on p "Documents and Policies" at bounding box center [106, 158] width 194 height 14
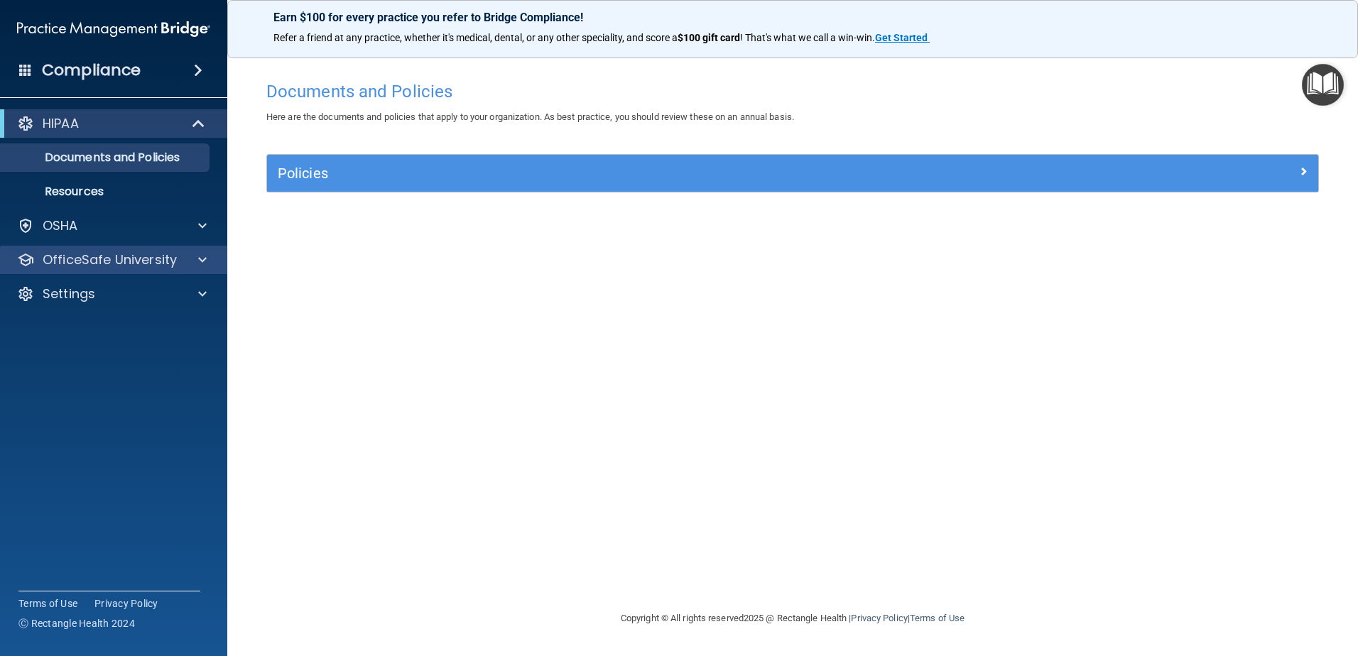
click at [99, 250] on div "OfficeSafe University" at bounding box center [114, 260] width 228 height 28
click at [101, 261] on p "OfficeSafe University" at bounding box center [110, 259] width 134 height 17
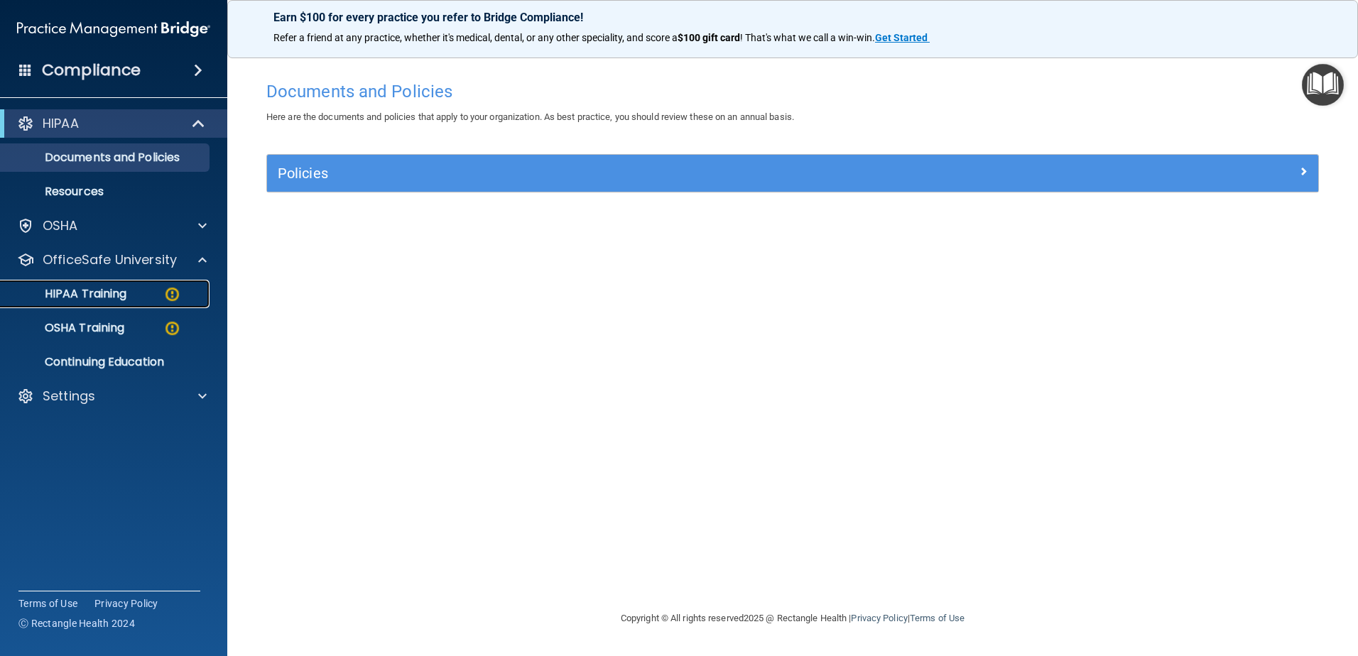
click at [77, 294] on p "HIPAA Training" at bounding box center [67, 294] width 117 height 14
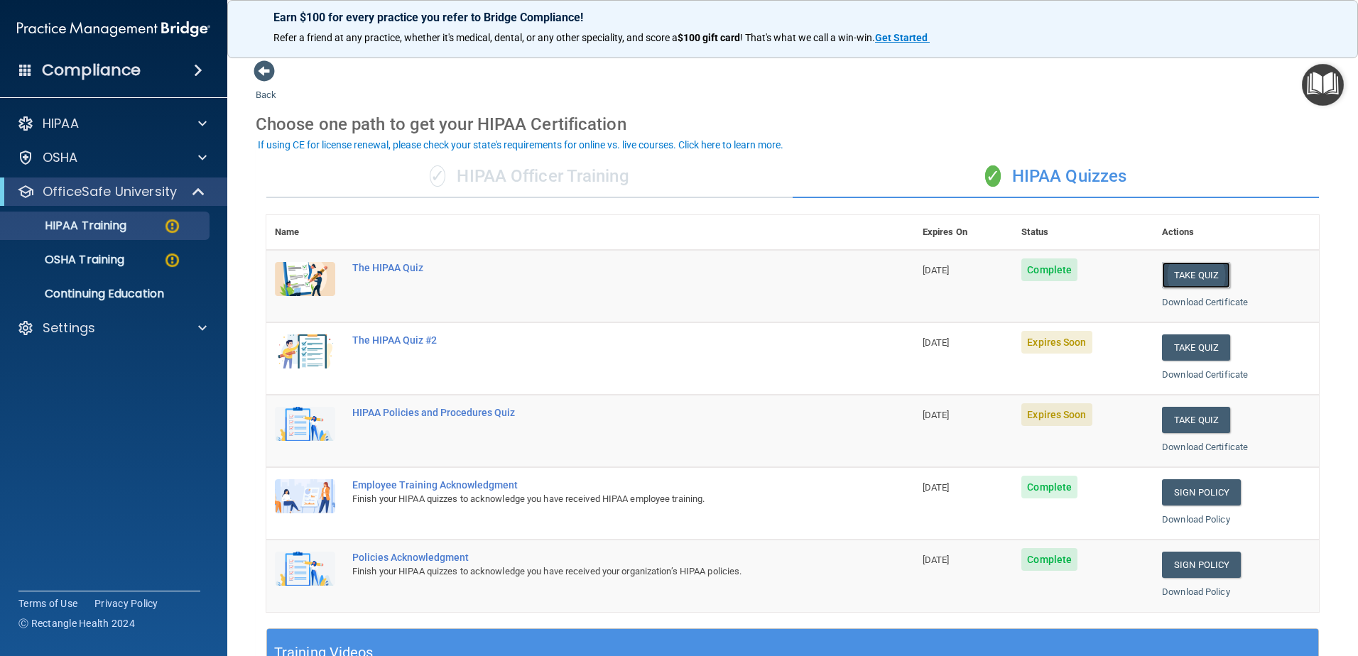
click at [1181, 273] on button "Take Quiz" at bounding box center [1196, 275] width 68 height 26
